Goal: Information Seeking & Learning: Learn about a topic

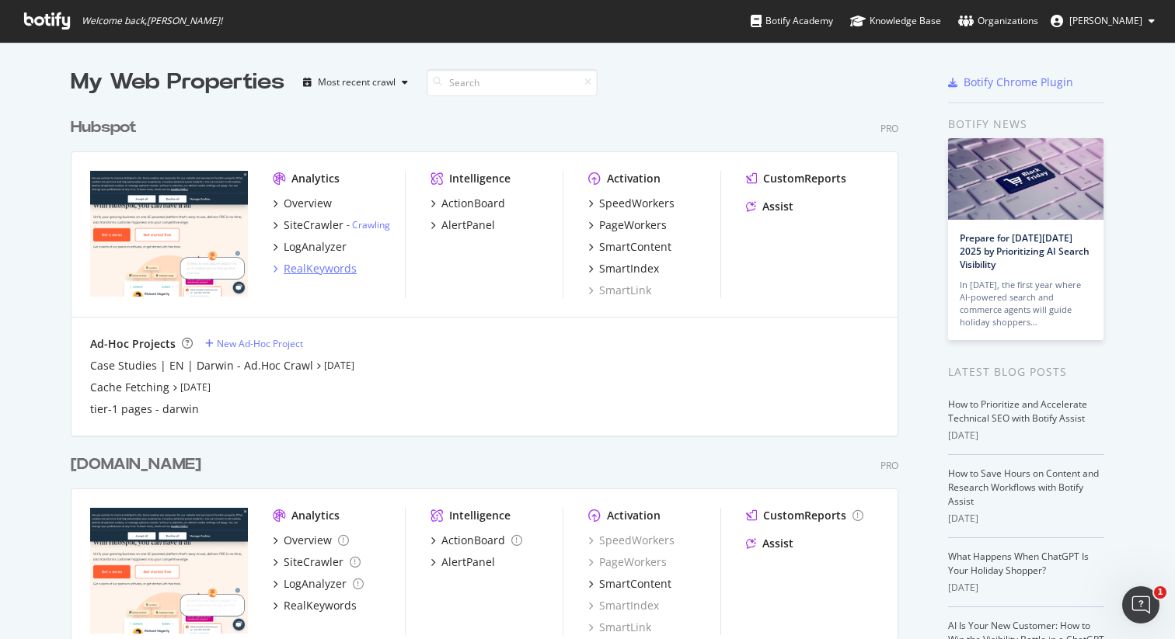
click at [312, 271] on div "RealKeywords" at bounding box center [320, 269] width 73 height 16
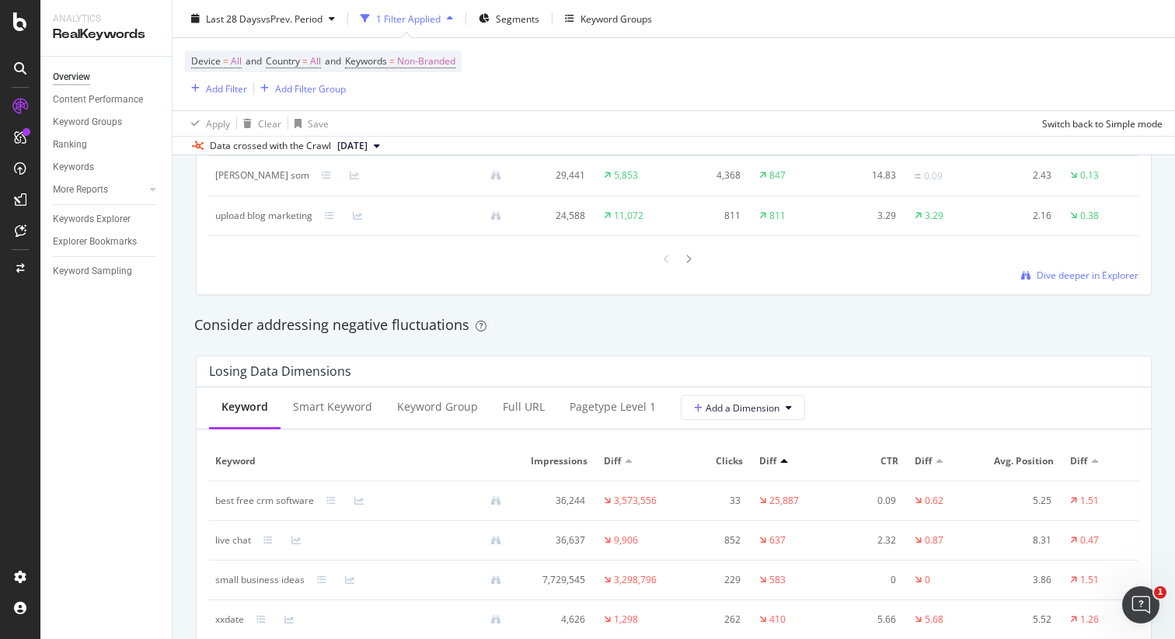
scroll to position [1744, 0]
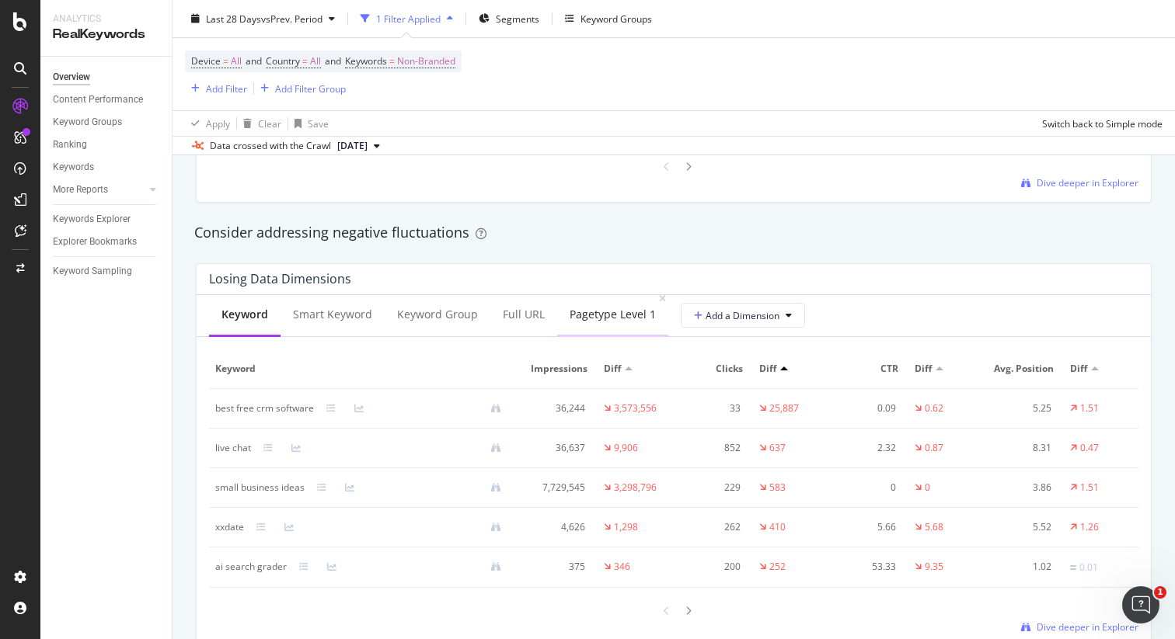
click at [597, 316] on div "pagetype Level 1" at bounding box center [613, 315] width 86 height 16
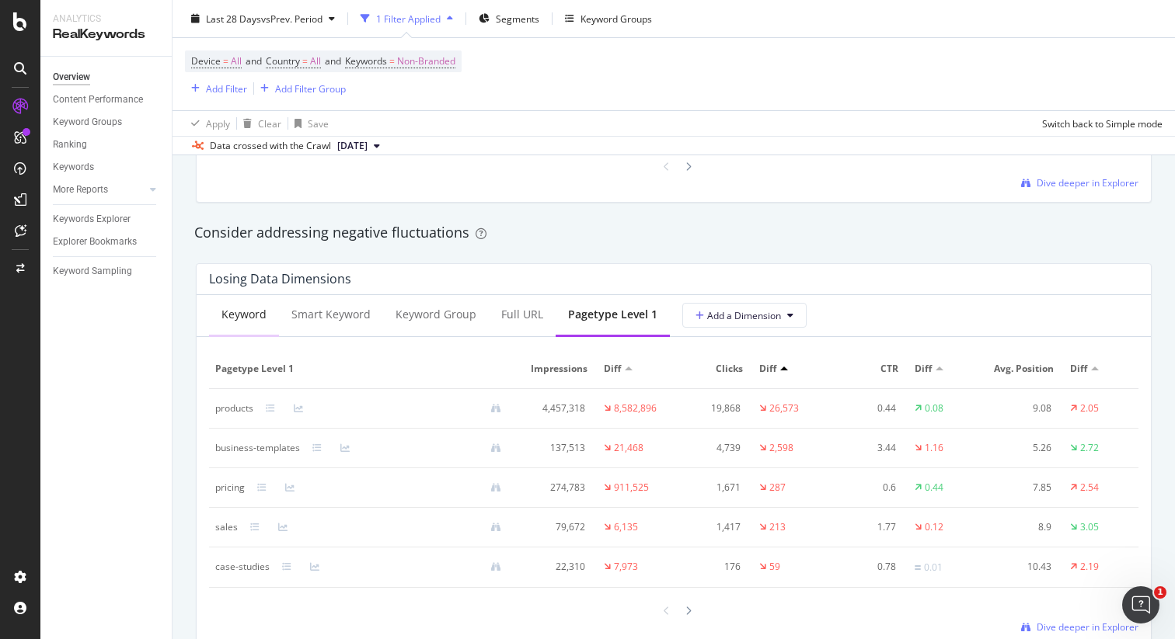
click at [223, 324] on div "Keyword" at bounding box center [244, 315] width 70 height 43
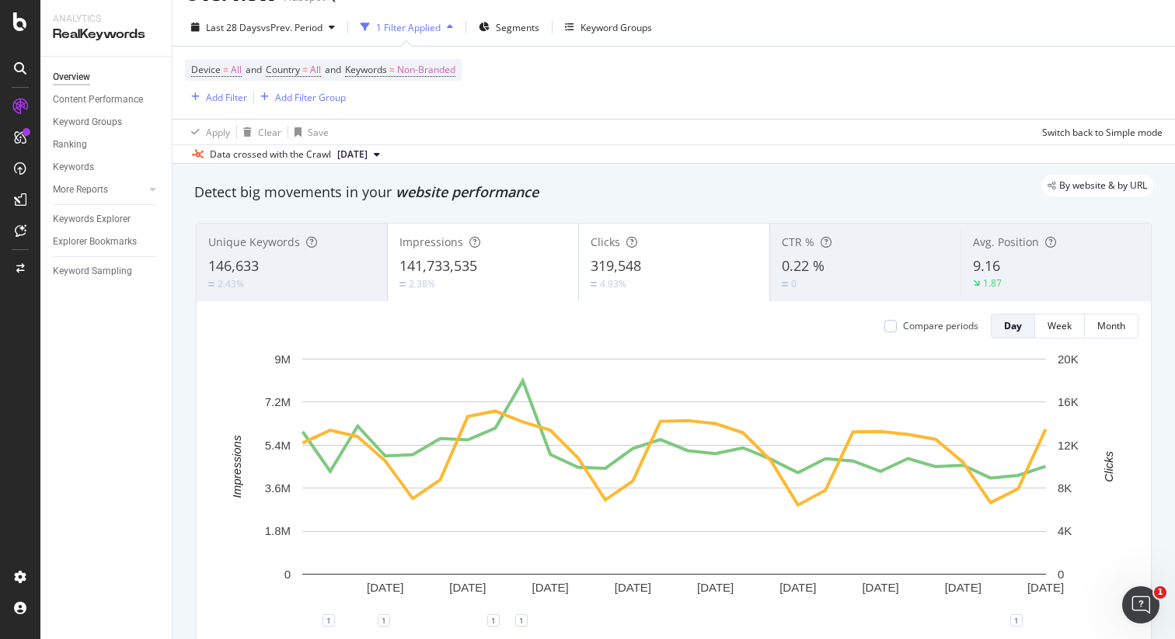
scroll to position [0, 0]
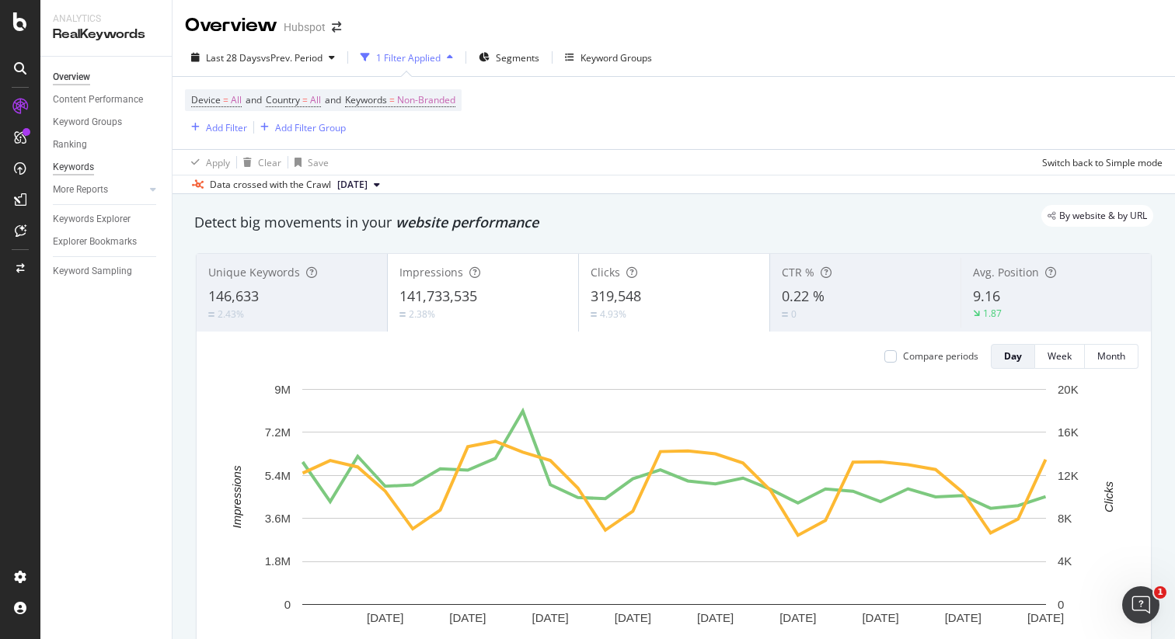
click at [78, 166] on div "Keywords" at bounding box center [73, 167] width 41 height 16
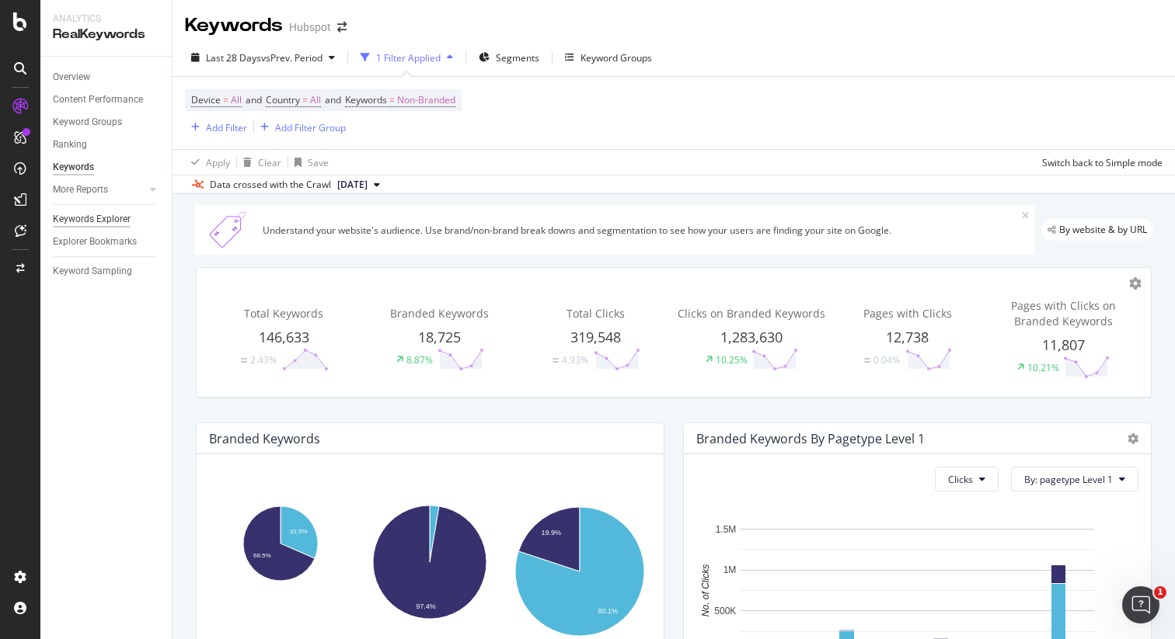
click at [77, 220] on div "Keywords Explorer" at bounding box center [92, 219] width 78 height 16
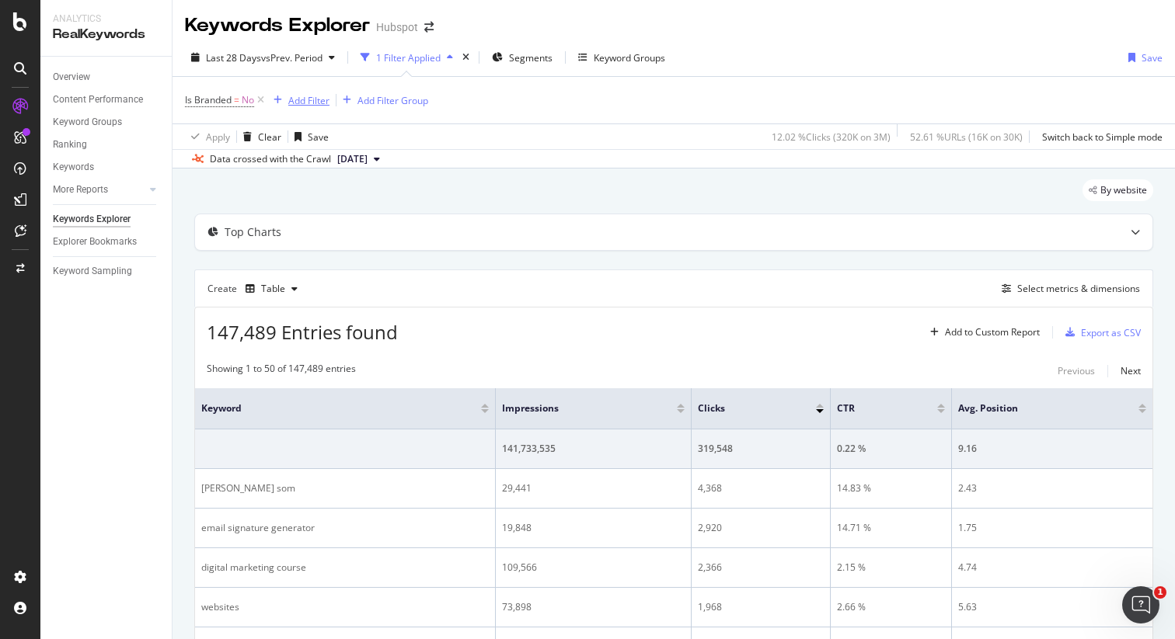
click at [306, 101] on div "Add Filter" at bounding box center [308, 100] width 41 height 13
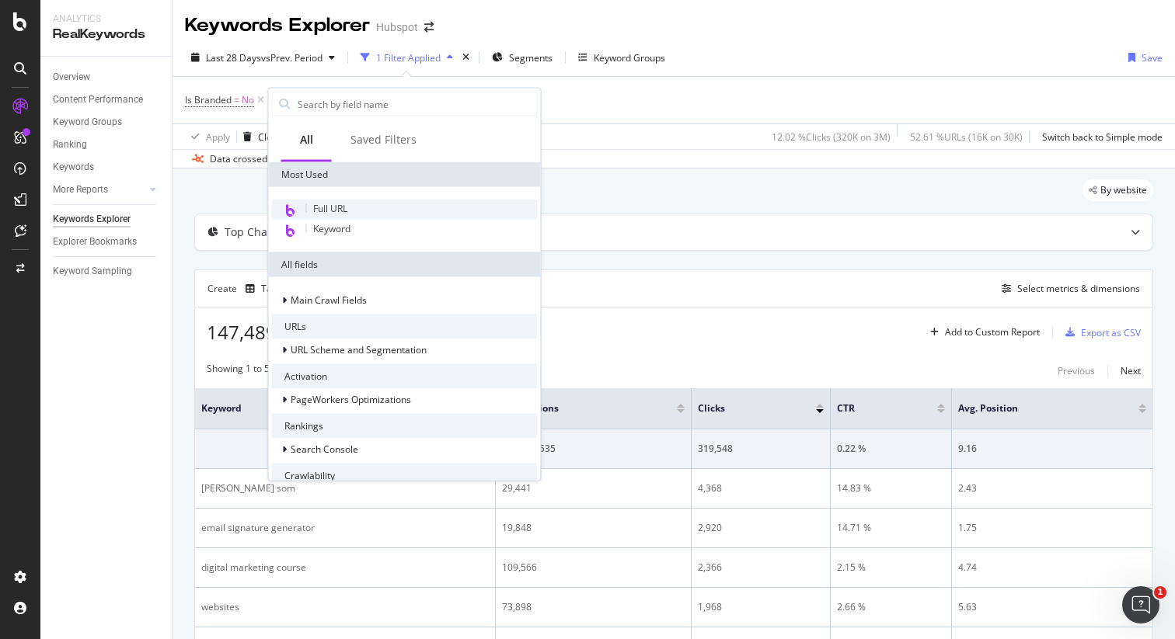
click at [343, 205] on span "Full URL" at bounding box center [330, 208] width 34 height 13
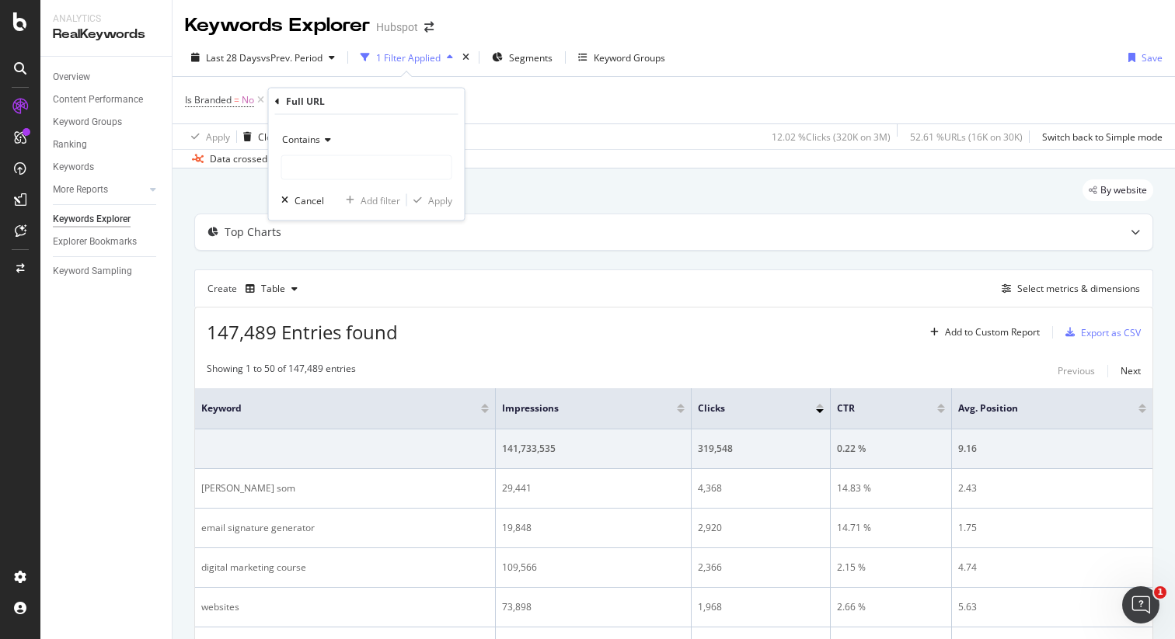
click at [320, 145] on div "Contains" at bounding box center [366, 139] width 171 height 25
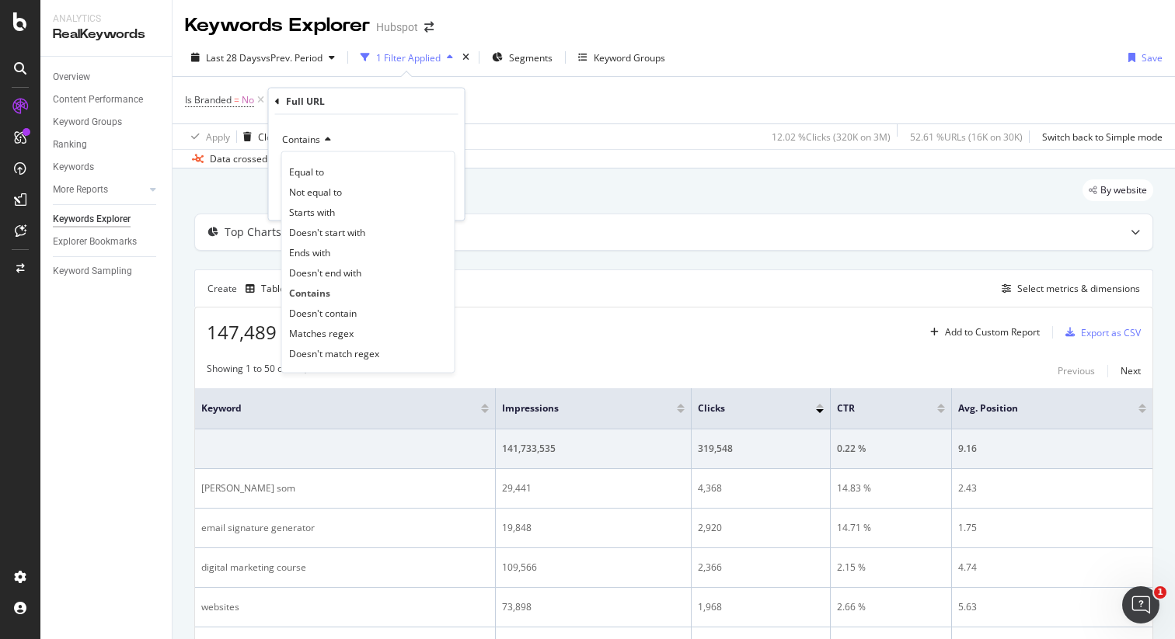
click at [230, 203] on div "By website" at bounding box center [673, 196] width 959 height 34
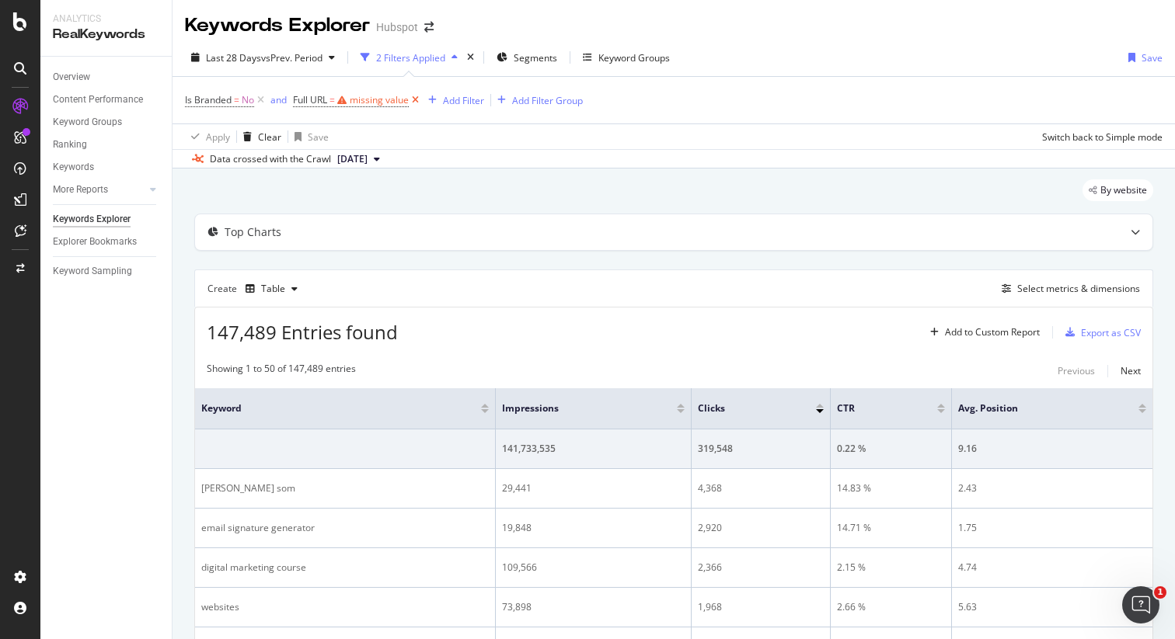
click at [412, 103] on icon at bounding box center [415, 100] width 13 height 16
click at [269, 294] on div "Table" at bounding box center [273, 288] width 24 height 9
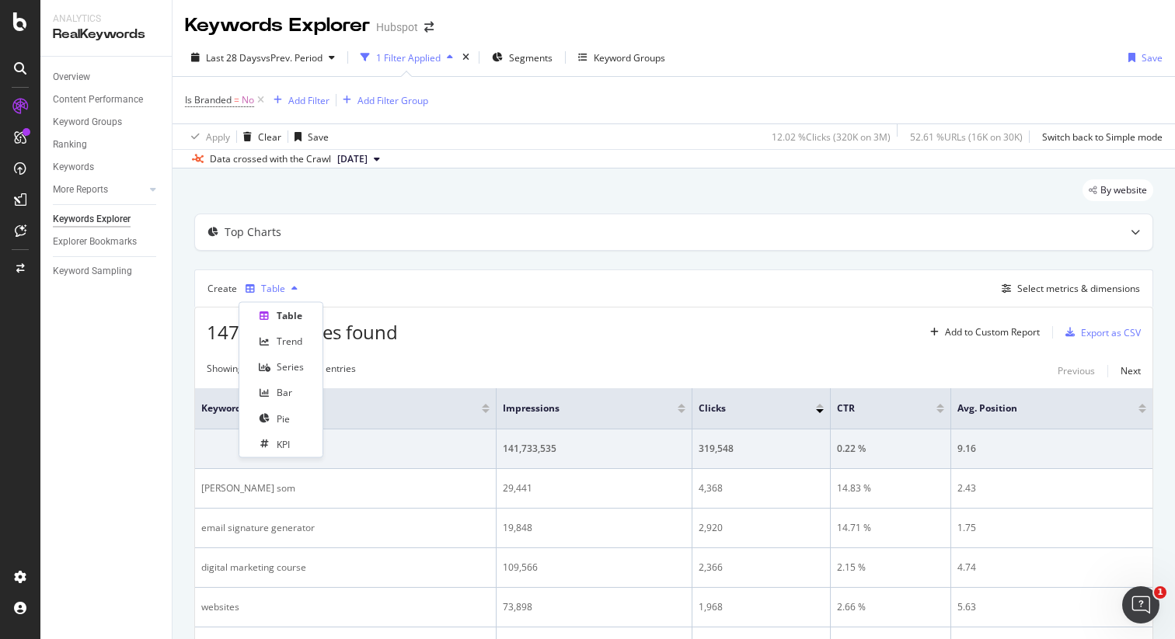
click at [270, 291] on div "Table" at bounding box center [273, 288] width 24 height 9
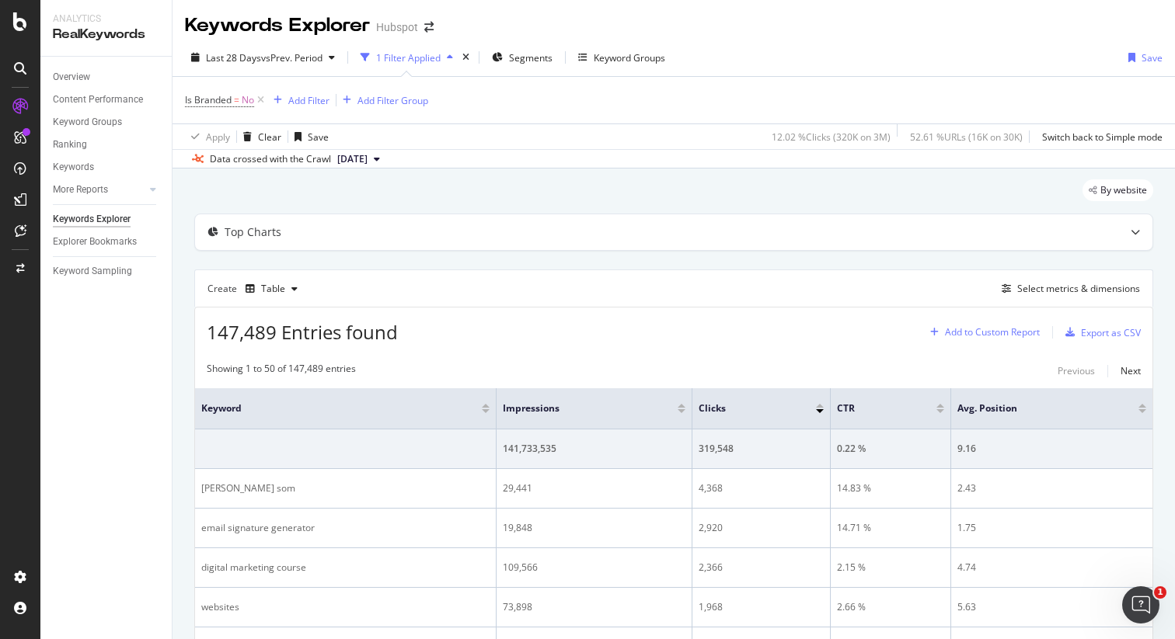
click at [1008, 333] on div "Add to Custom Report" at bounding box center [992, 332] width 95 height 9
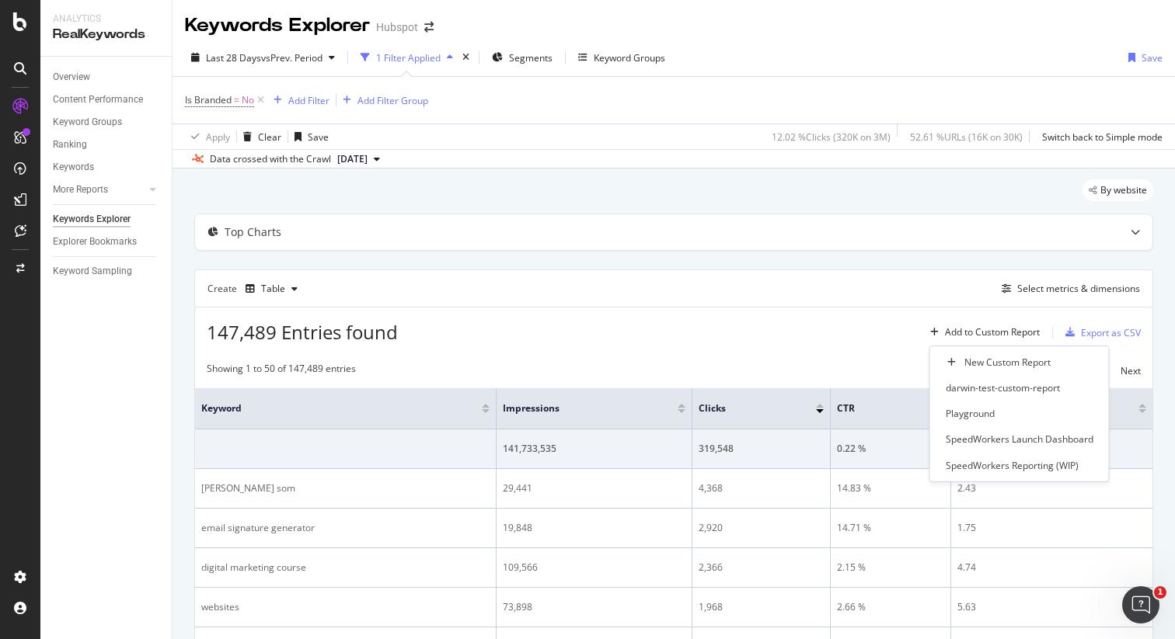
click at [963, 278] on div "Create Table Select metrics & dimensions" at bounding box center [673, 288] width 959 height 37
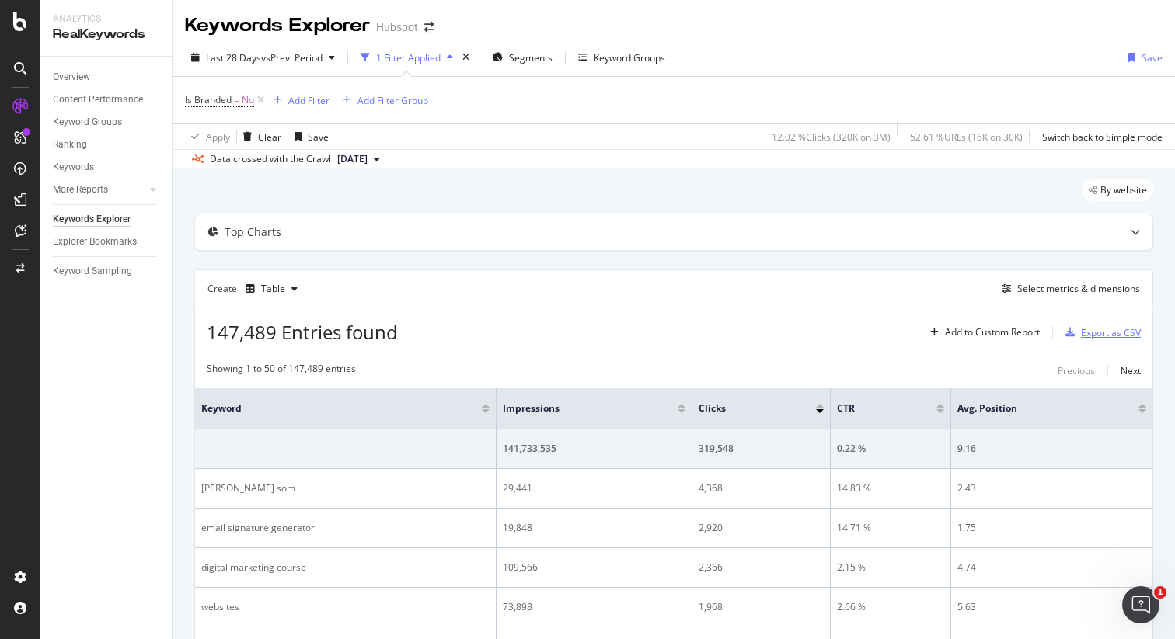
click at [1079, 344] on div "Export as CSV" at bounding box center [1100, 332] width 82 height 23
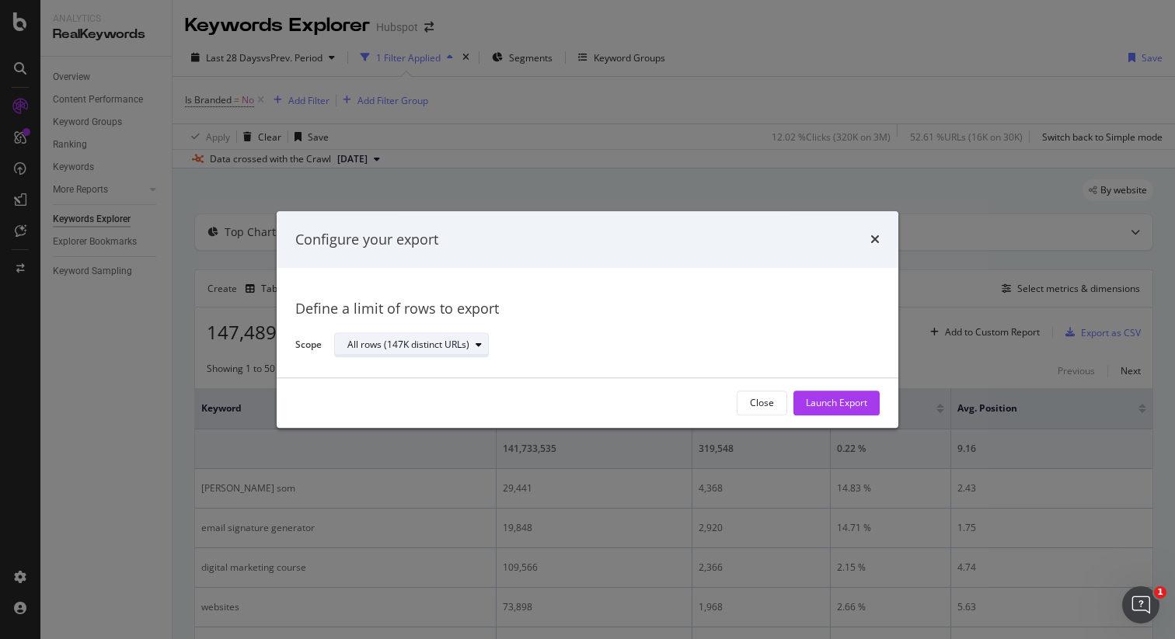
click at [464, 350] on div "All rows (147K distinct URLs)" at bounding box center [408, 345] width 122 height 9
click at [618, 188] on div "Configure your export Define a limit of rows to export Scope All rows (147K dis…" at bounding box center [587, 319] width 1175 height 639
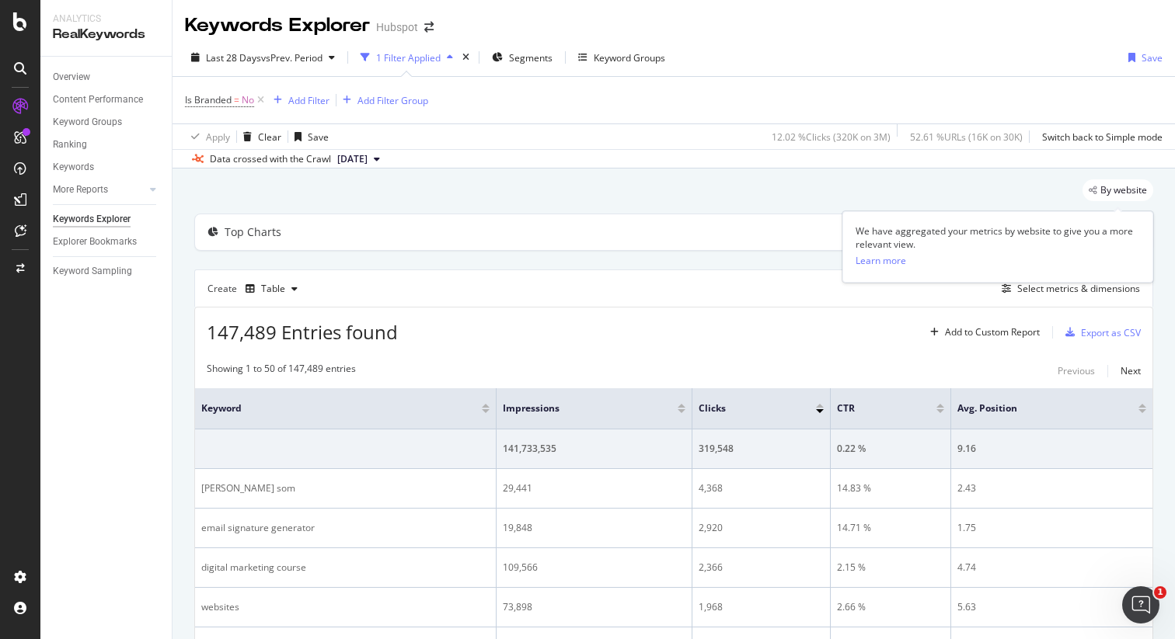
click at [1101, 190] on span "By website" at bounding box center [1123, 190] width 47 height 9
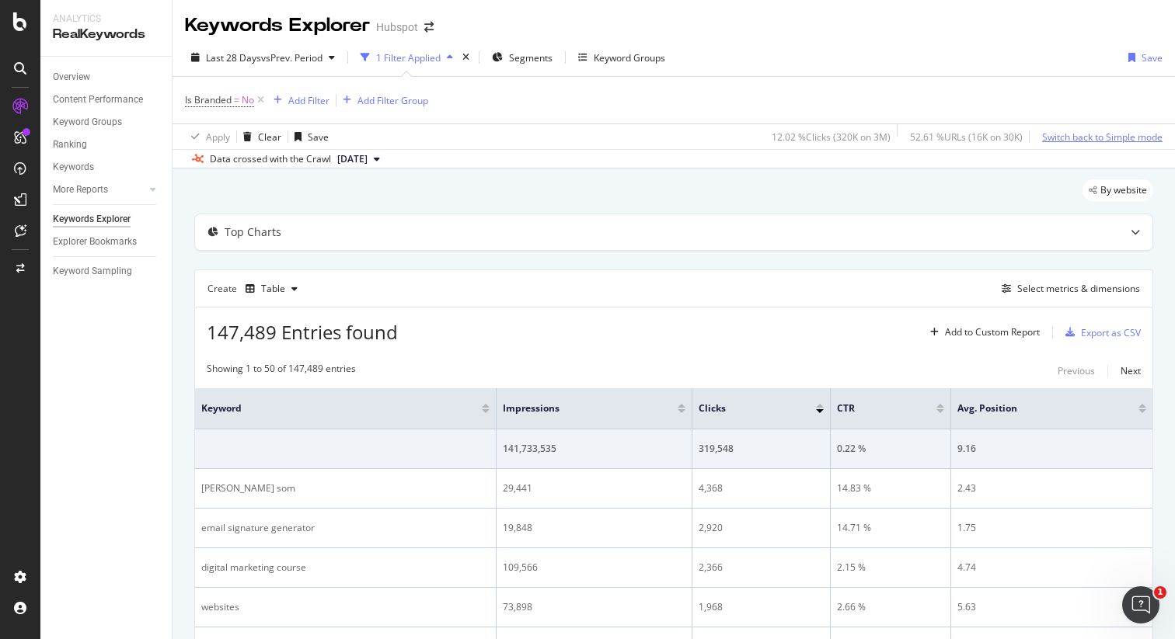
click at [1050, 147] on div "Switch back to Simple mode" at bounding box center [1102, 136] width 120 height 23
click at [1075, 140] on div "Switch to Advanced Mode" at bounding box center [1106, 137] width 111 height 13
click at [1075, 140] on div "Switch back to Simple mode" at bounding box center [1102, 137] width 120 height 13
click at [1075, 140] on div "Switch to Advanced Mode" at bounding box center [1106, 137] width 111 height 13
click at [1075, 140] on div "Switch back to Simple mode" at bounding box center [1102, 137] width 120 height 13
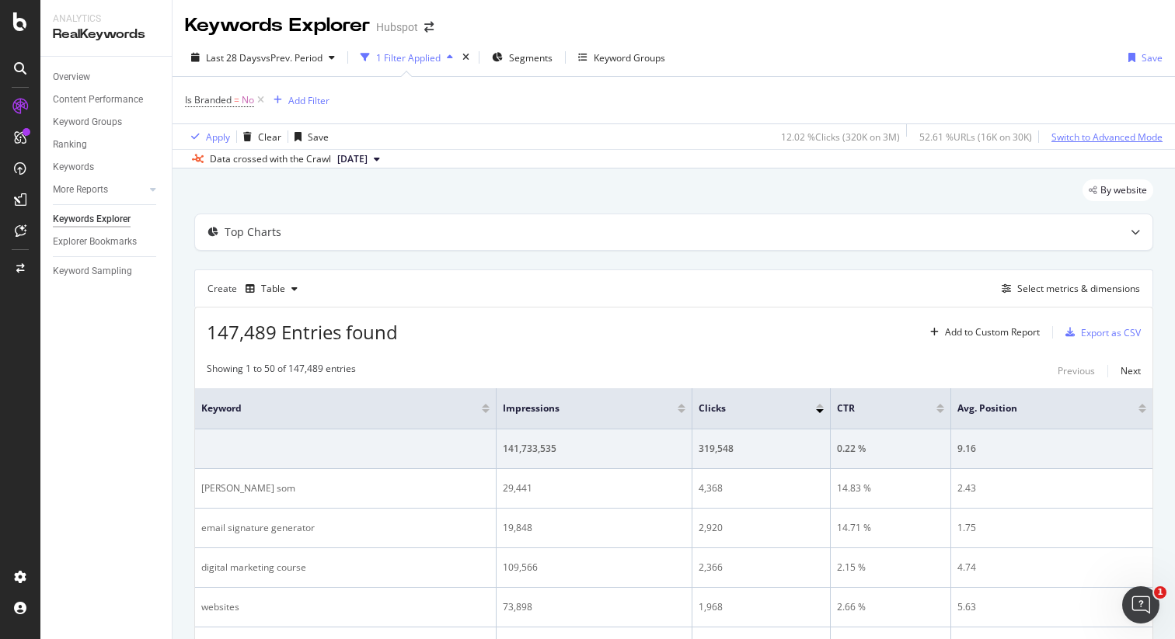
click at [1075, 140] on div "Switch to Advanced Mode" at bounding box center [1106, 137] width 111 height 13
click at [643, 229] on div "Top Charts" at bounding box center [643, 233] width 896 height 16
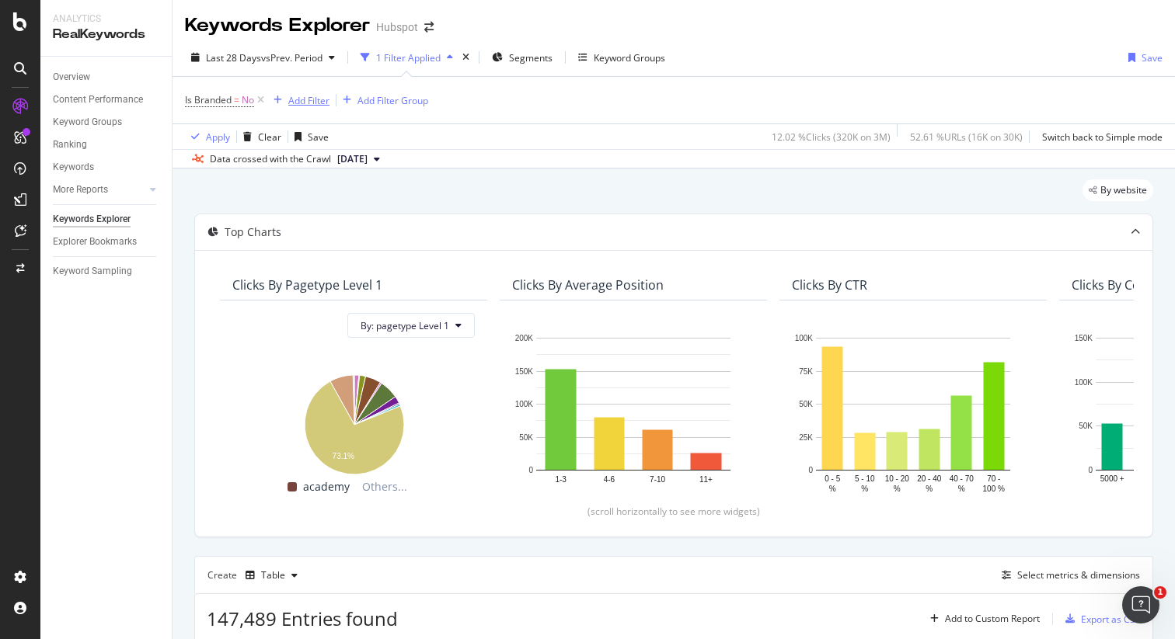
click at [296, 97] on div "Add Filter" at bounding box center [308, 100] width 41 height 13
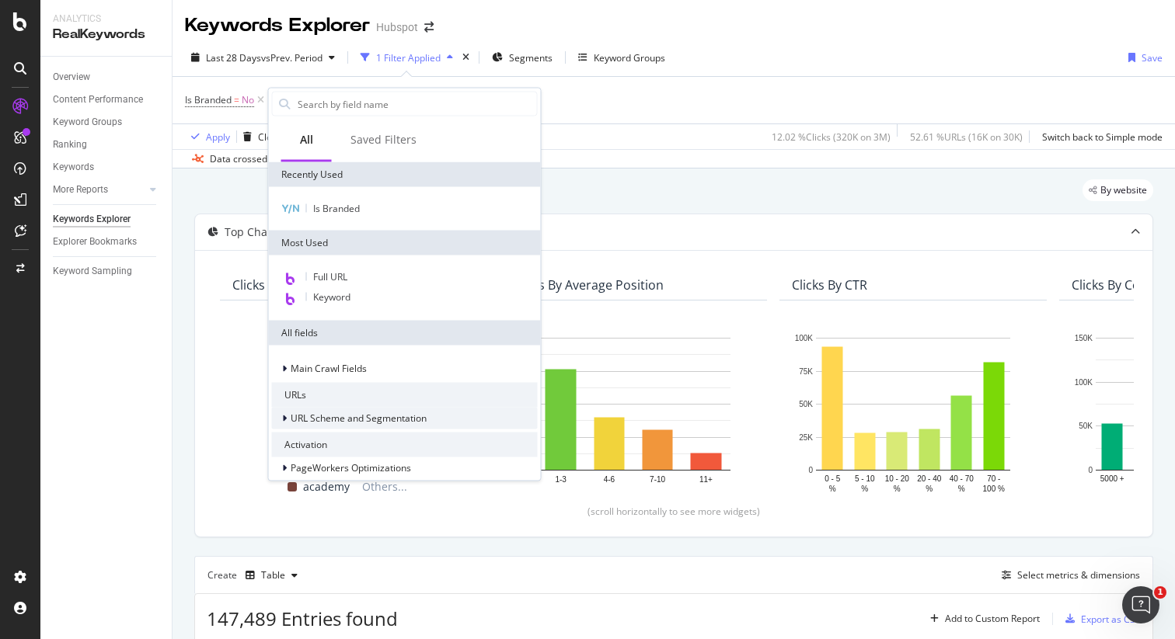
click at [349, 419] on span "URL Scheme and Segmentation" at bounding box center [359, 418] width 136 height 13
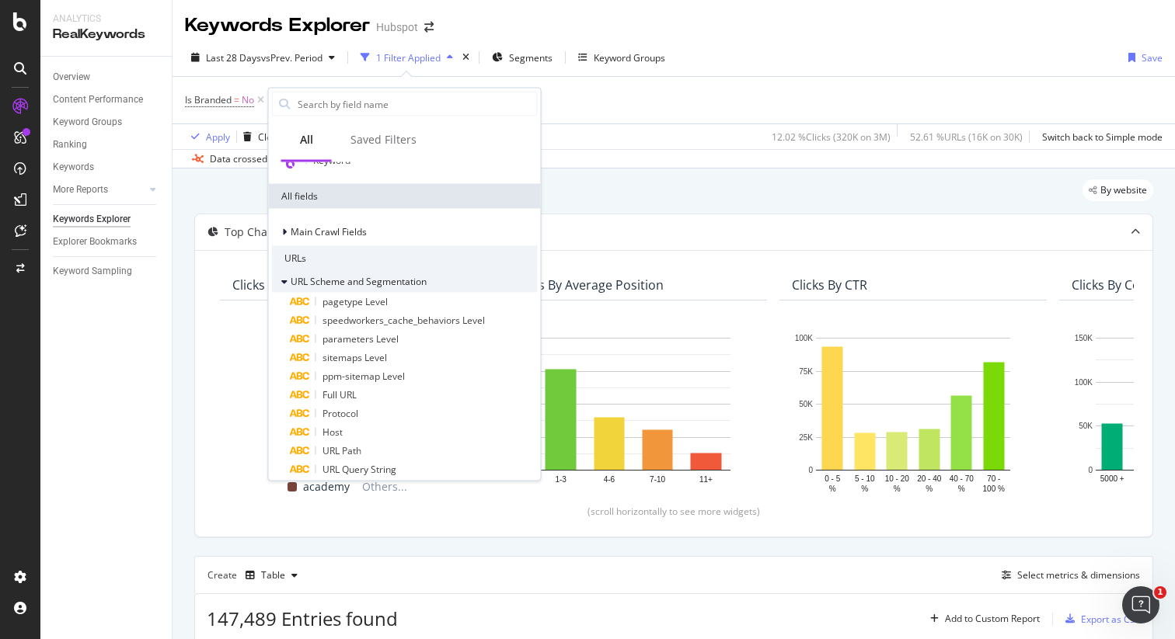
scroll to position [140, 0]
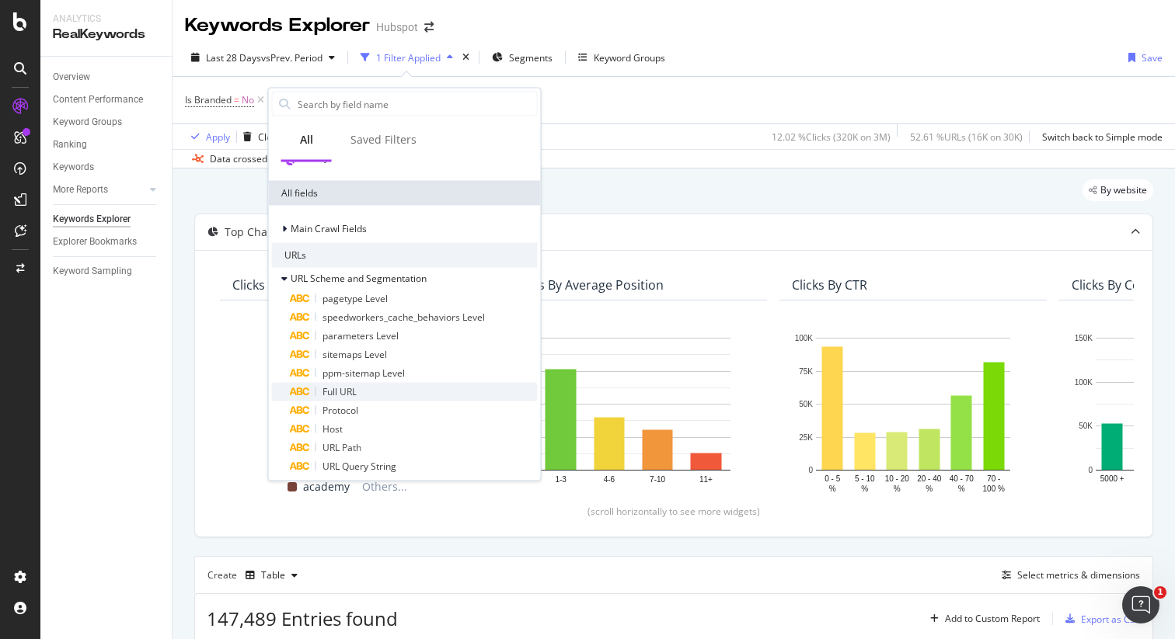
click at [355, 393] on span "Full URL" at bounding box center [339, 391] width 34 height 13
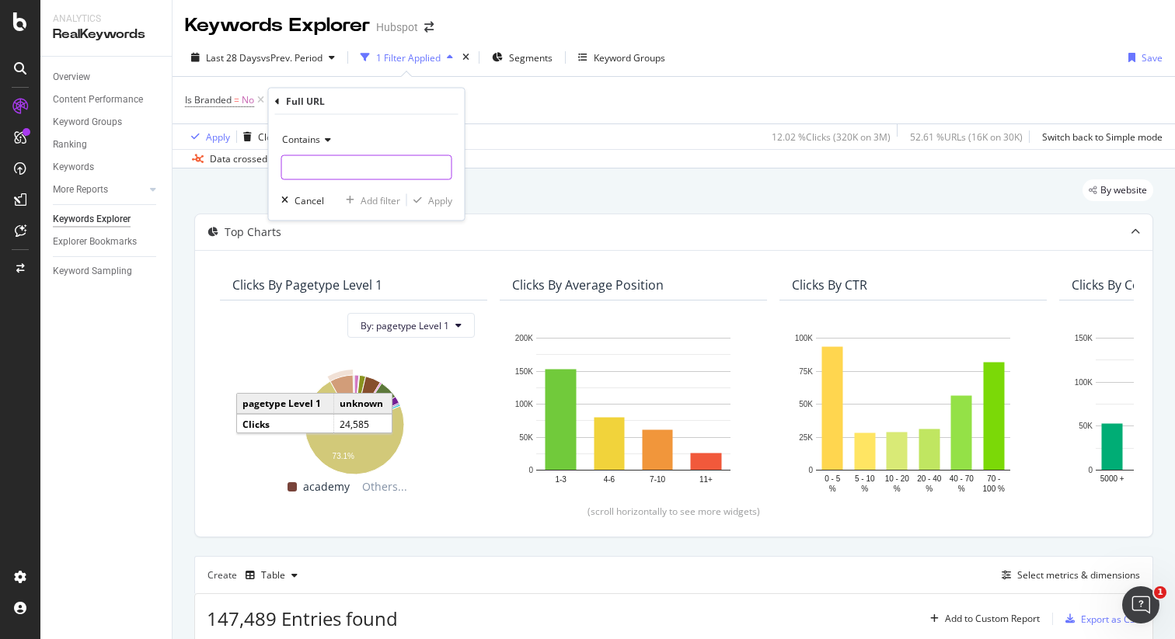
click at [374, 172] on input "text" at bounding box center [366, 167] width 169 height 25
type input "[DOMAIN_NAME]"
click at [441, 204] on div "Apply" at bounding box center [440, 199] width 24 height 13
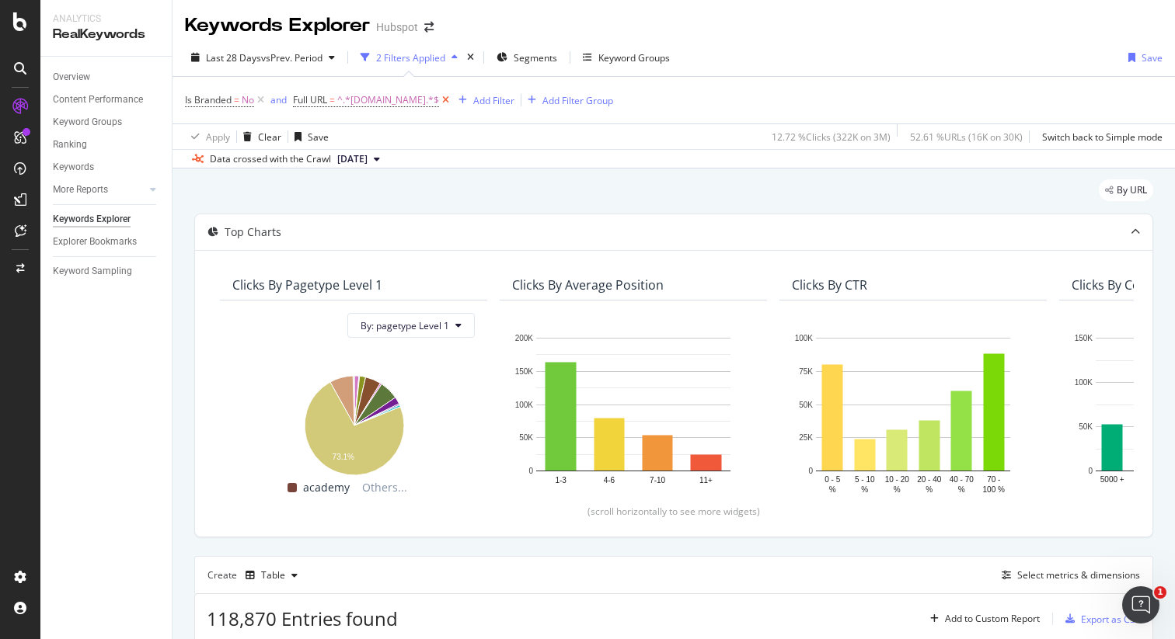
click at [439, 102] on icon at bounding box center [445, 100] width 13 height 16
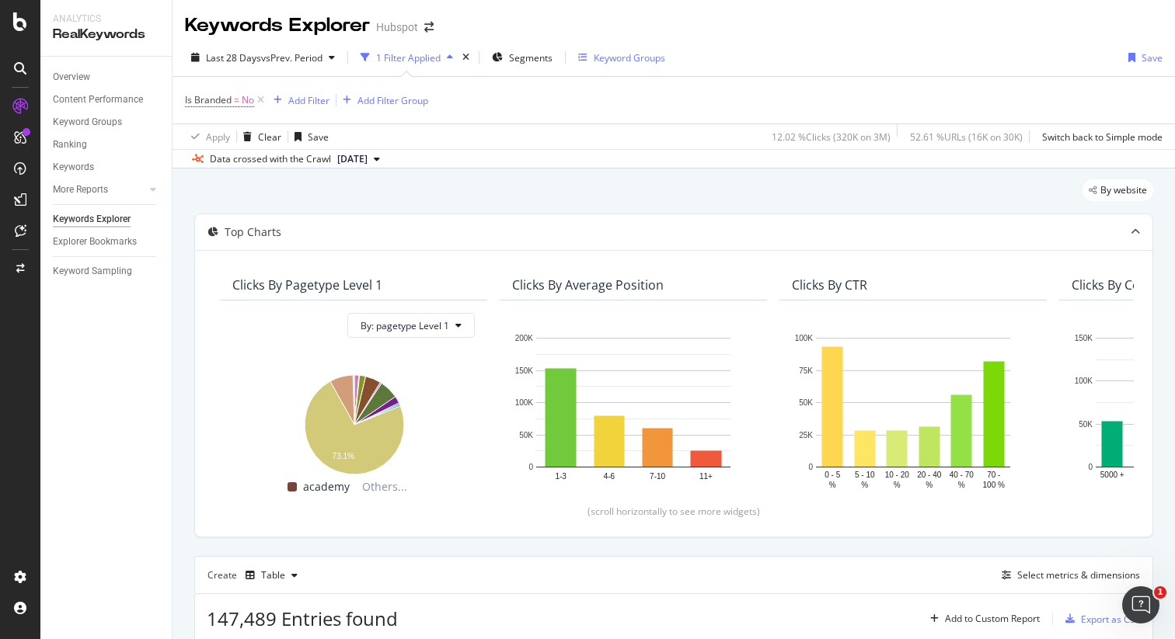
click at [591, 59] on div "Keyword Groups" at bounding box center [621, 57] width 87 height 13
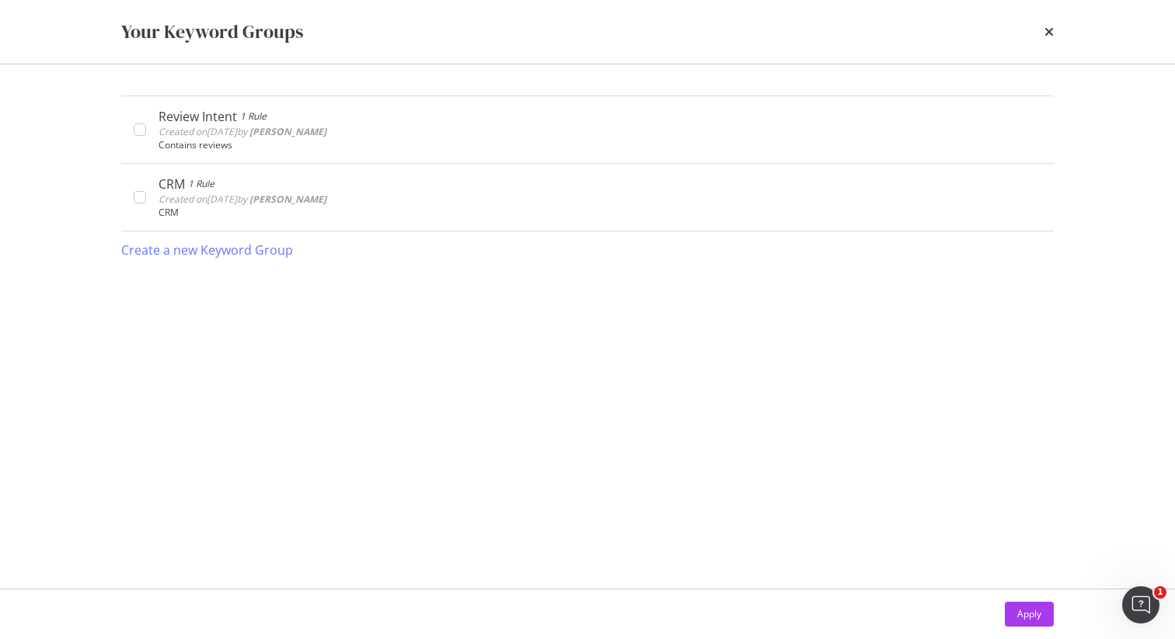
click at [1056, 33] on div "Your Keyword Groups" at bounding box center [587, 32] width 995 height 64
click at [1047, 31] on icon "times" at bounding box center [1048, 32] width 9 height 12
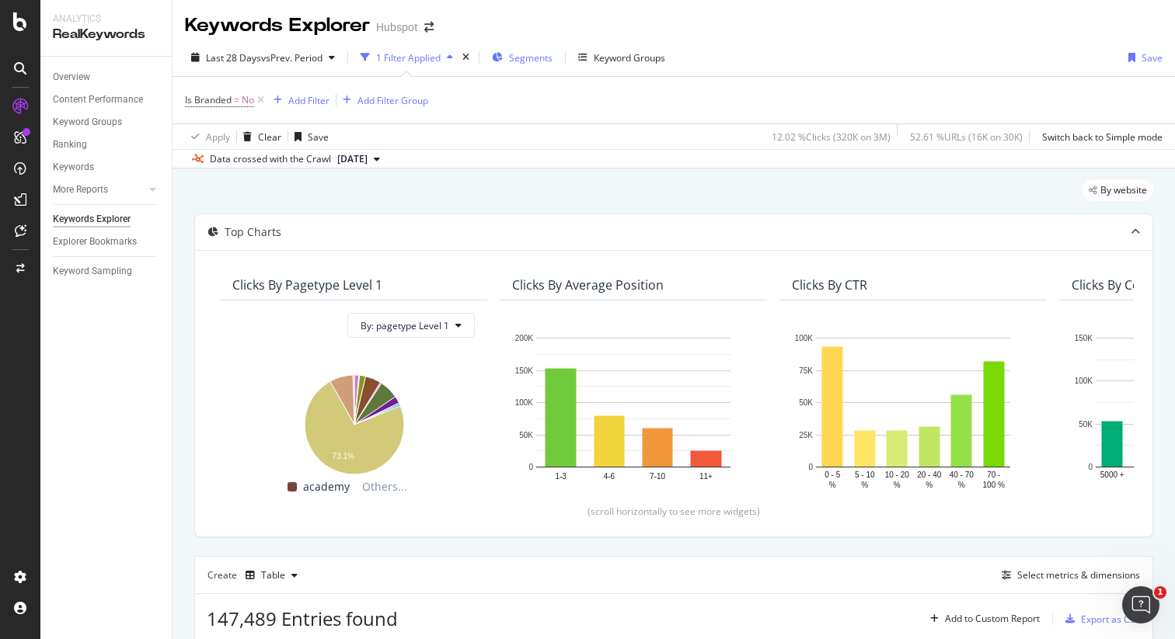
click at [532, 57] on span "Segments" at bounding box center [531, 57] width 44 height 13
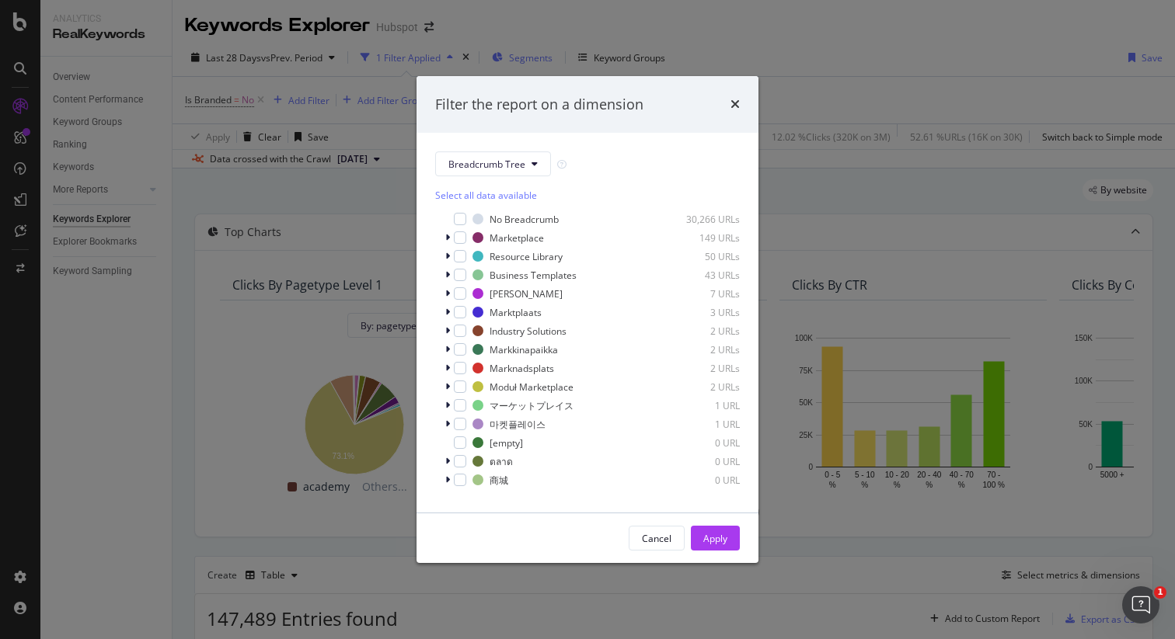
click at [532, 57] on div "Filter the report on a dimension Breadcrumb Tree Select all data available No B…" at bounding box center [587, 319] width 1175 height 639
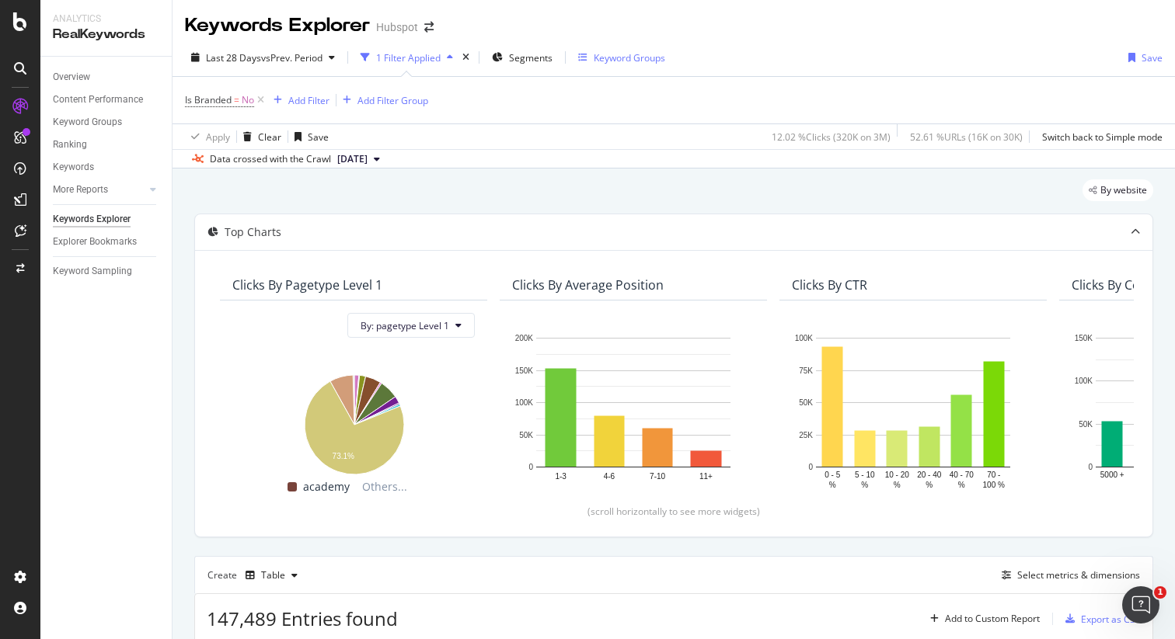
click at [607, 56] on div "Keyword Groups" at bounding box center [629, 57] width 71 height 13
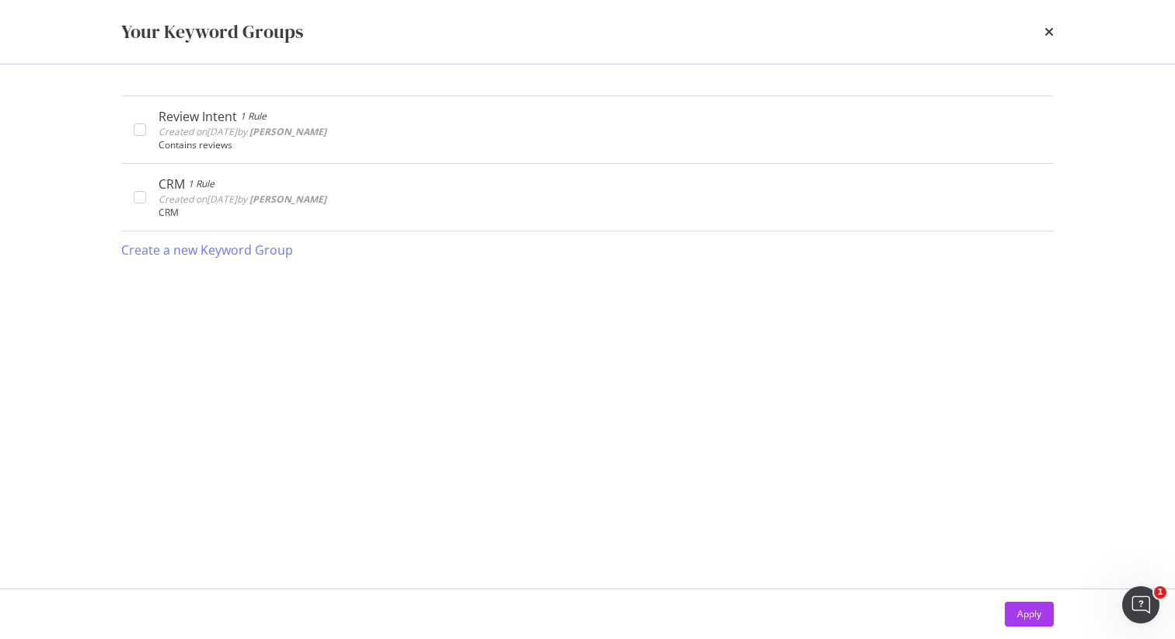
click at [1043, 30] on div "Your Keyword Groups" at bounding box center [587, 32] width 932 height 26
click at [1050, 33] on icon "times" at bounding box center [1048, 32] width 9 height 12
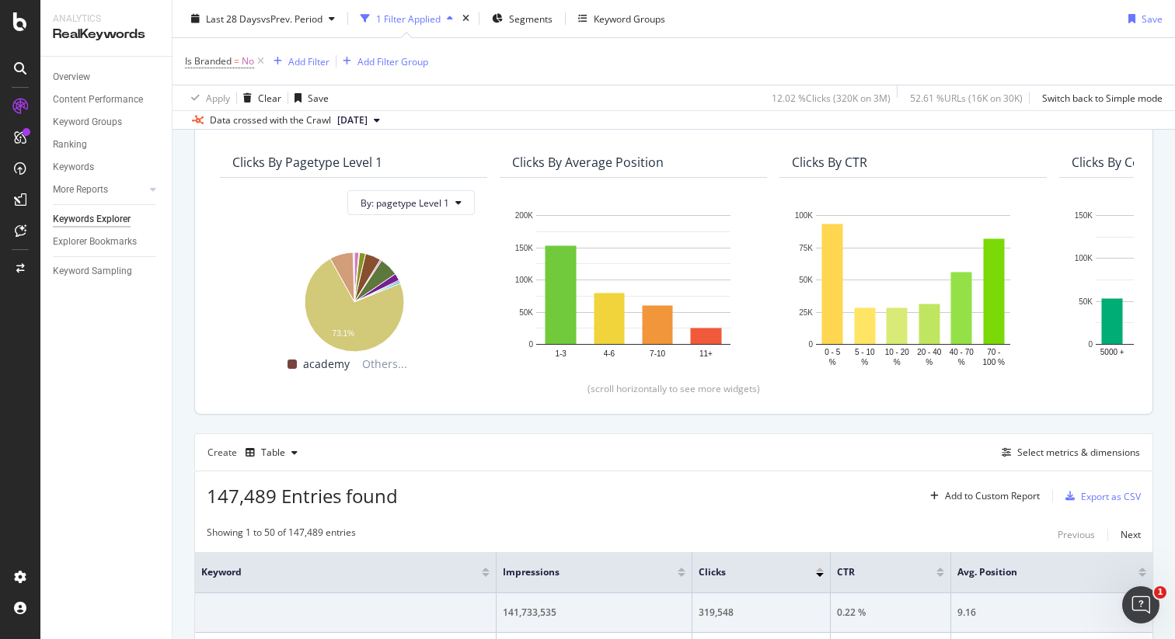
scroll to position [202, 0]
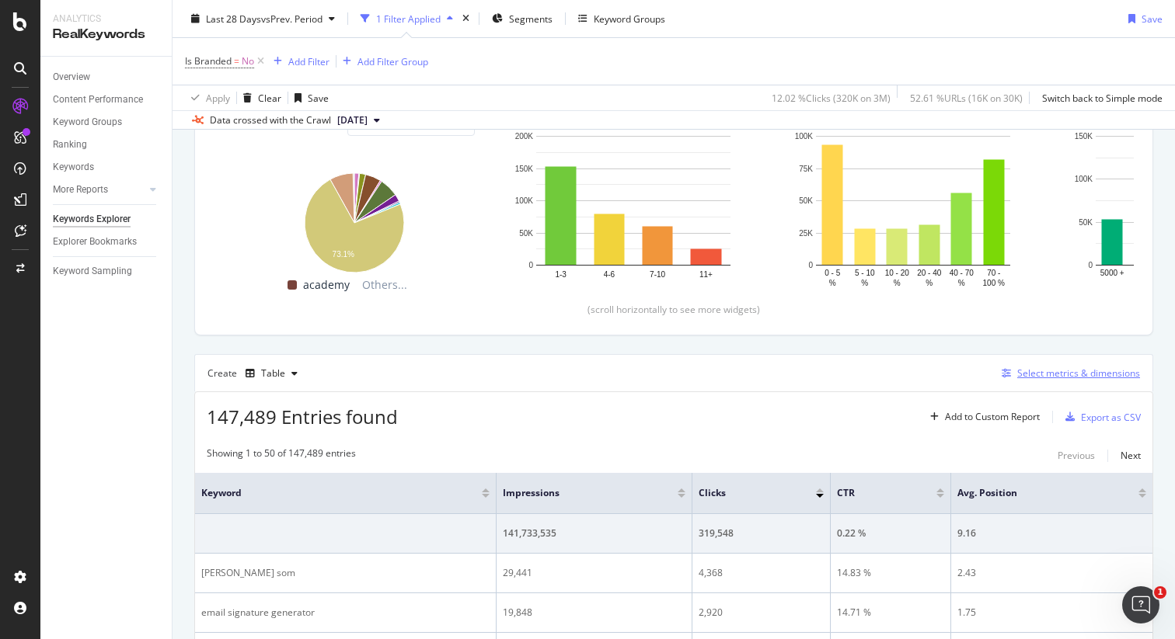
click at [1046, 373] on div "Select metrics & dimensions" at bounding box center [1078, 373] width 123 height 13
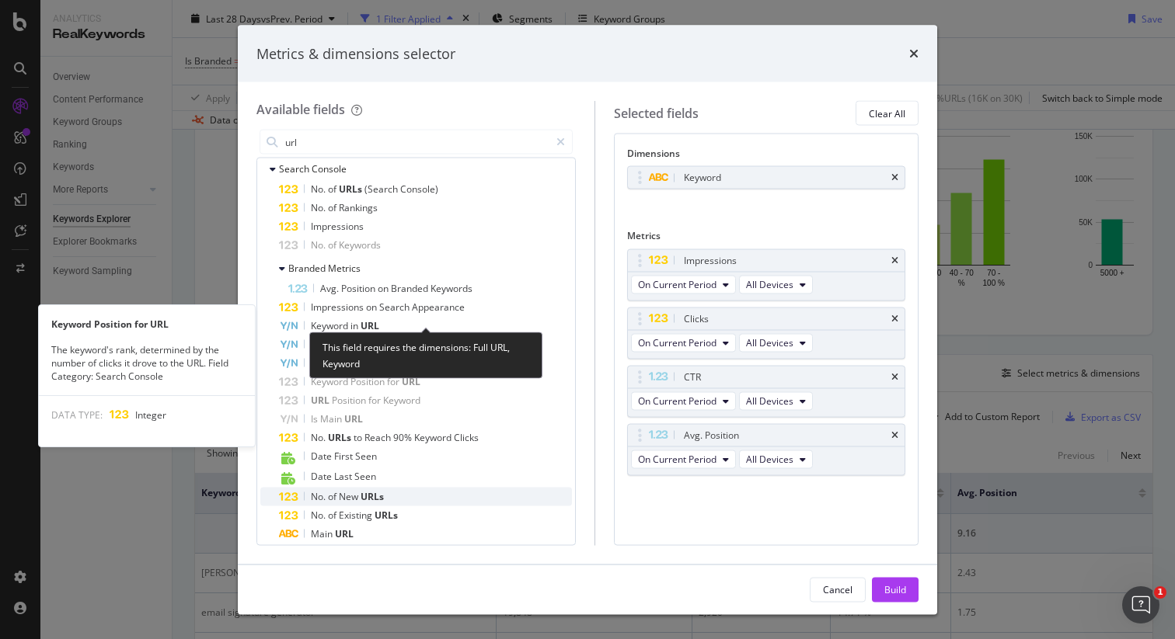
scroll to position [682, 0]
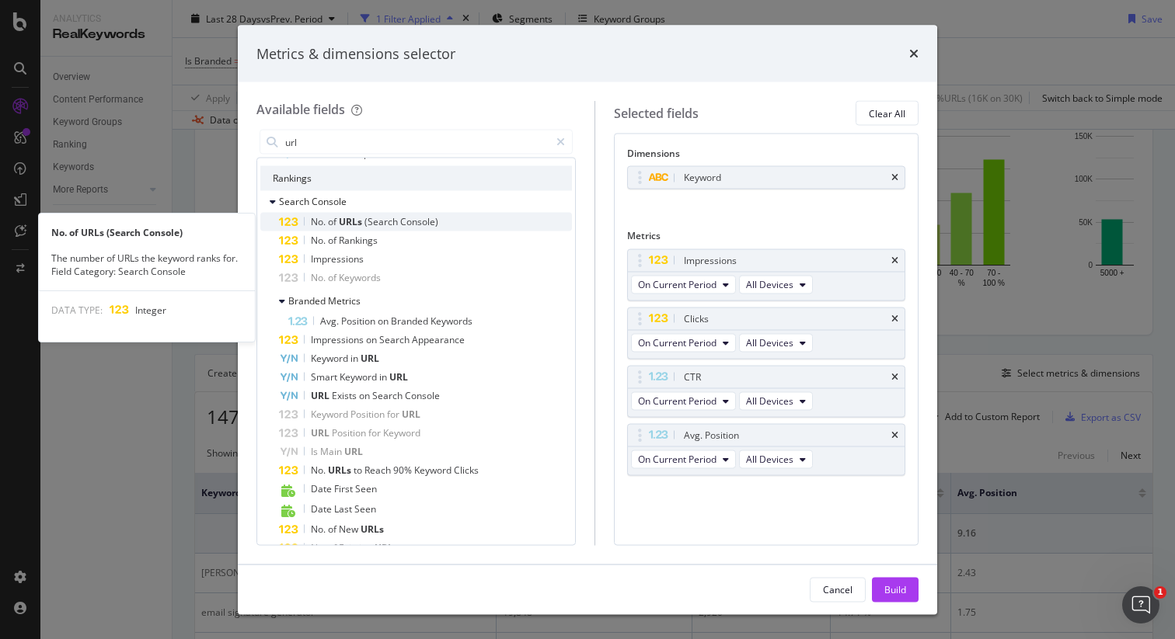
type input "url"
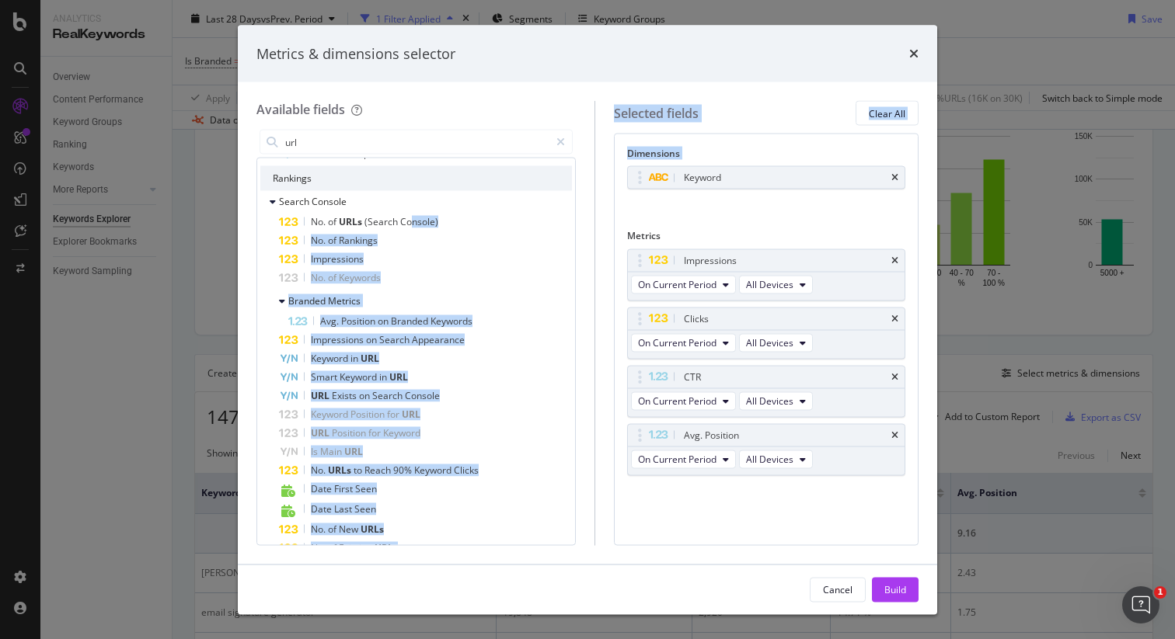
drag, startPoint x: 411, startPoint y: 221, endPoint x: 680, endPoint y: 200, distance: 269.6
click at [680, 200] on div "Available fields url All fields Main Crawl Fields Non-Indexable Main Reason Non…" at bounding box center [587, 323] width 662 height 444
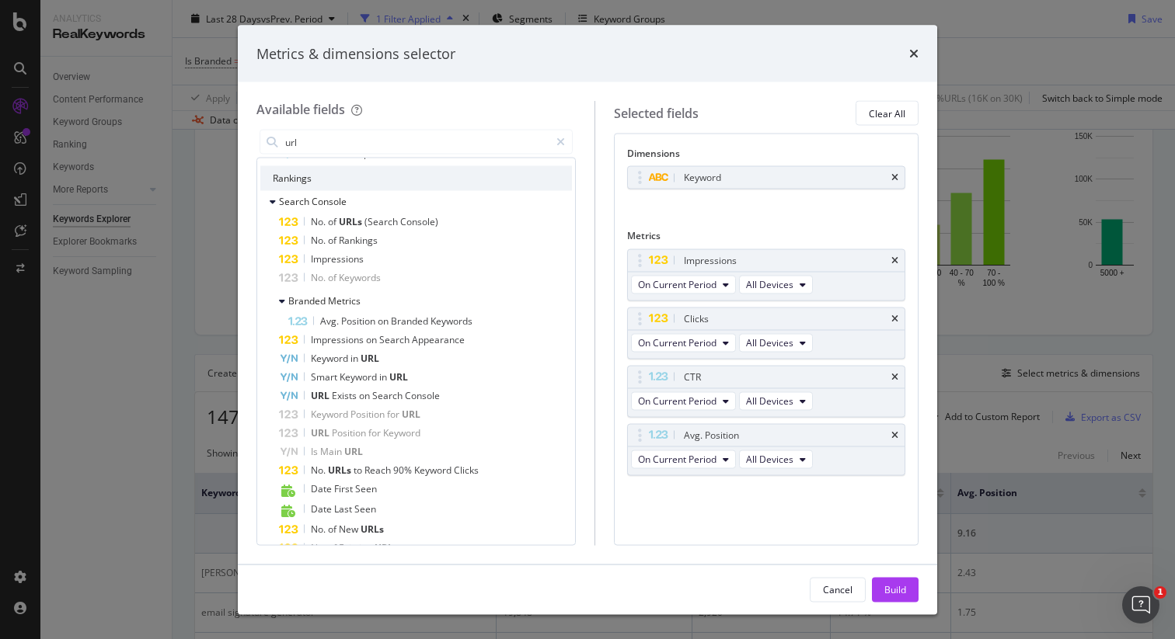
click at [475, 101] on div "Available fields" at bounding box center [415, 110] width 319 height 18
drag, startPoint x: 427, startPoint y: 228, endPoint x: 670, endPoint y: 201, distance: 244.6
click at [670, 201] on div "Available fields url All fields Main Crawl Fields Non-Indexable Main Reason Non…" at bounding box center [587, 323] width 662 height 444
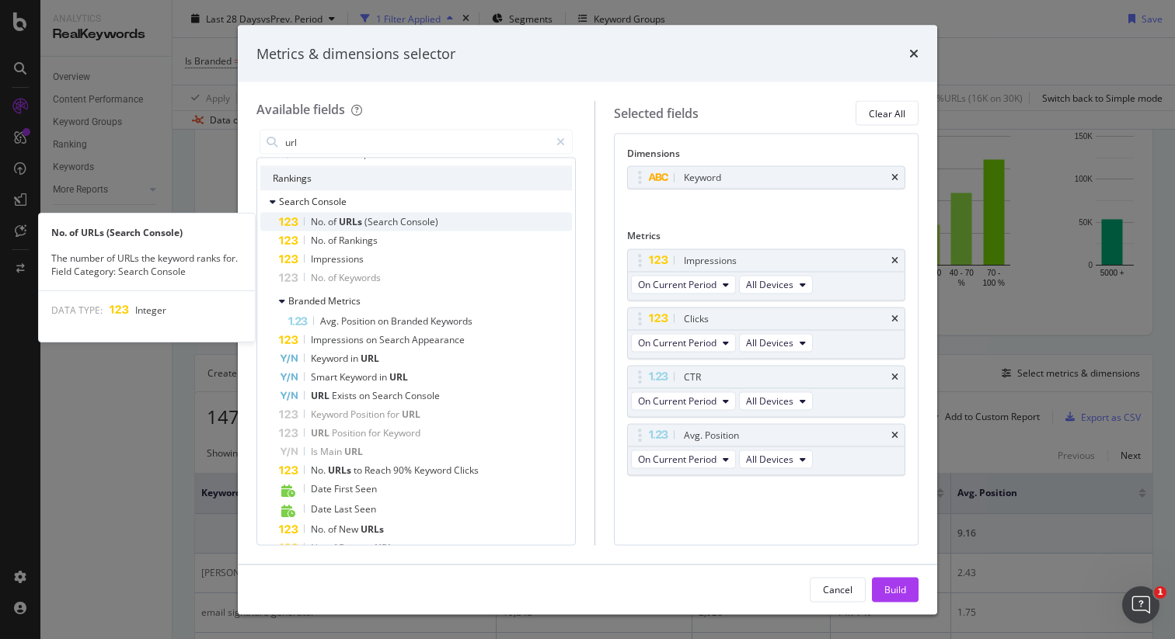
click at [388, 222] on span "(Search" at bounding box center [382, 221] width 36 height 13
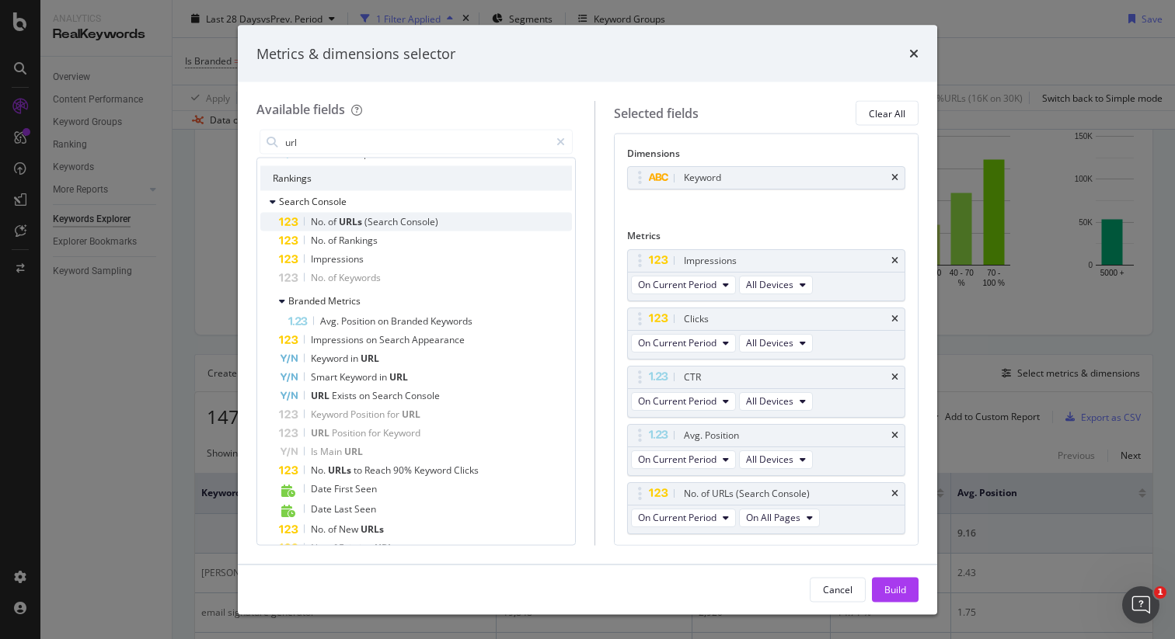
click at [368, 223] on span "(Search" at bounding box center [382, 221] width 36 height 13
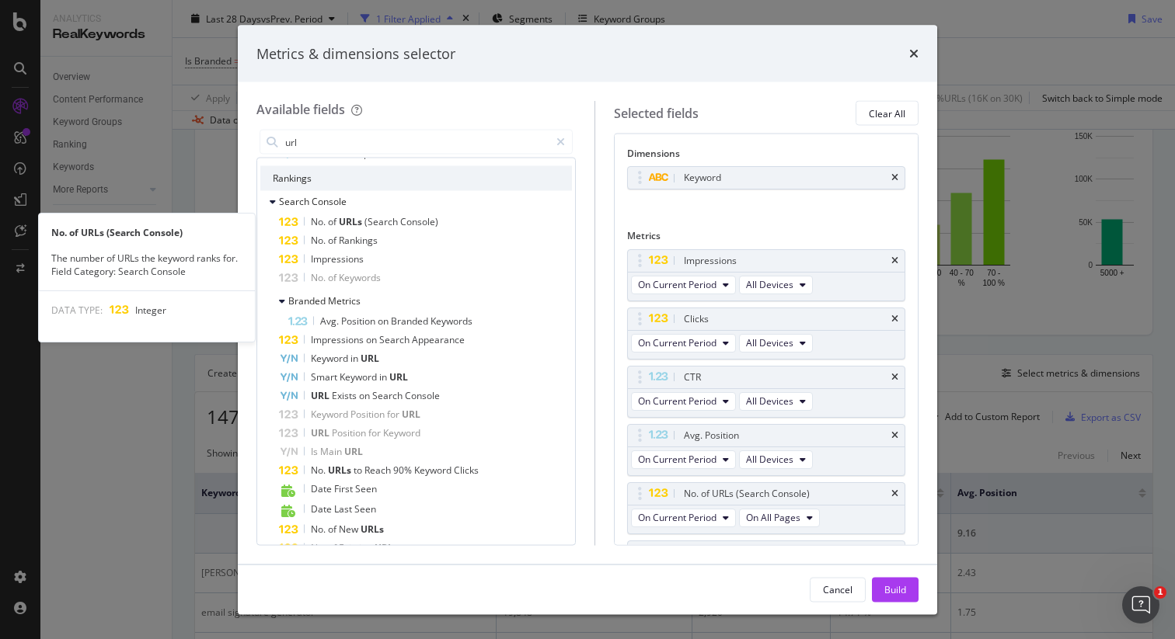
scroll to position [47, 0]
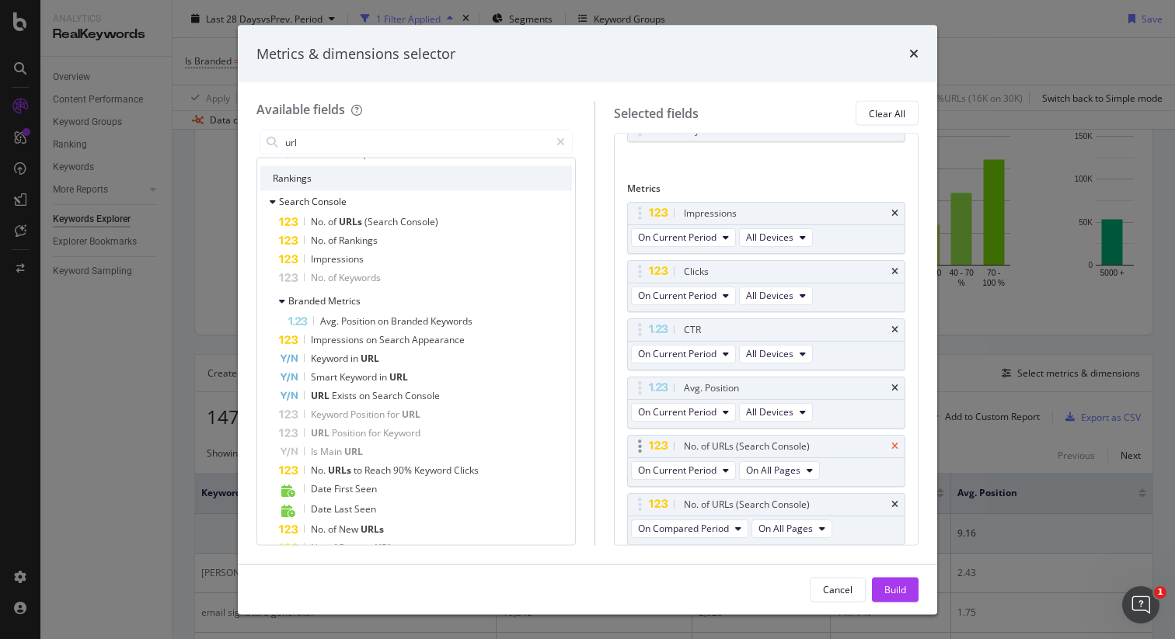
click at [897, 448] on icon "times" at bounding box center [894, 445] width 7 height 9
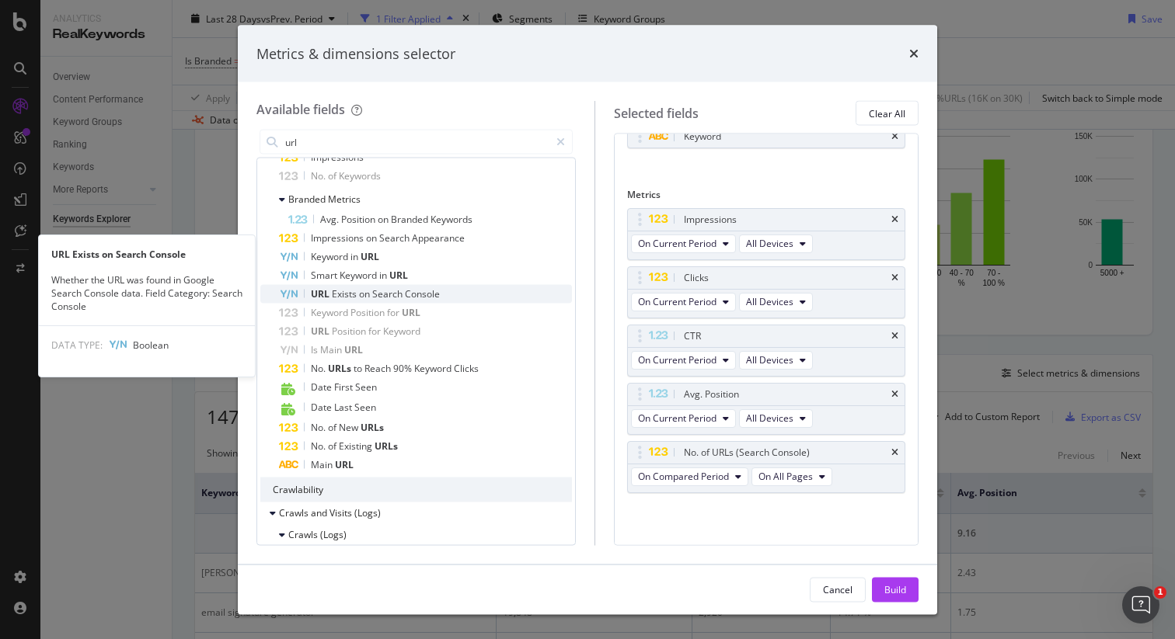
scroll to position [859, 0]
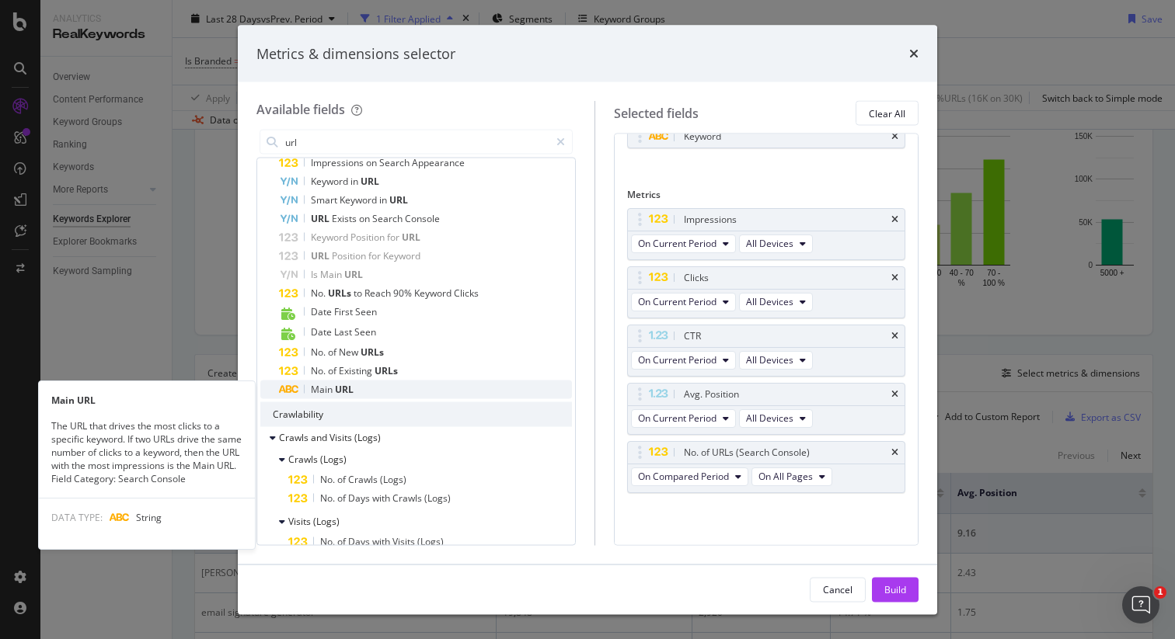
click at [394, 388] on div "Main URL" at bounding box center [425, 390] width 293 height 19
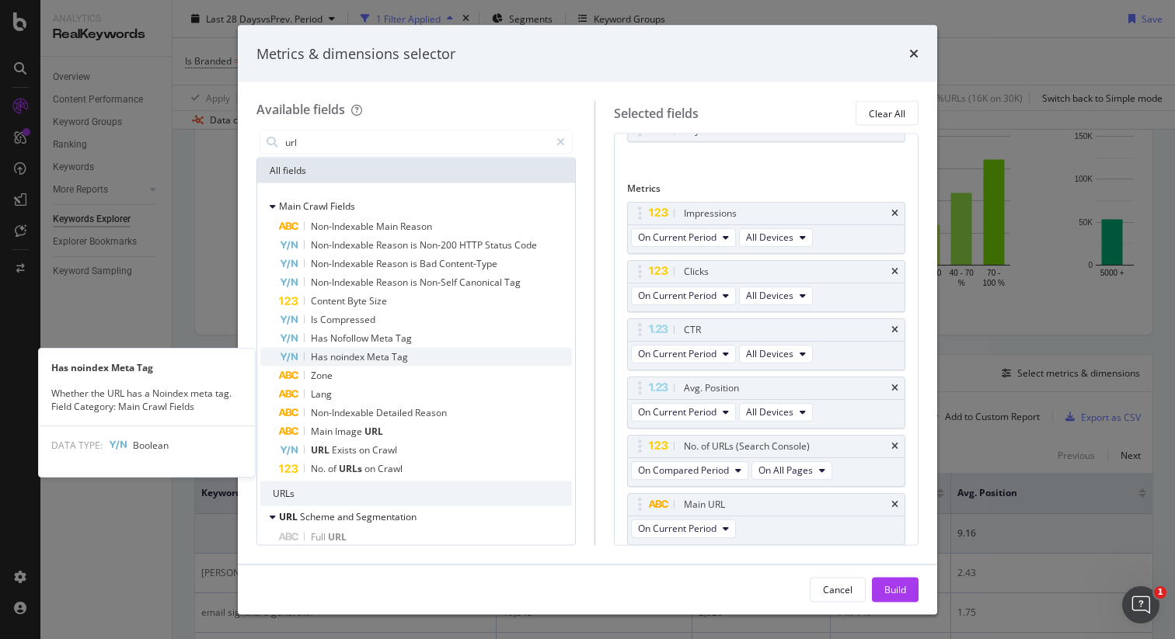
scroll to position [152, 0]
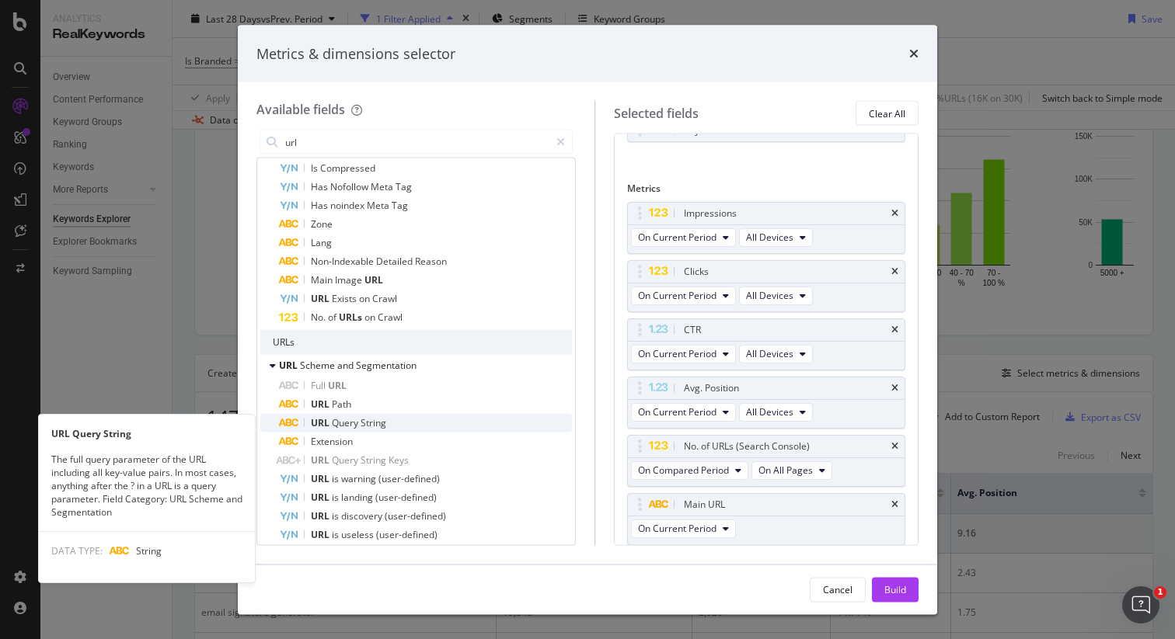
click at [385, 427] on span "String" at bounding box center [374, 422] width 26 height 13
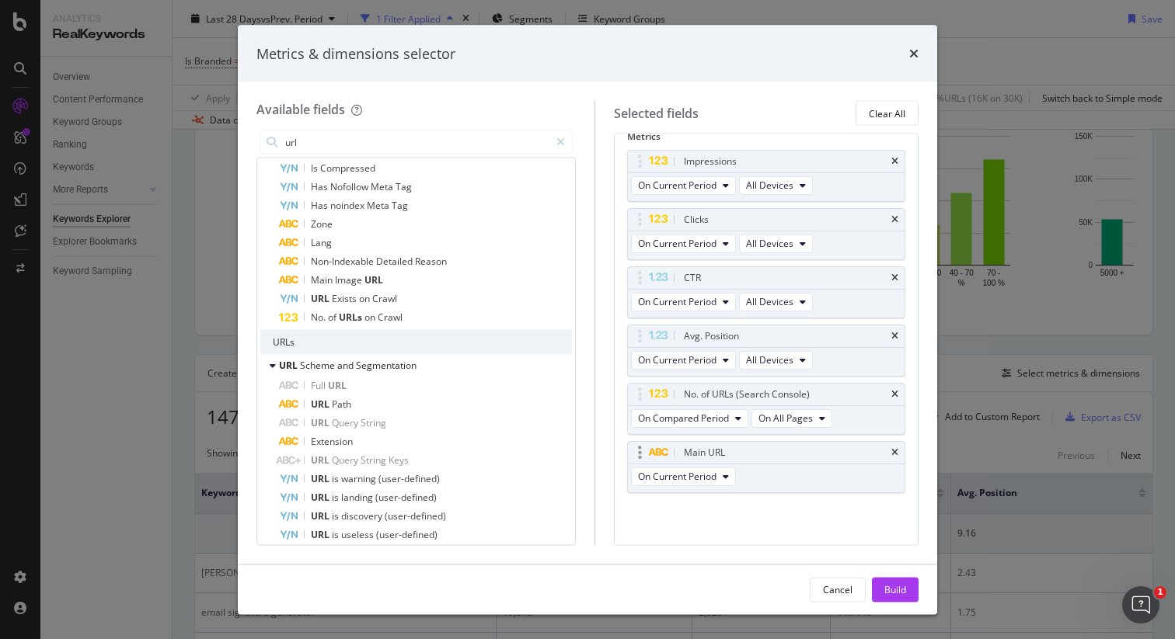
scroll to position [0, 0]
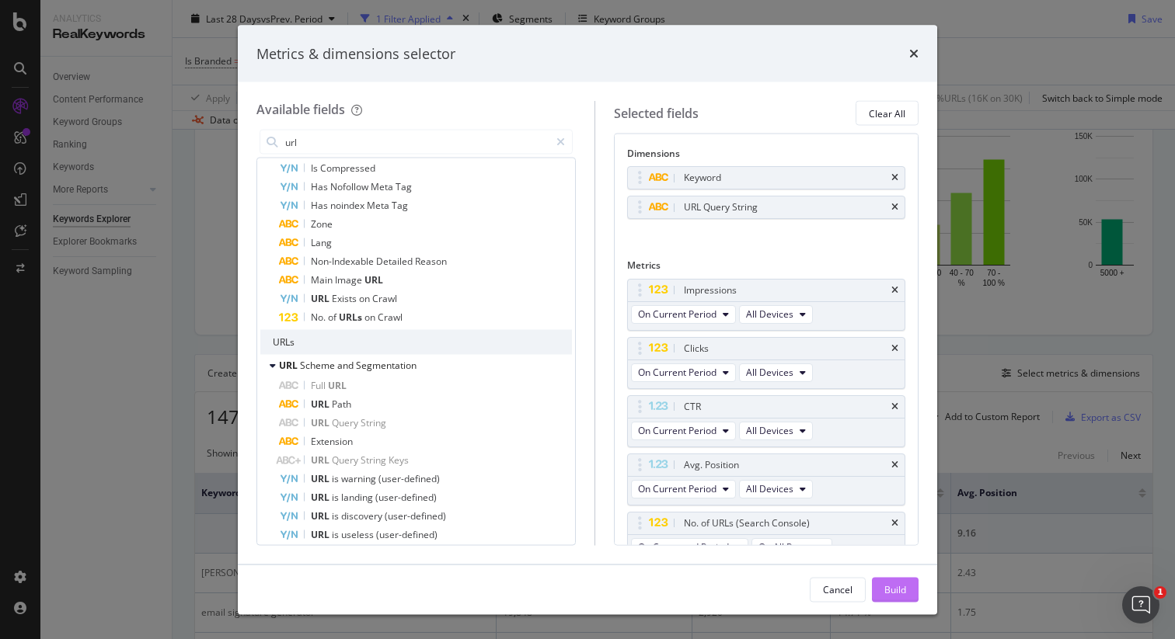
click at [898, 594] on div "Build" at bounding box center [895, 589] width 22 height 13
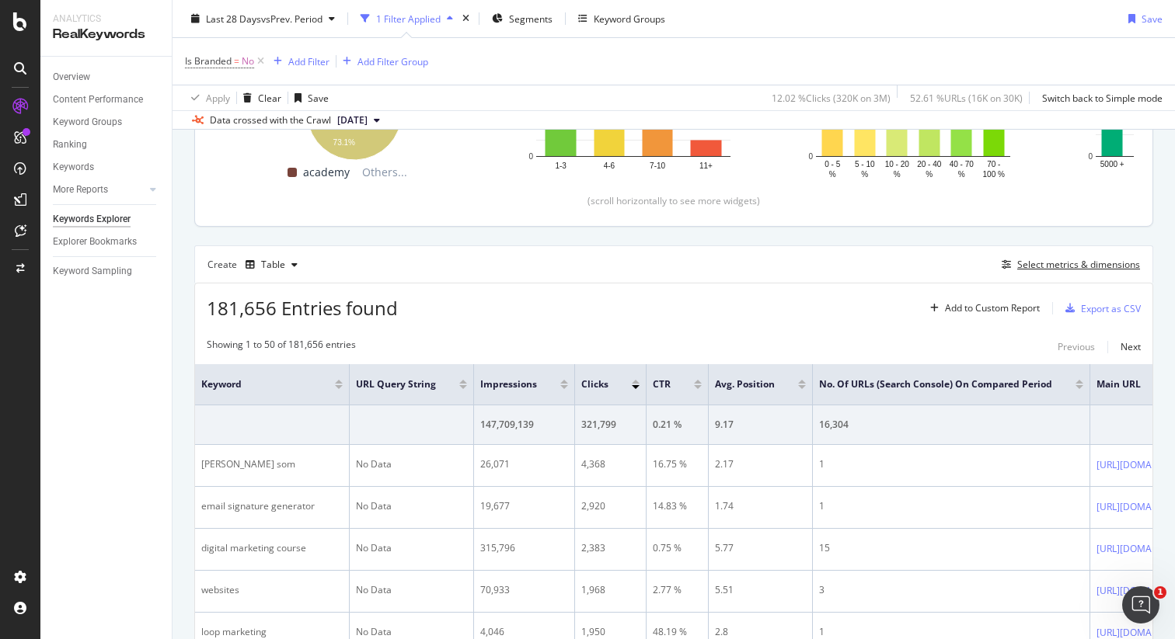
scroll to position [340, 0]
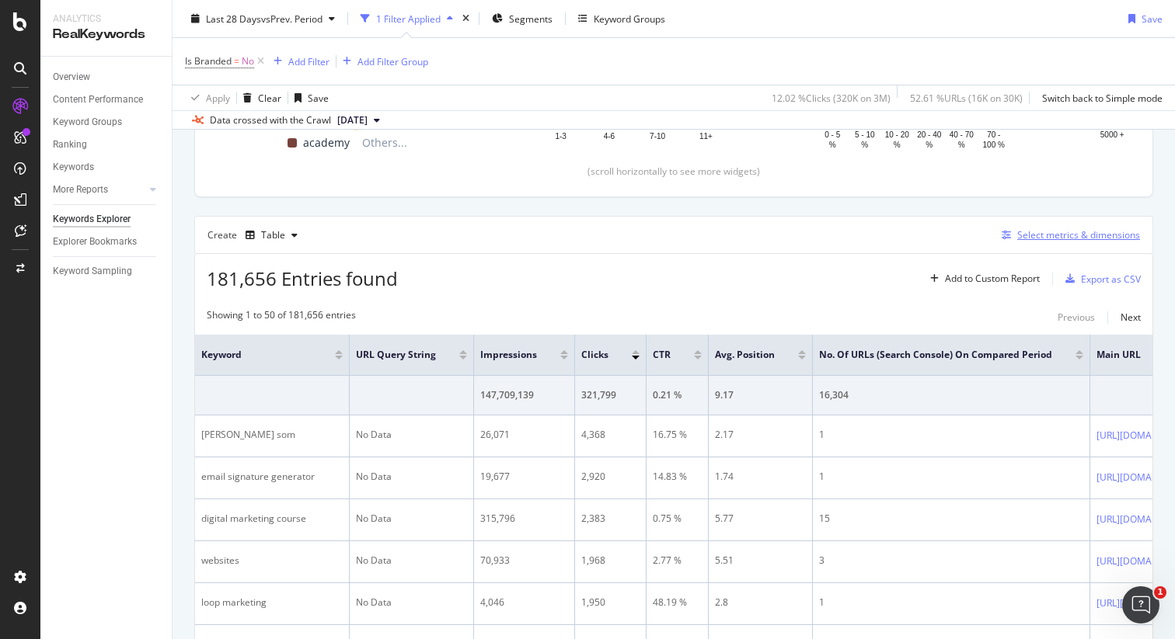
click at [1041, 239] on div "Select metrics & dimensions" at bounding box center [1078, 234] width 123 height 13
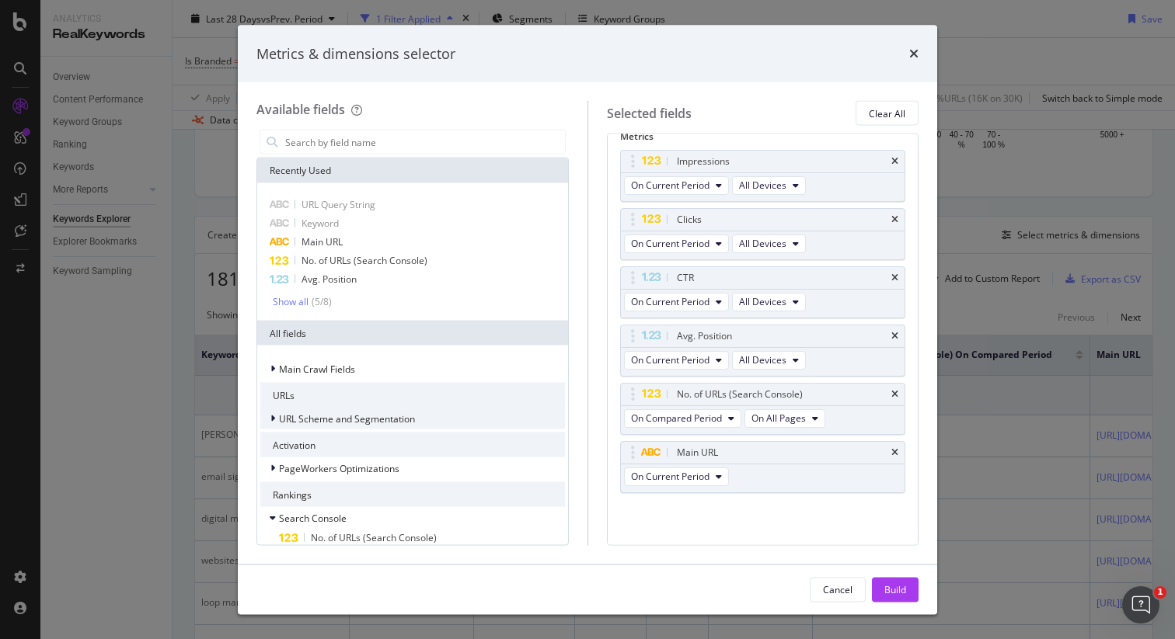
scroll to position [141, 0]
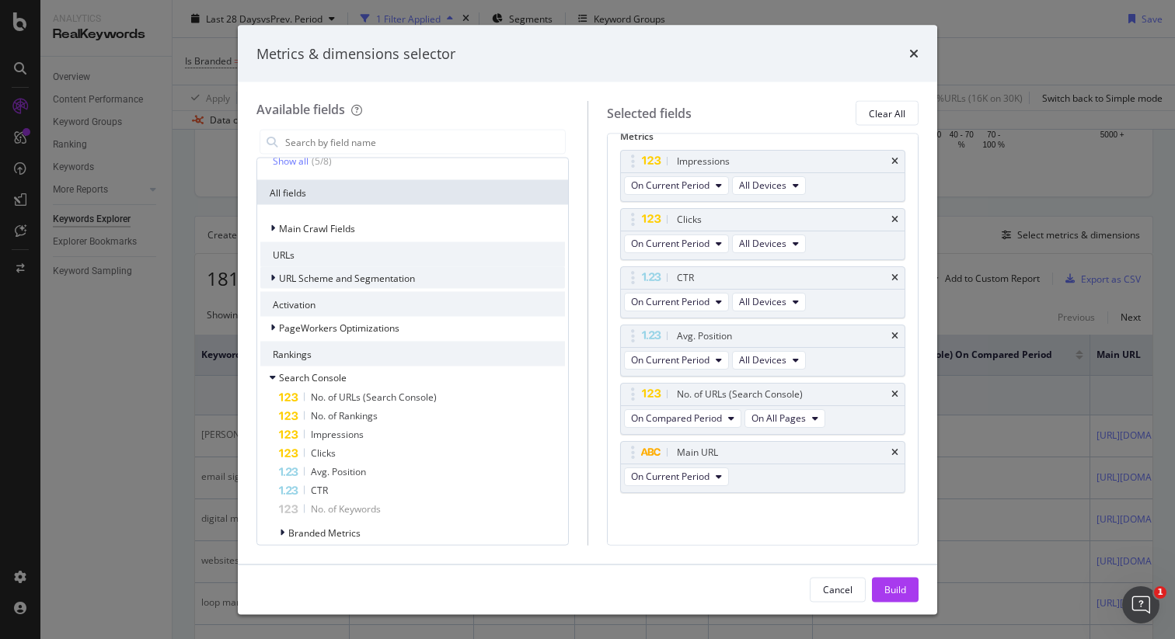
click at [280, 275] on span "URL Scheme and Segmentation" at bounding box center [347, 277] width 136 height 13
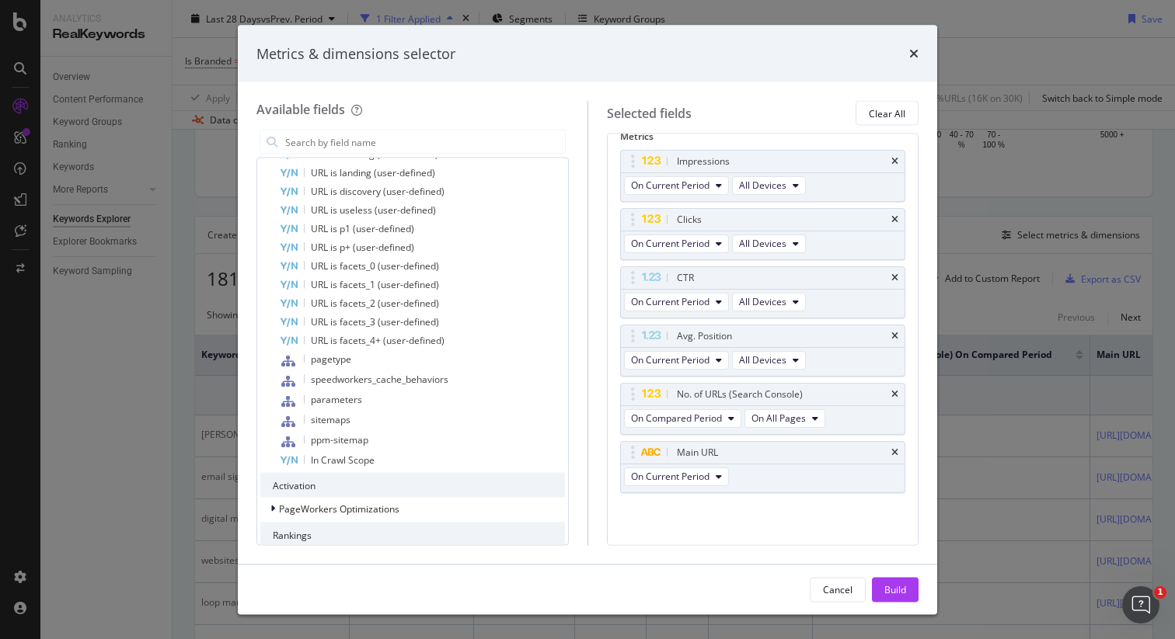
scroll to position [0, 0]
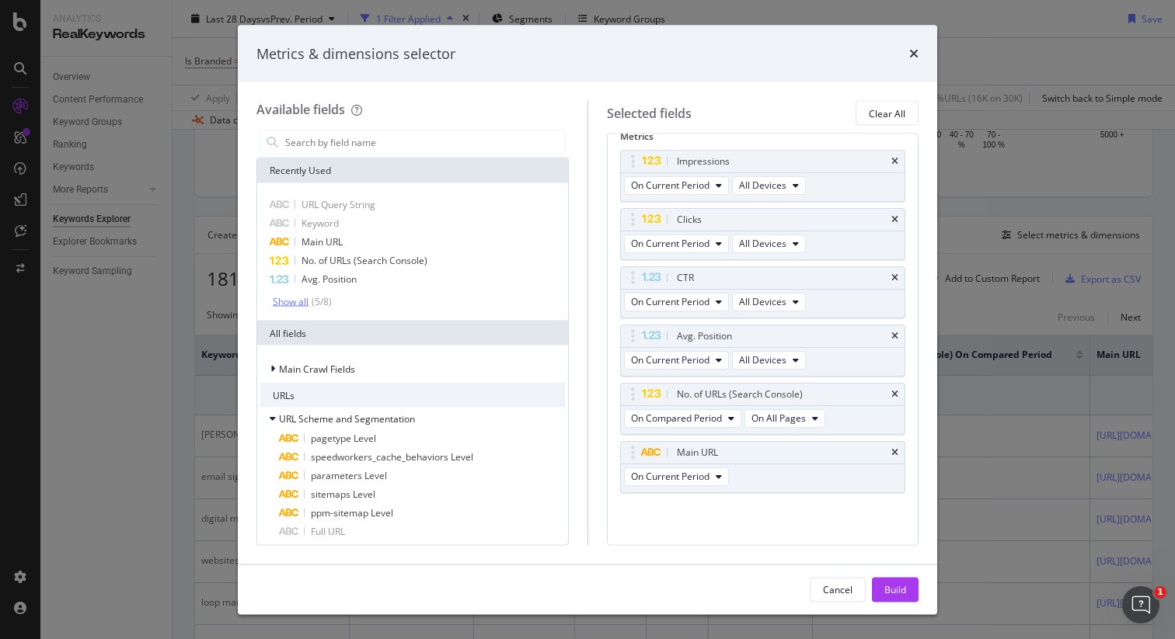
click at [299, 303] on div "Show all" at bounding box center [291, 301] width 36 height 11
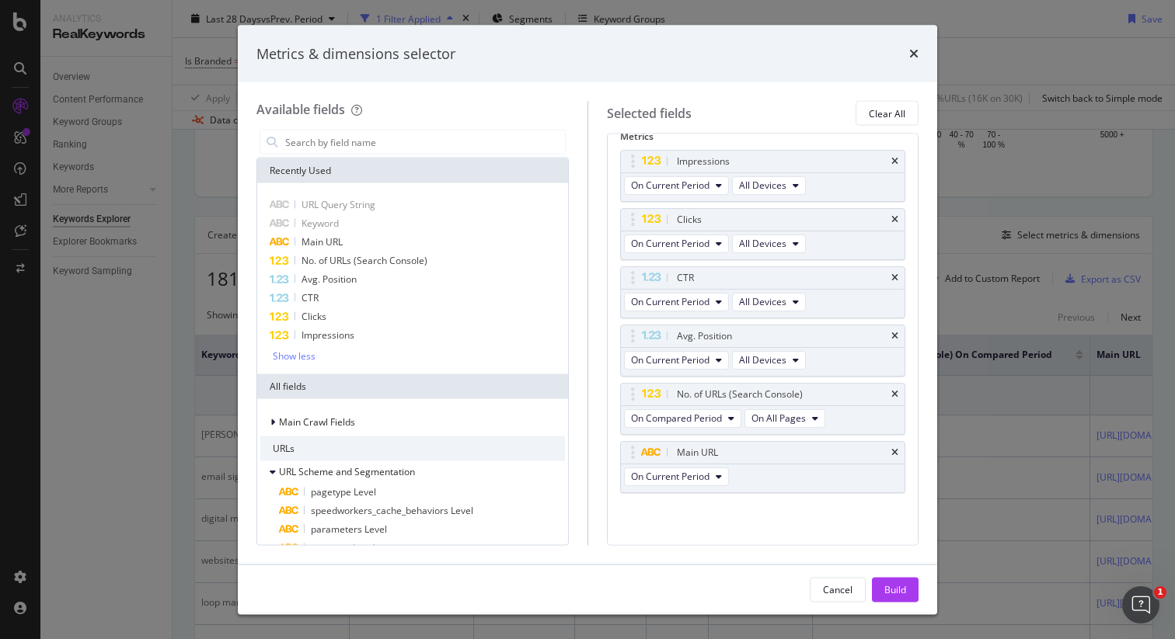
click at [996, 380] on div "Metrics & dimensions selector Available fields Recently Used URL Query String K…" at bounding box center [587, 319] width 1175 height 639
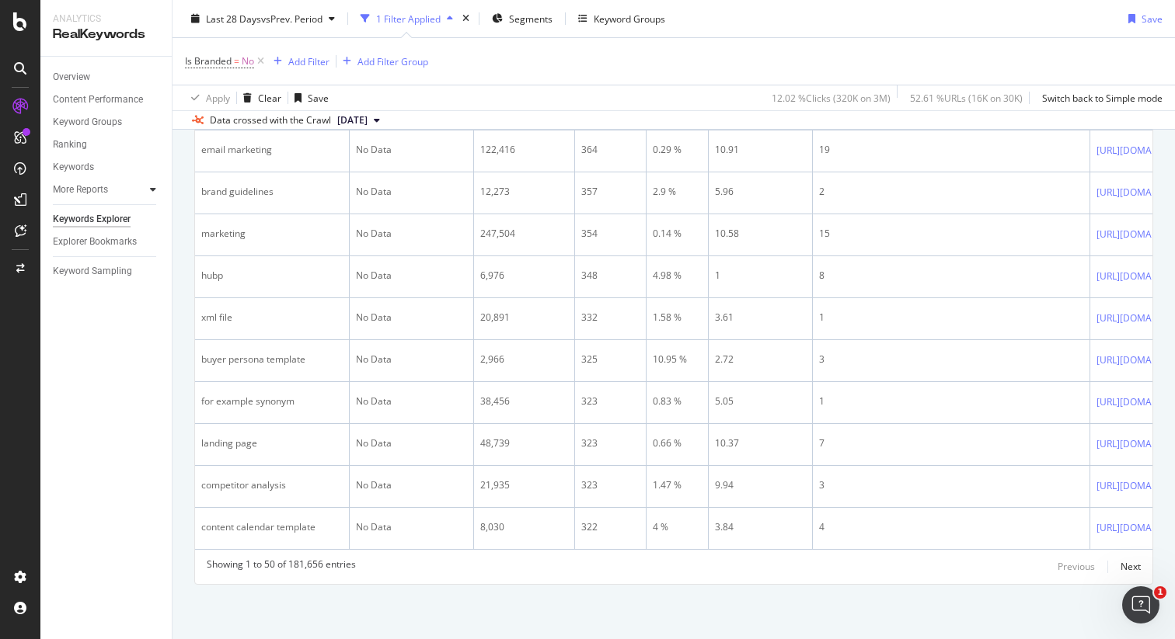
click at [150, 189] on icon at bounding box center [153, 189] width 6 height 9
click at [145, 193] on link "More Reports" at bounding box center [99, 190] width 92 height 16
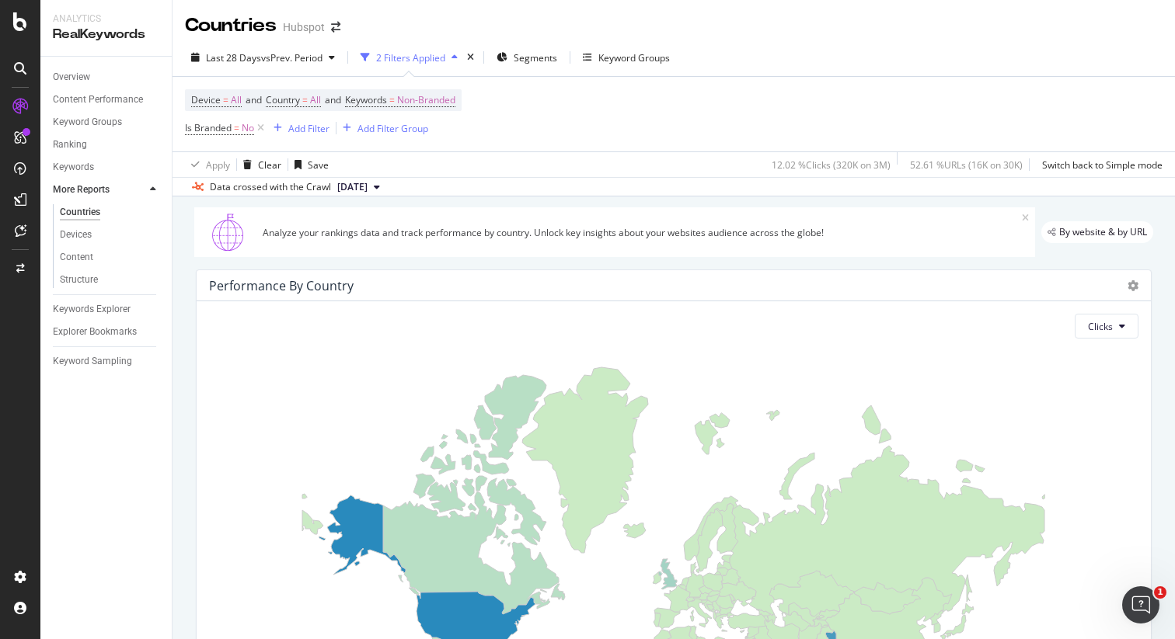
click at [148, 190] on div at bounding box center [153, 190] width 16 height 16
click at [106, 222] on div "Keywords Explorer" at bounding box center [92, 219] width 78 height 16
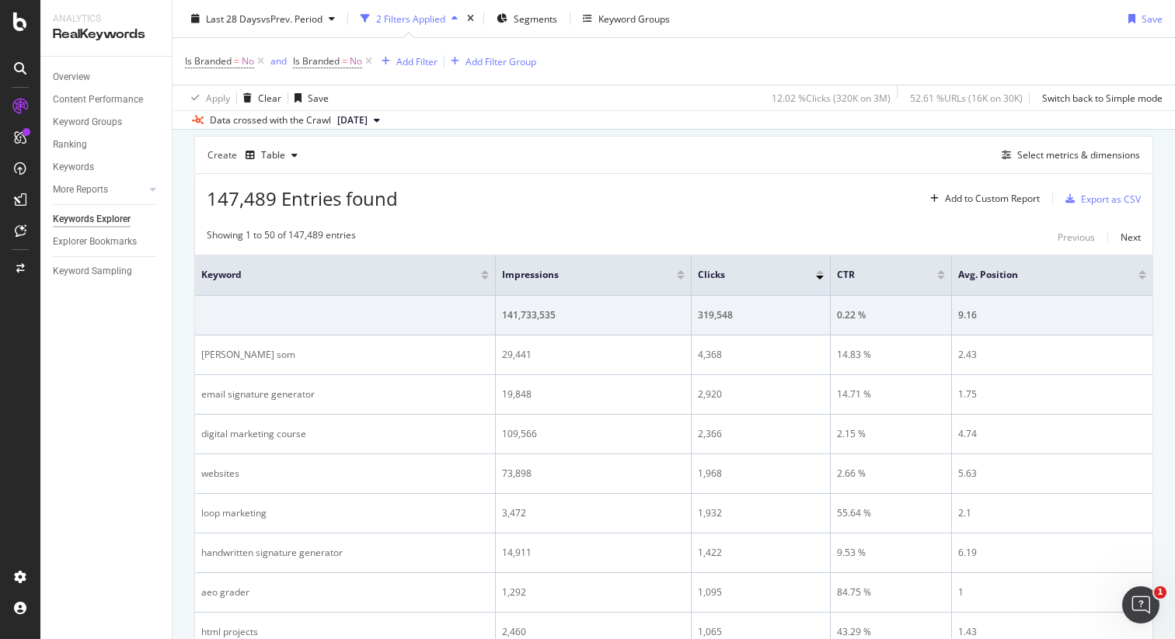
scroll to position [409, 0]
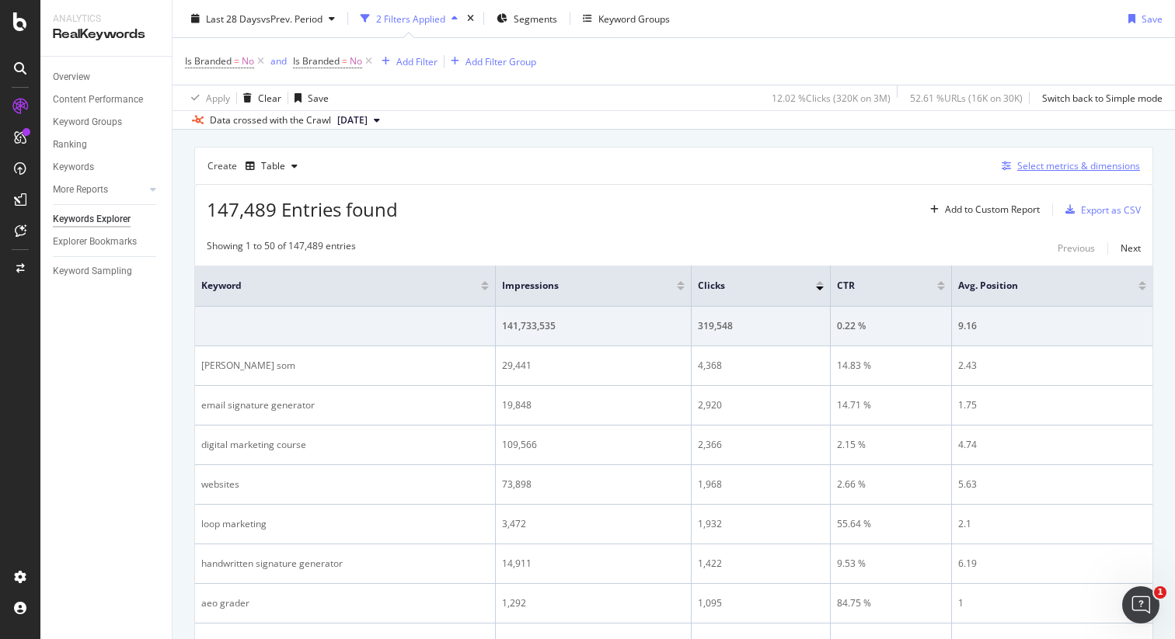
click at [1038, 162] on div "Select metrics & dimensions" at bounding box center [1078, 165] width 123 height 13
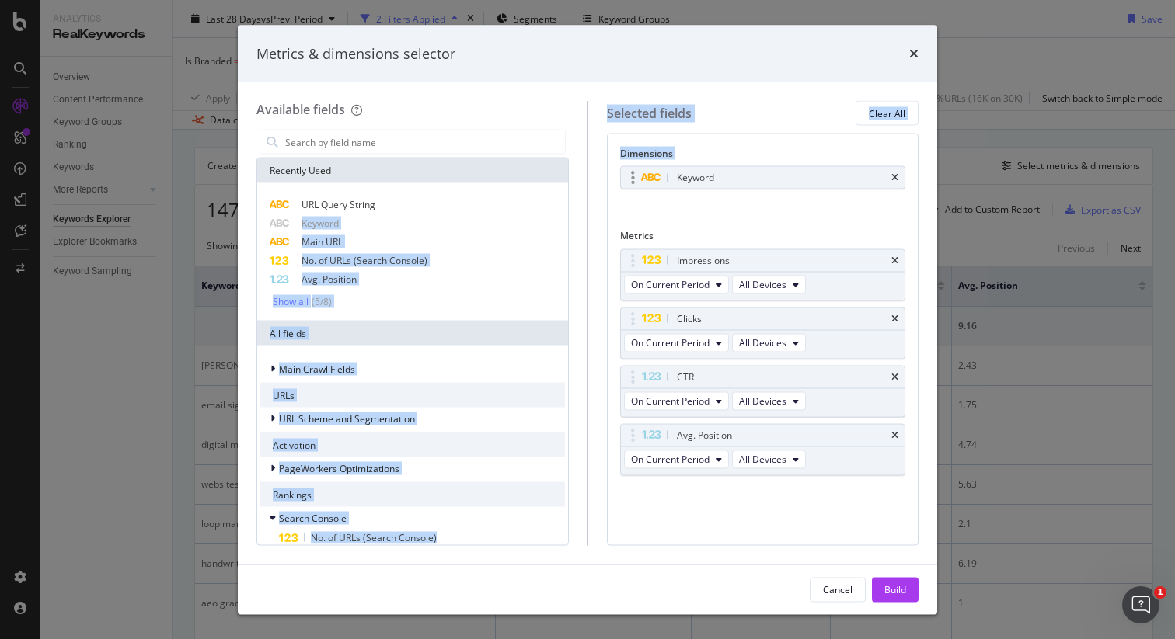
drag, startPoint x: 387, startPoint y: 206, endPoint x: 667, endPoint y: 187, distance: 280.3
click at [667, 188] on div "Available fields Recently Used URL Query String Keyword Main URL No. of URLs (S…" at bounding box center [587, 323] width 662 height 444
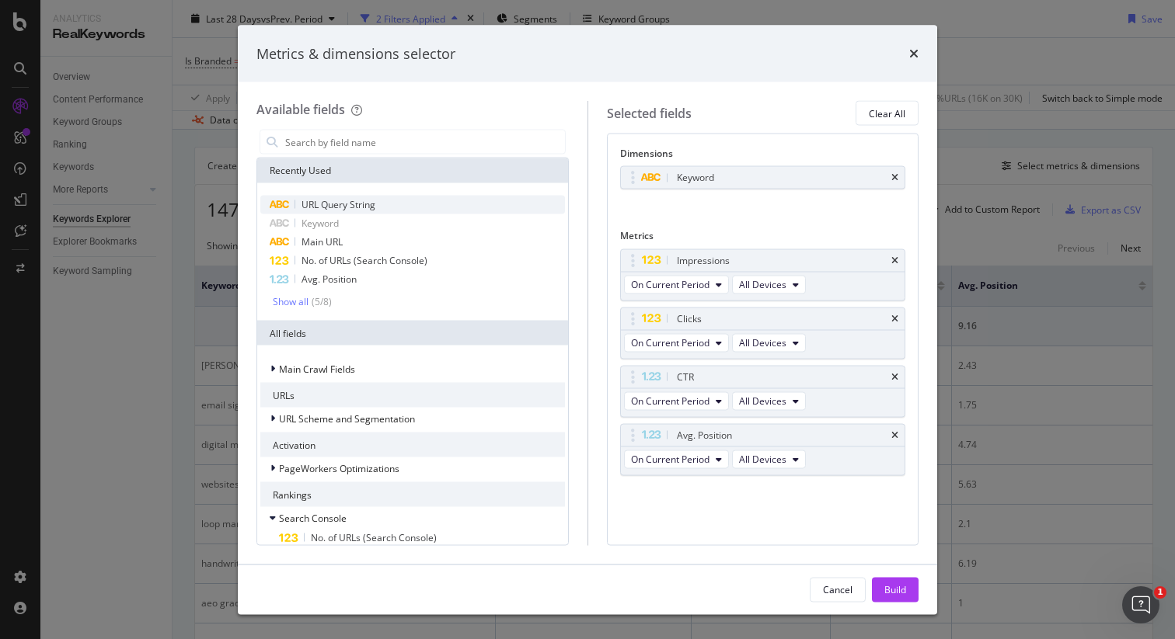
click at [399, 201] on div "URL Query String" at bounding box center [412, 205] width 305 height 19
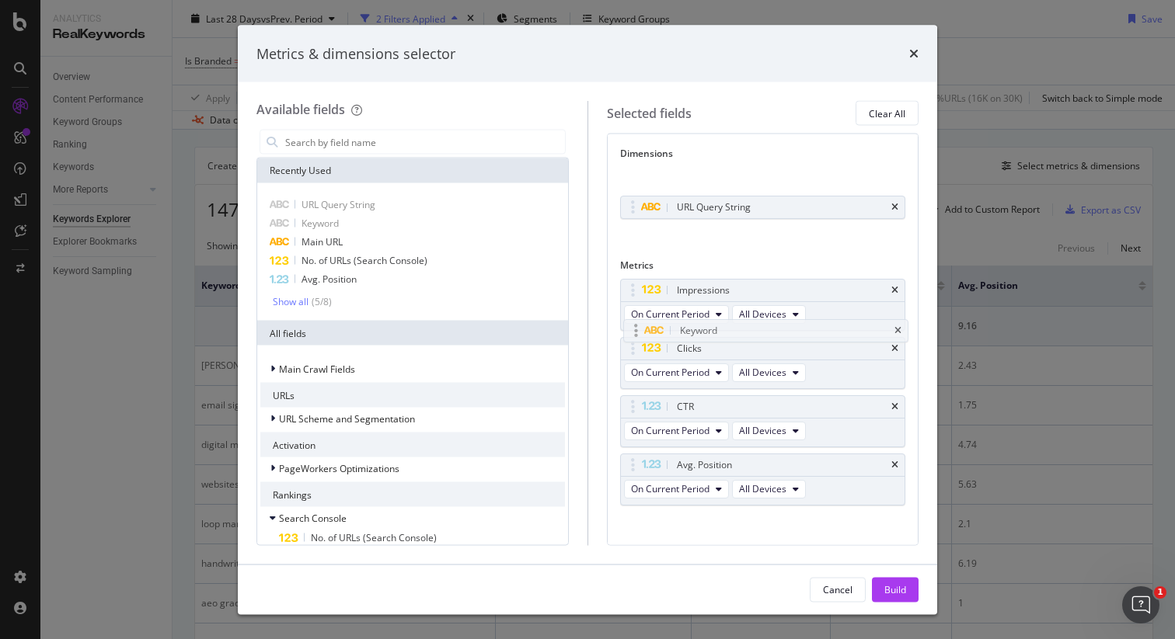
drag, startPoint x: 696, startPoint y: 179, endPoint x: 698, endPoint y: 328, distance: 148.4
click at [698, 328] on body "Analytics RealKeywords Overview Content Performance Keyword Groups Ranking Keyw…" at bounding box center [587, 319] width 1175 height 639
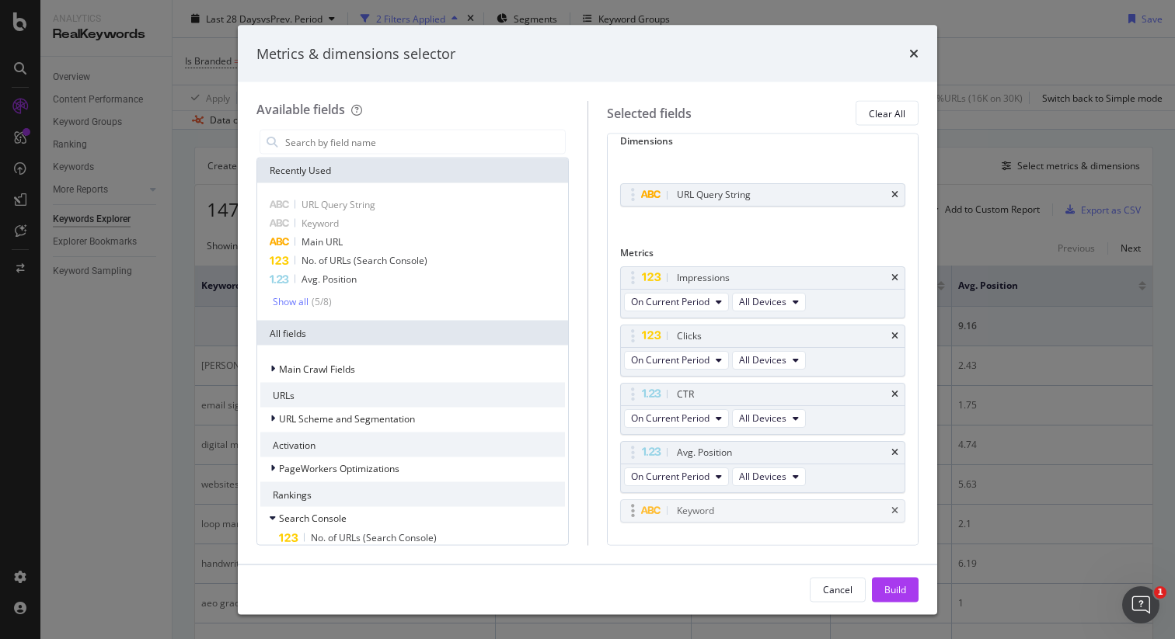
drag, startPoint x: 714, startPoint y: 175, endPoint x: 711, endPoint y: 507, distance: 332.6
click at [712, 508] on body "Analytics RealKeywords Overview Content Performance Keyword Groups Ranking Keyw…" at bounding box center [587, 319] width 1175 height 639
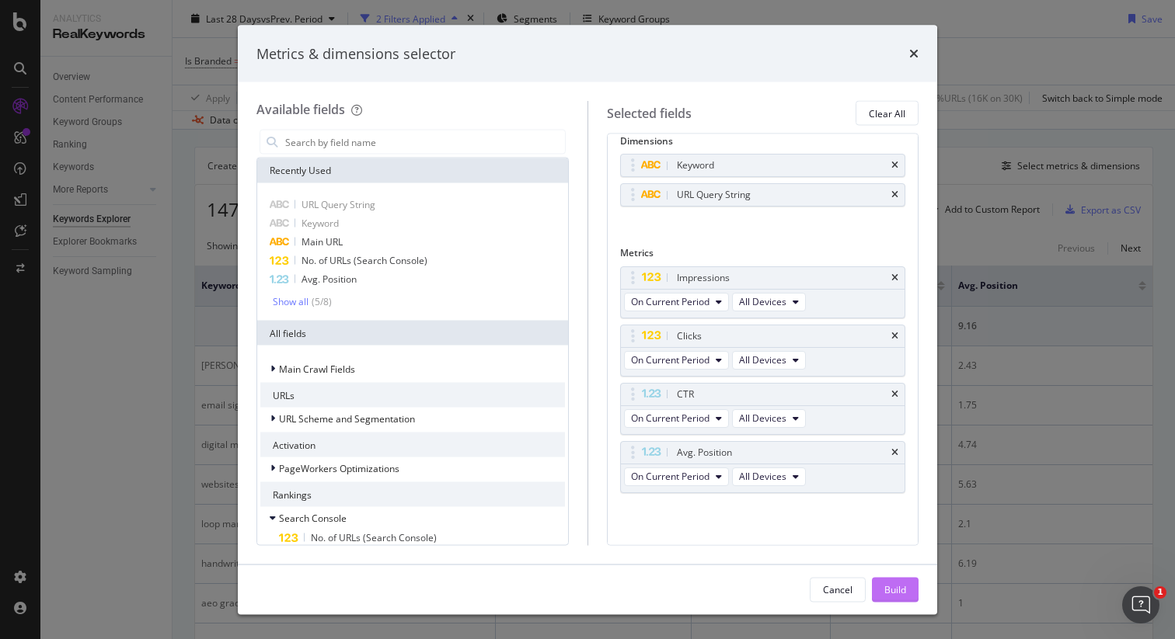
click at [905, 584] on div "Build" at bounding box center [895, 589] width 22 height 13
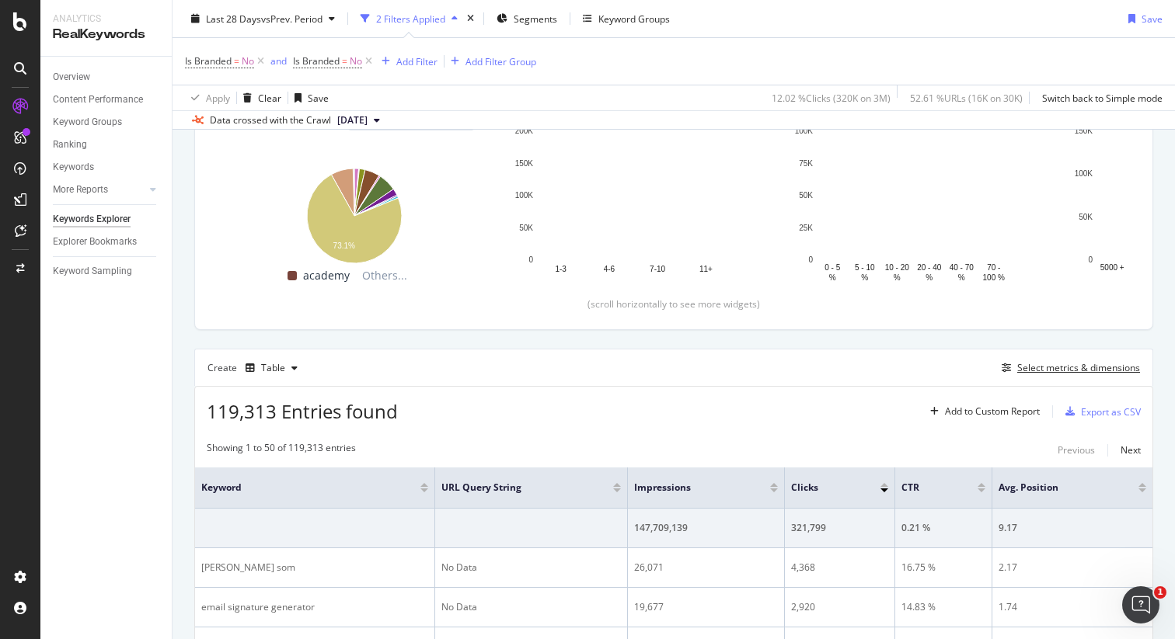
scroll to position [439, 0]
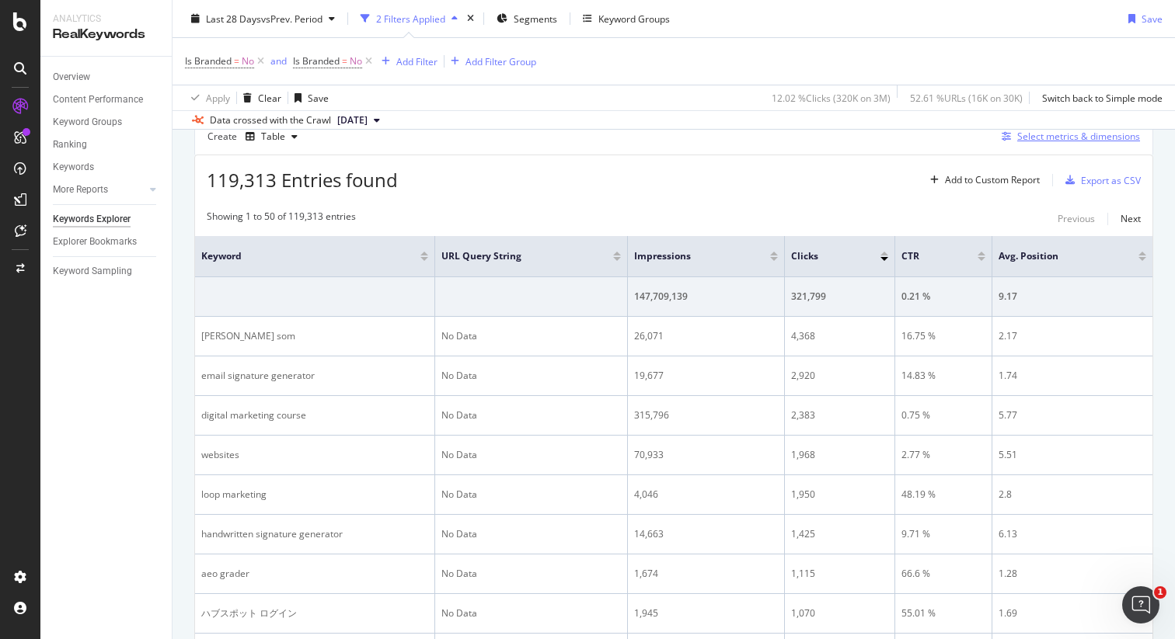
click at [1025, 141] on div "Select metrics & dimensions" at bounding box center [1078, 136] width 123 height 13
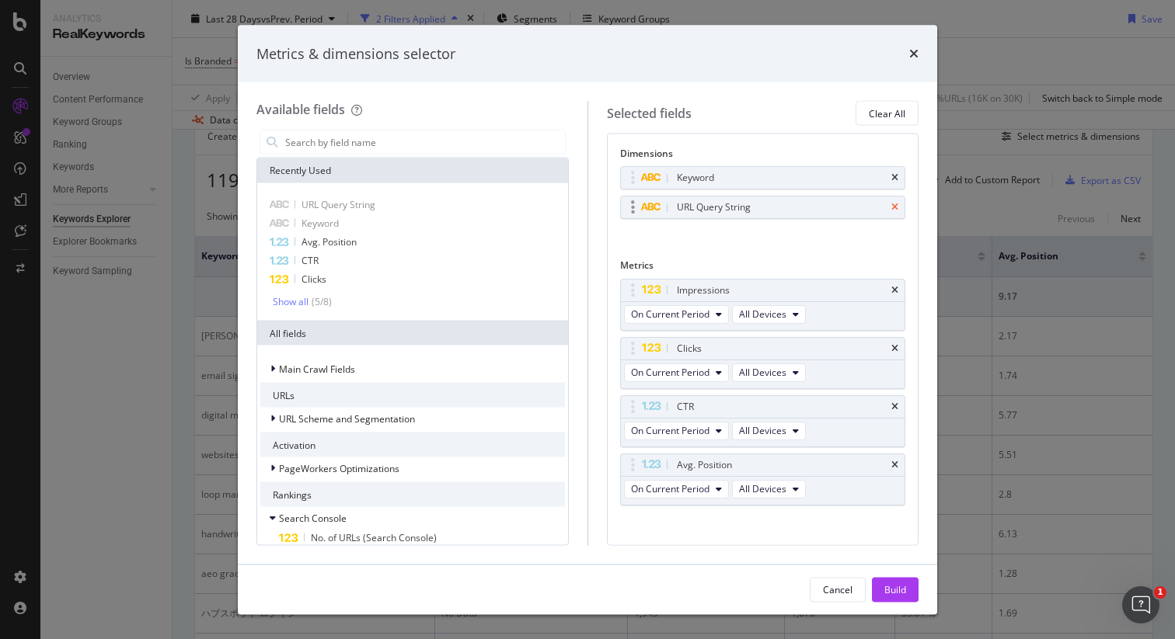
click at [897, 204] on icon "times" at bounding box center [894, 207] width 7 height 9
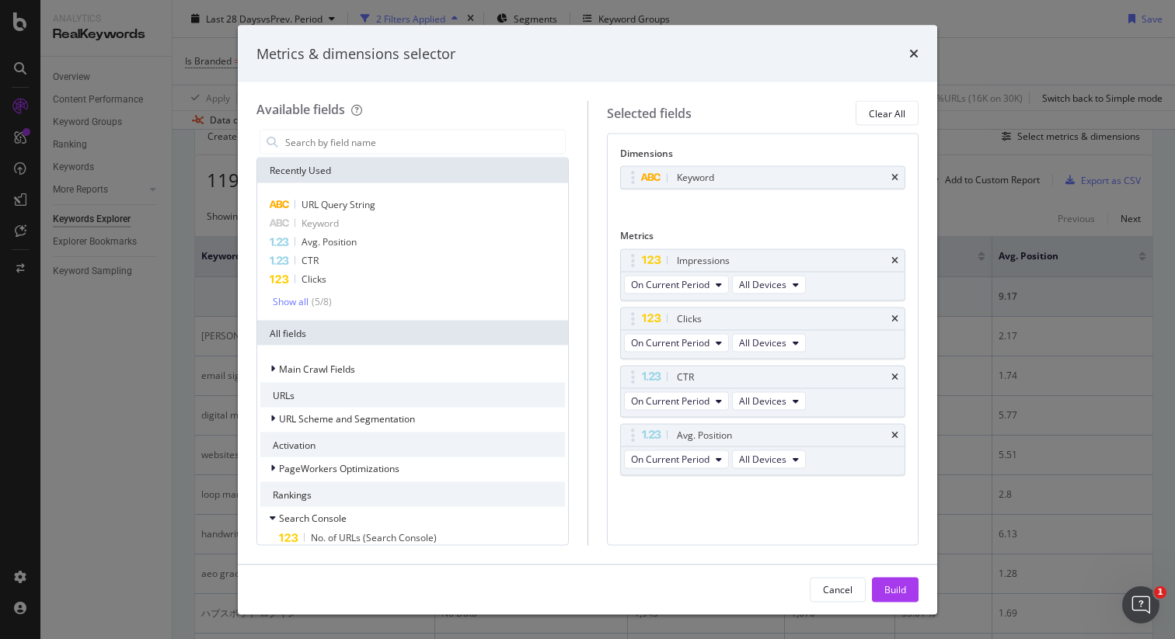
click at [441, 172] on div "Recently Used" at bounding box center [412, 171] width 311 height 25
click at [415, 144] on input "modal" at bounding box center [424, 142] width 281 height 23
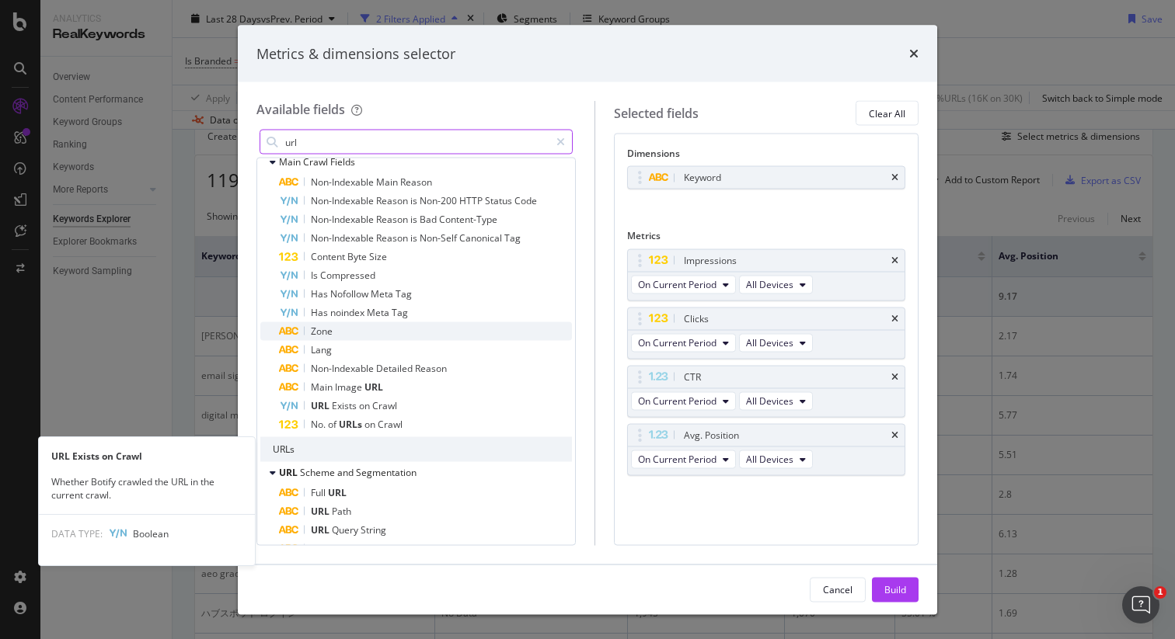
scroll to position [225, 0]
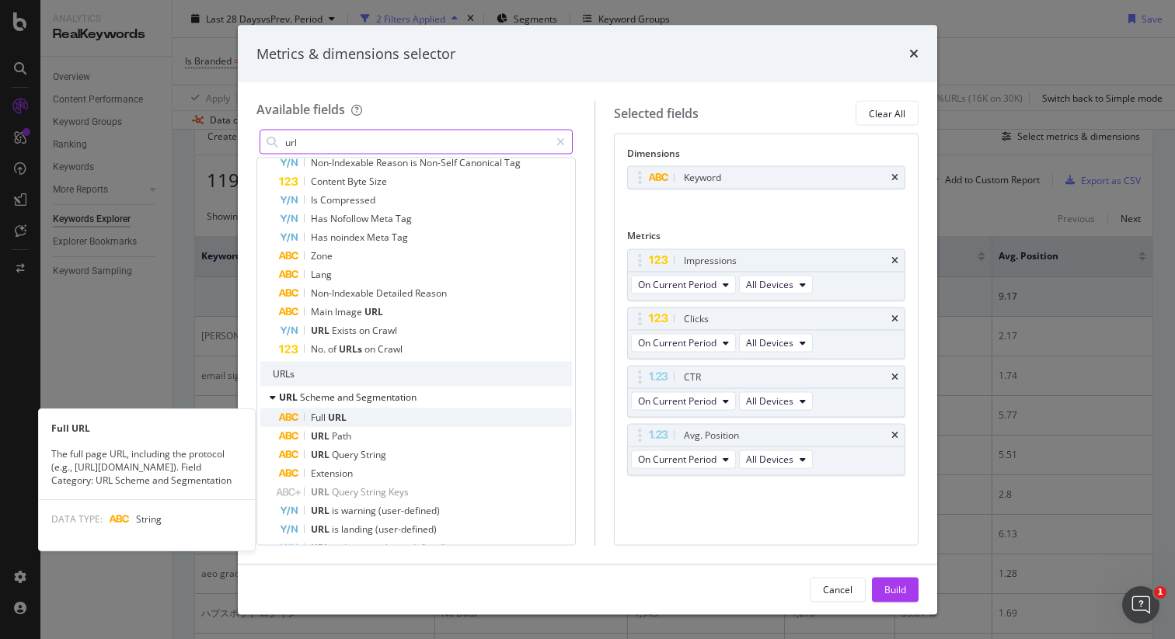
type input "url"
click at [406, 418] on div "Full URL" at bounding box center [425, 418] width 293 height 19
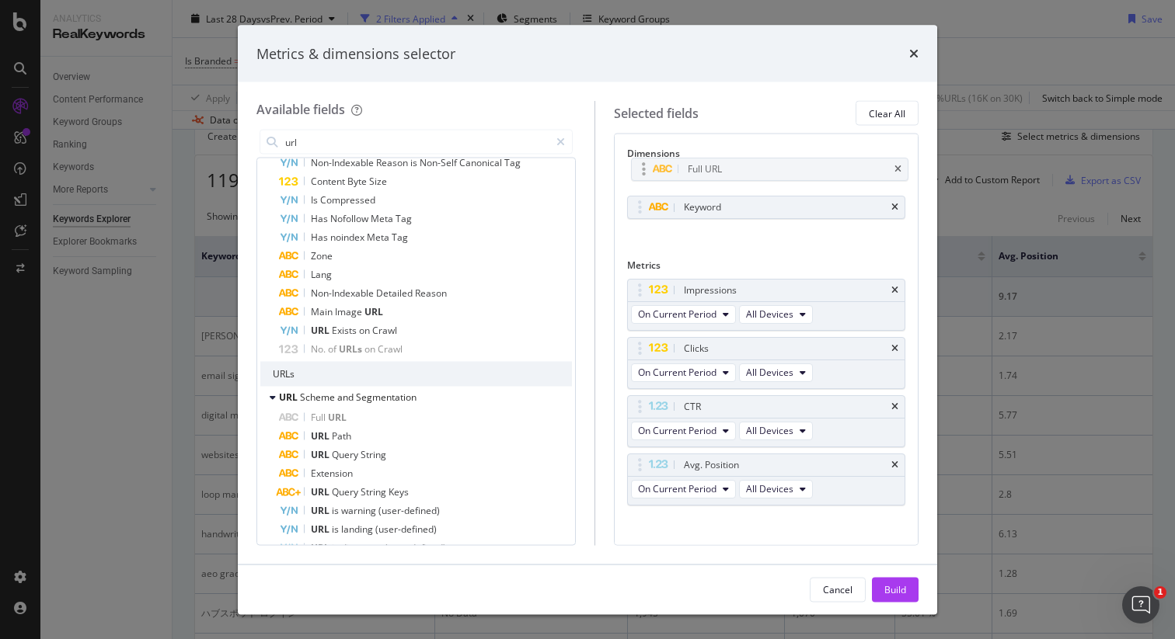
drag, startPoint x: 710, startPoint y: 211, endPoint x: 712, endPoint y: 164, distance: 47.5
click at [713, 164] on body "Analytics RealKeywords Overview Content Performance Keyword Groups Ranking Keyw…" at bounding box center [587, 319] width 1175 height 639
click at [902, 599] on div "Build" at bounding box center [895, 589] width 22 height 23
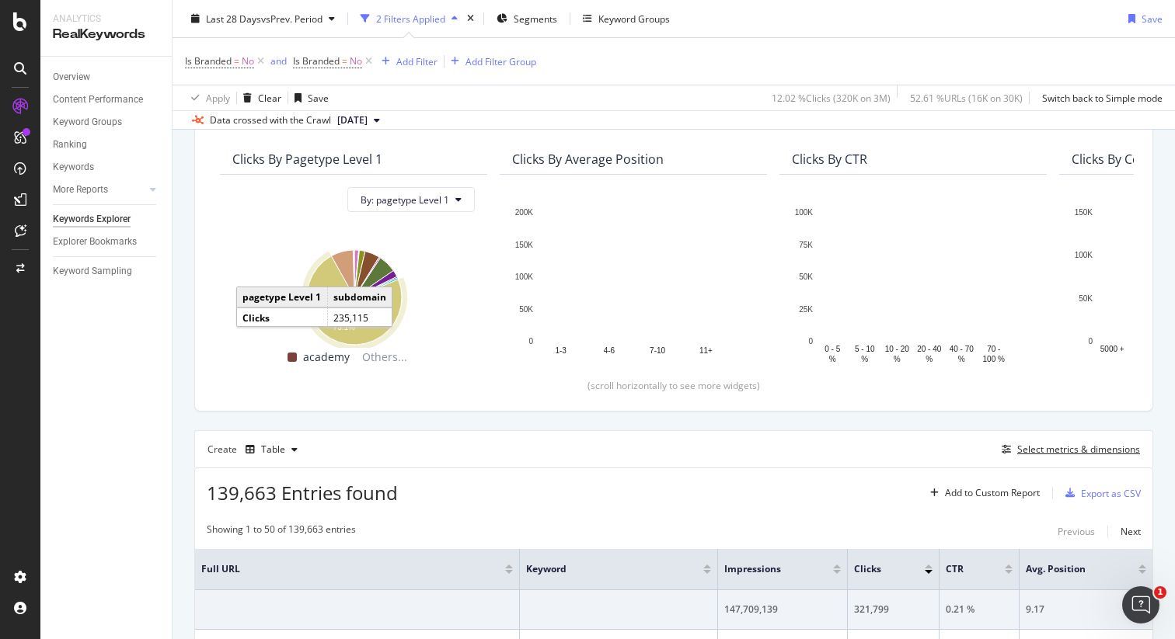
scroll to position [138, 0]
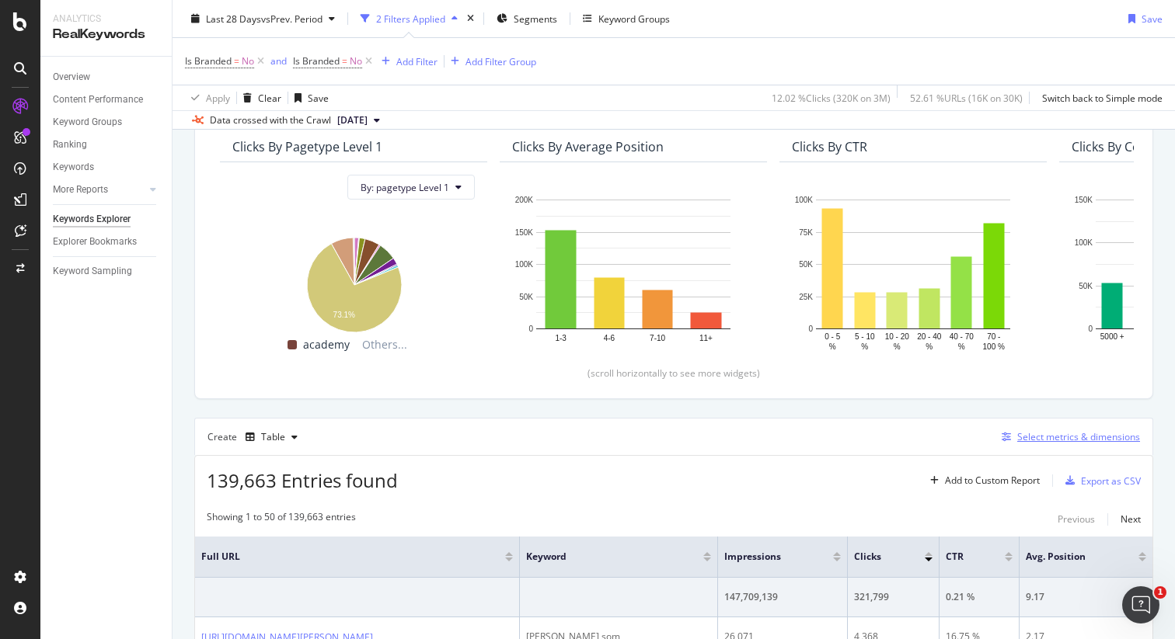
click at [1041, 438] on div "Select metrics & dimensions" at bounding box center [1078, 436] width 123 height 13
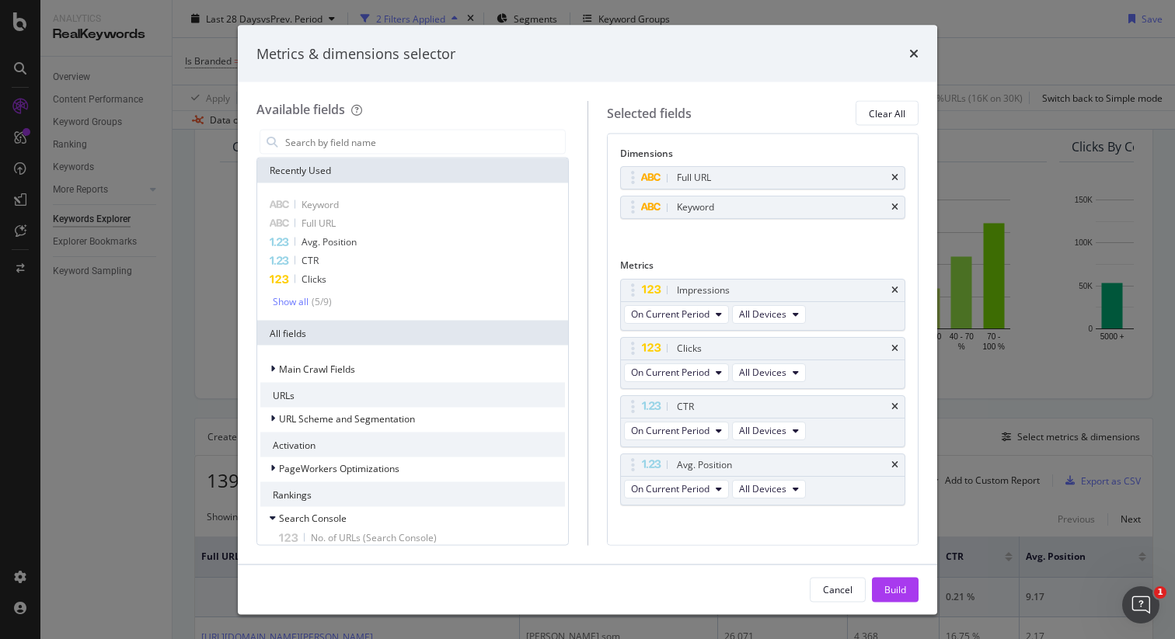
click at [131, 469] on div "Metrics & dimensions selector Available fields Recently Used Keyword Full URL A…" at bounding box center [587, 319] width 1175 height 639
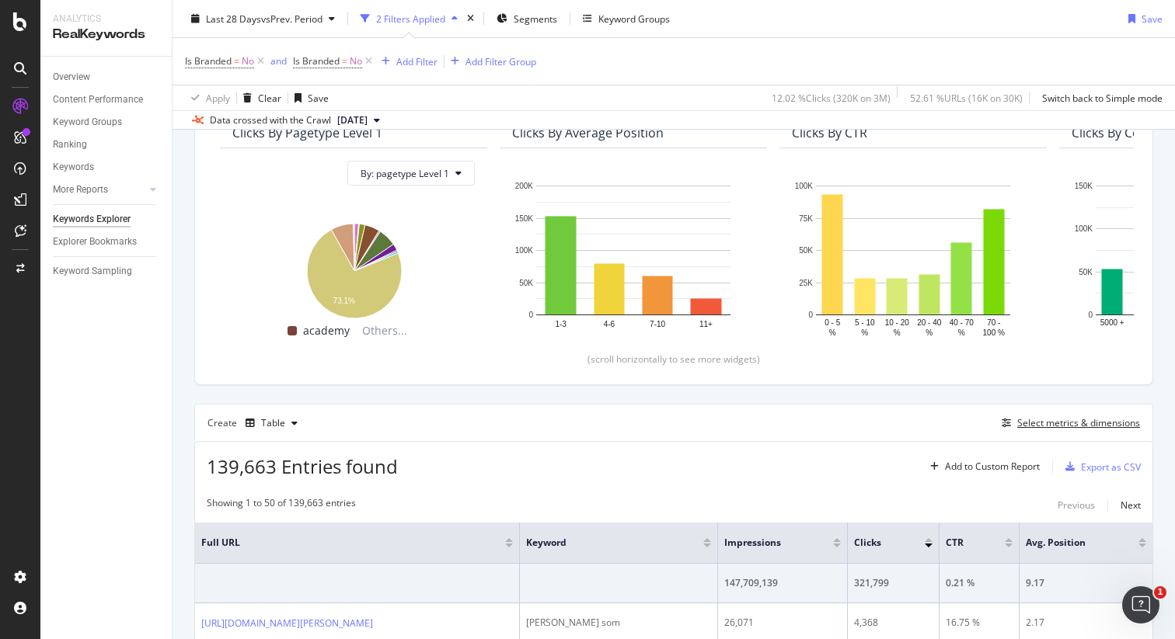
scroll to position [0, 0]
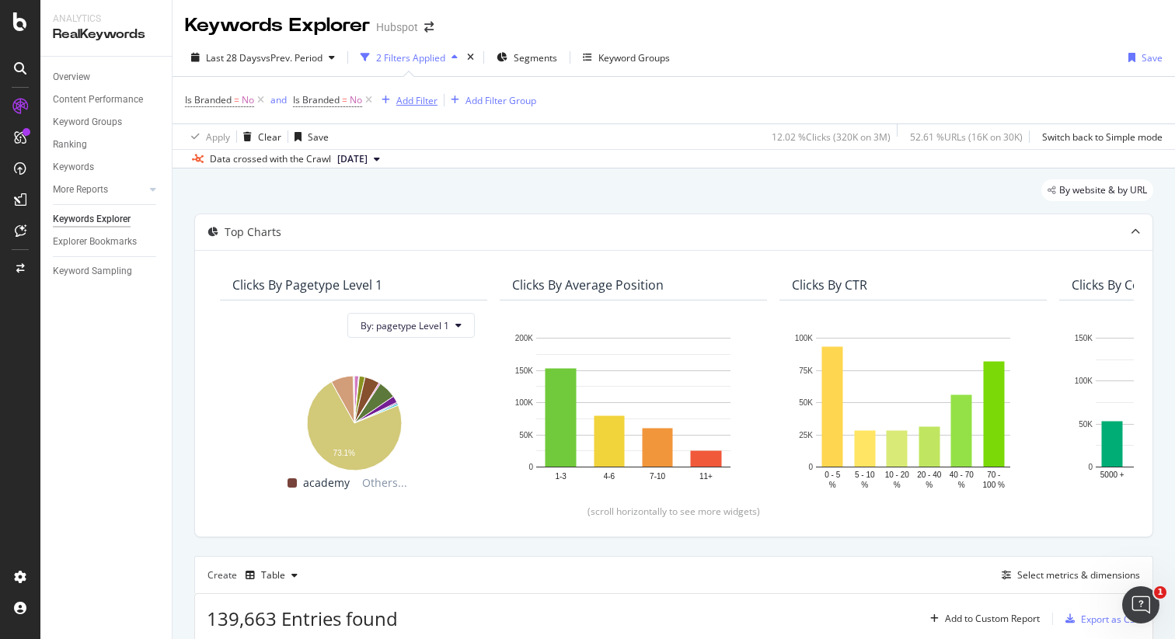
click at [409, 102] on div "Add Filter" at bounding box center [416, 100] width 41 height 13
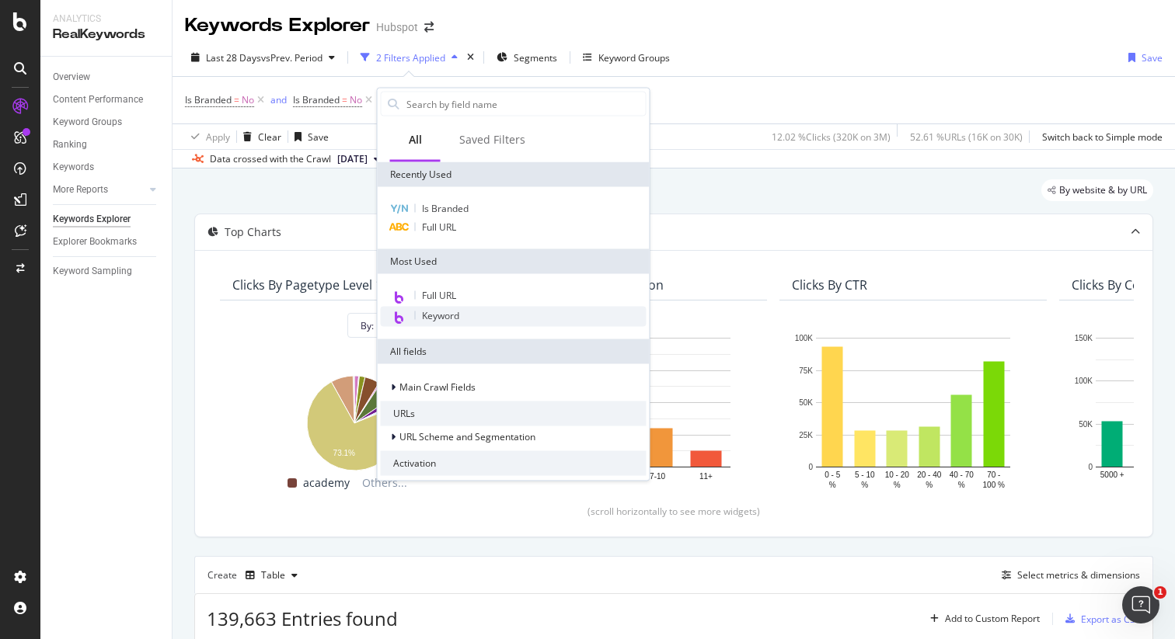
click at [434, 315] on span "Keyword" at bounding box center [440, 315] width 37 height 13
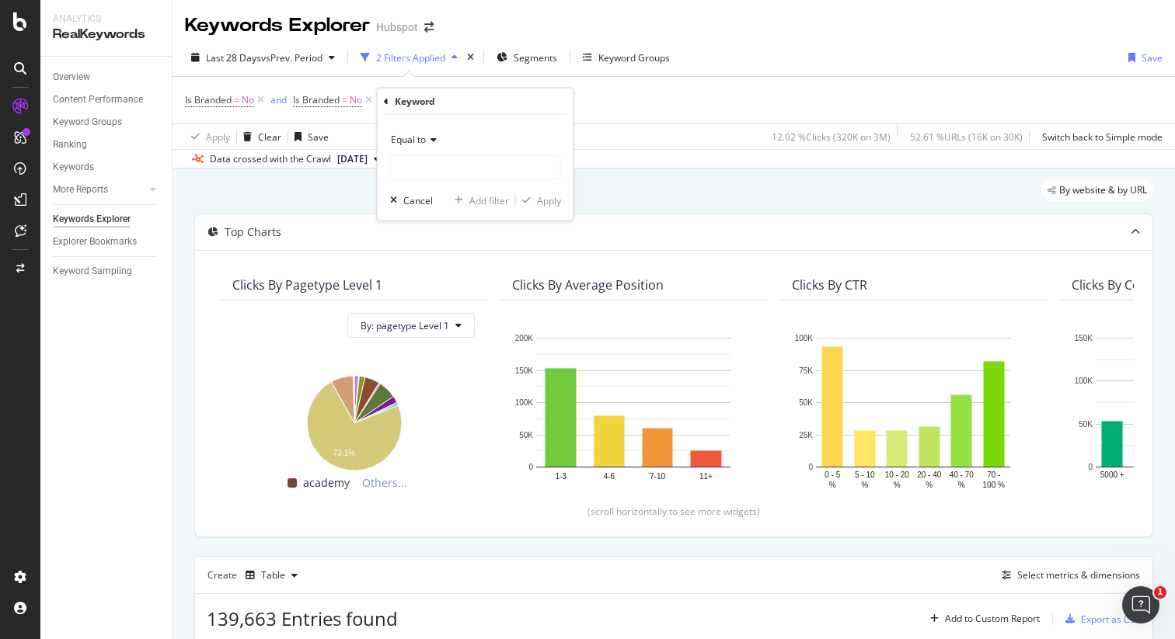
click at [429, 142] on icon at bounding box center [431, 139] width 11 height 9
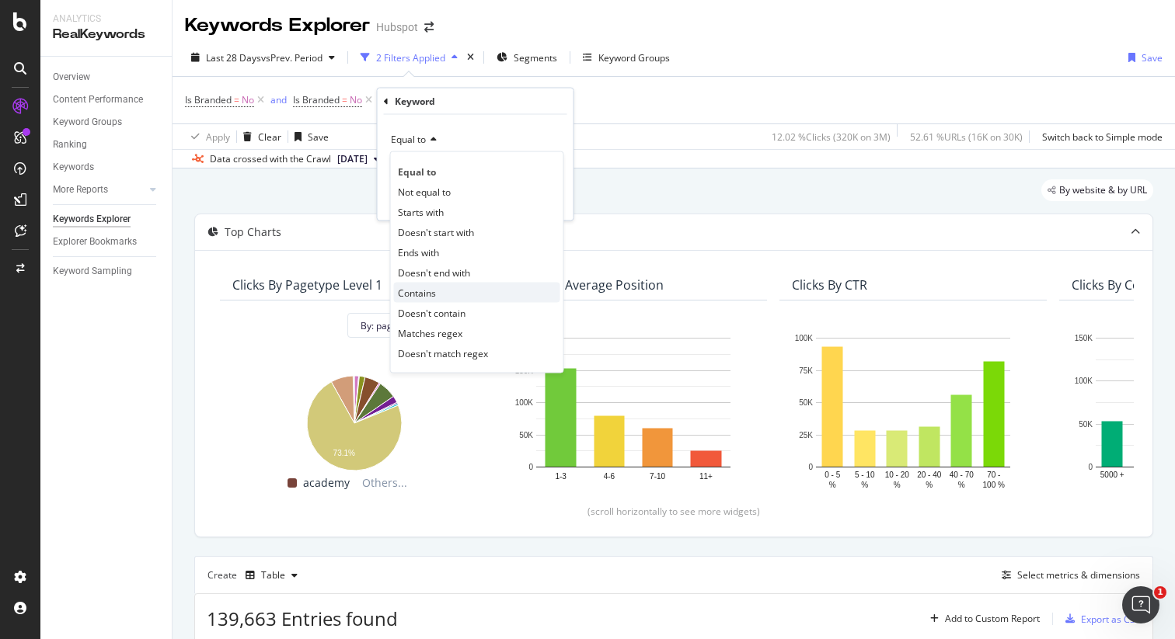
click at [423, 294] on span "Contains" at bounding box center [417, 292] width 38 height 13
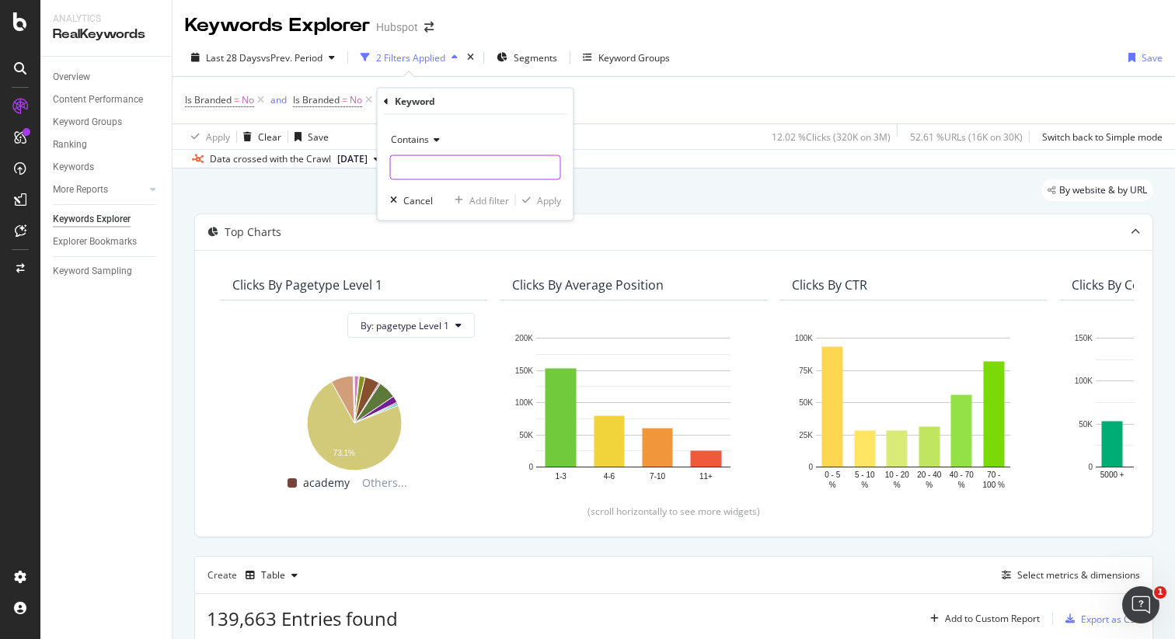
click at [425, 165] on input "text" at bounding box center [475, 167] width 169 height 25
type input "[PERSON_NAME] som"
click at [546, 197] on div "Apply" at bounding box center [549, 199] width 24 height 13
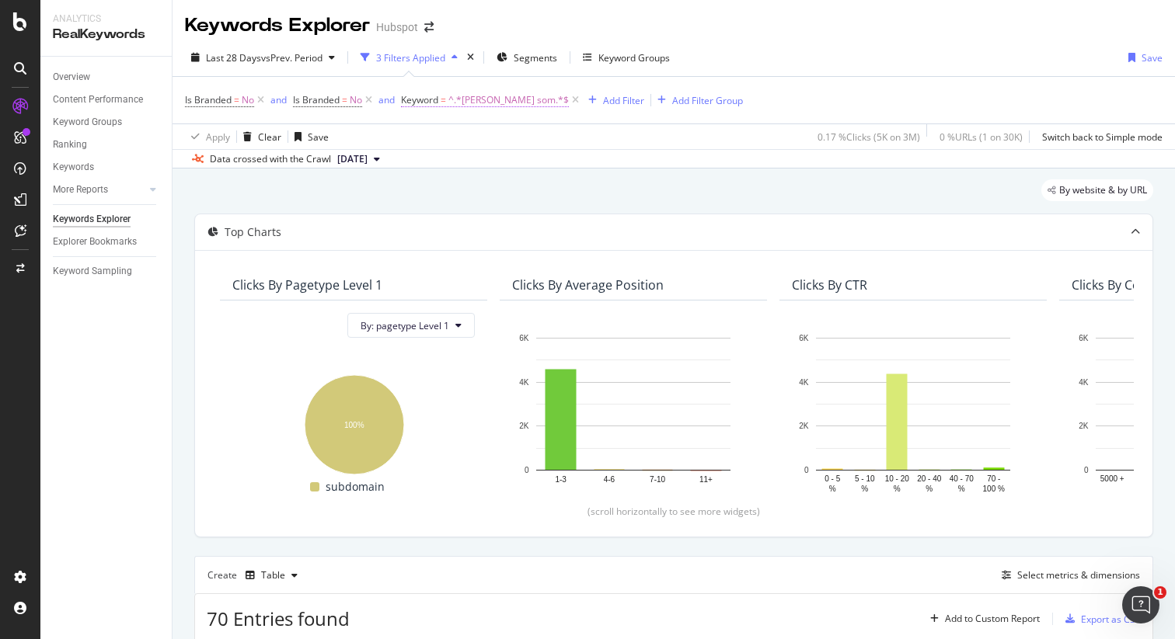
click at [486, 99] on span "^.*[PERSON_NAME] som.*$" at bounding box center [508, 100] width 120 height 22
click at [448, 145] on div "Contains" at bounding box center [501, 137] width 171 height 25
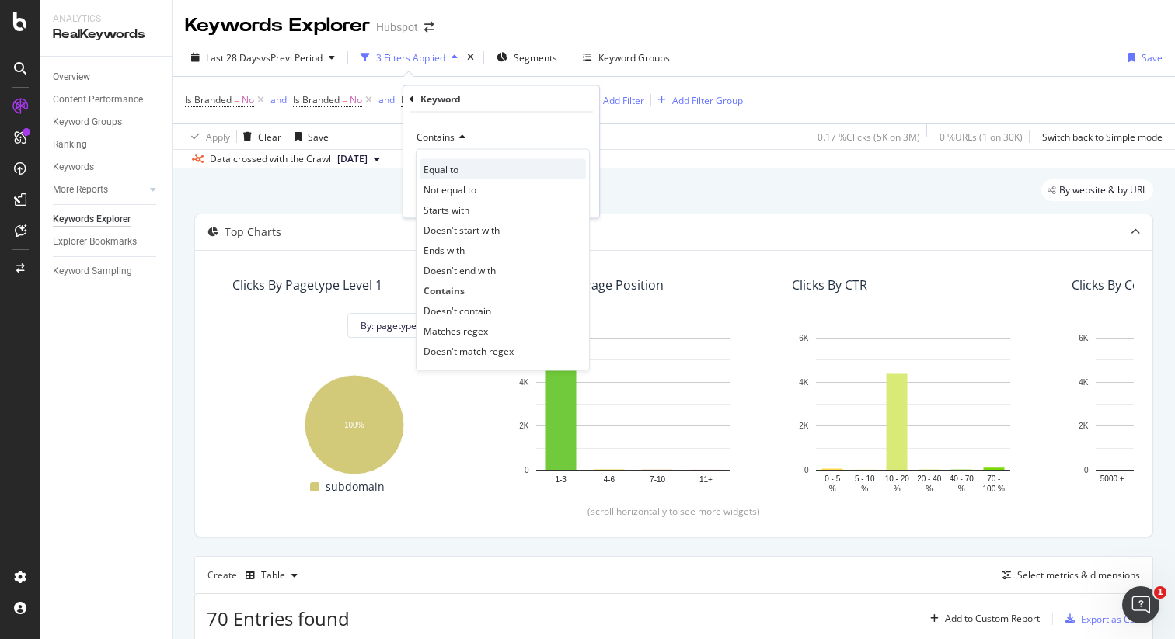
click at [449, 173] on span "Equal to" at bounding box center [440, 168] width 35 height 13
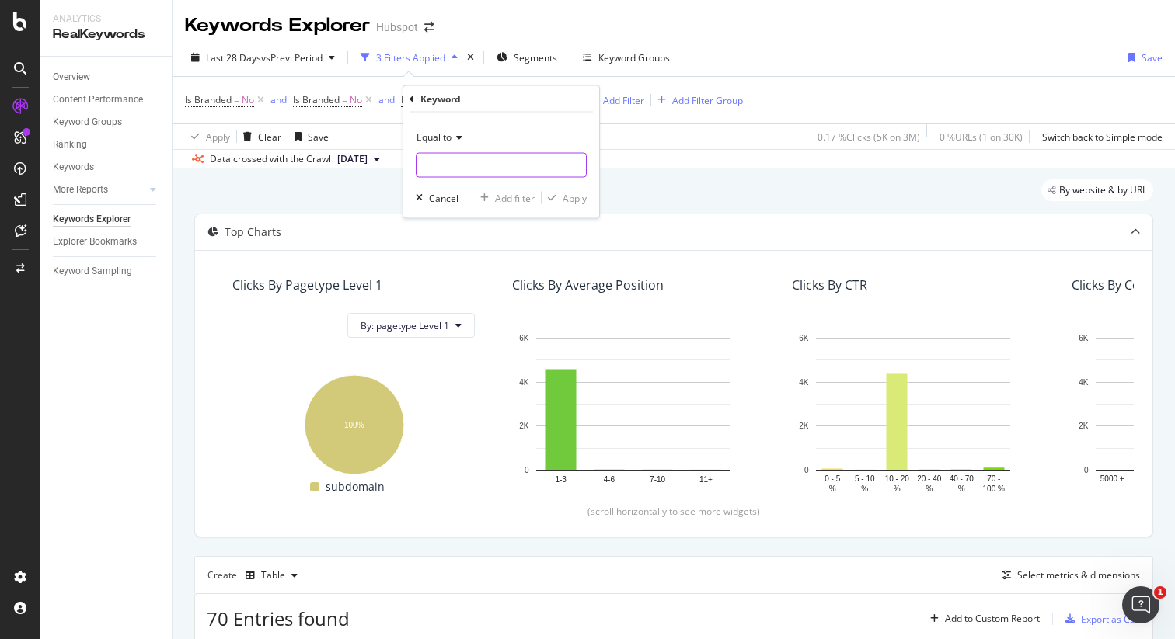
click at [498, 168] on input "text" at bounding box center [500, 165] width 169 height 25
type input "[PERSON_NAME]"
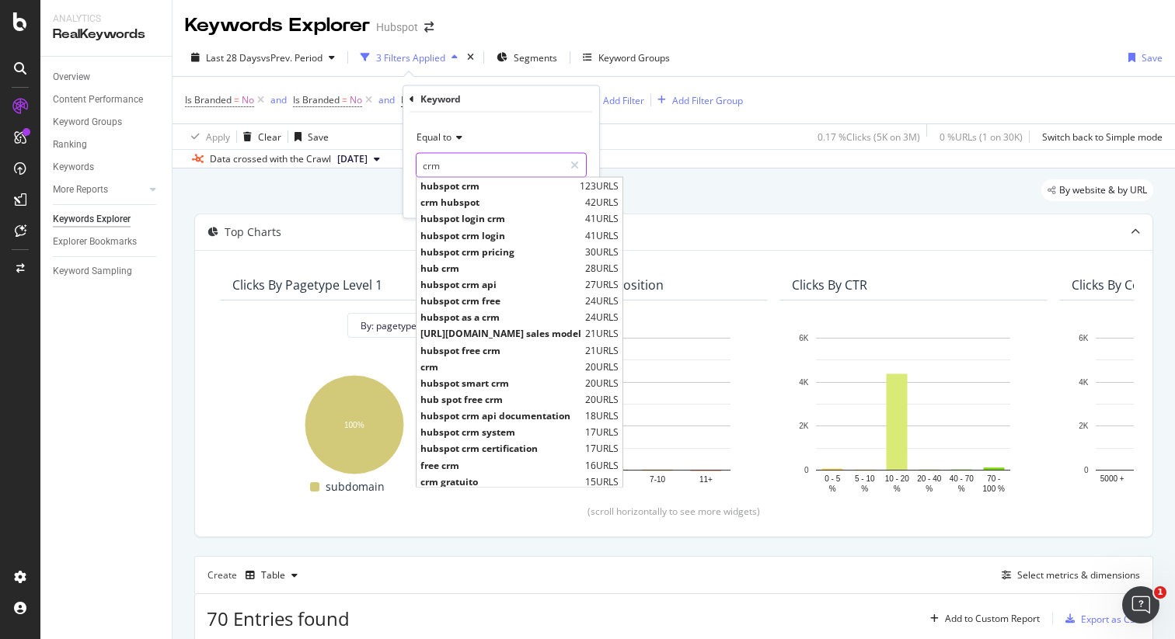
type input "crm"
click at [521, 116] on div "Equal to crm crm hubspot crm 123 URLS crm hubspot 42 URLS hubspot login crm 41 …" at bounding box center [501, 166] width 196 height 106
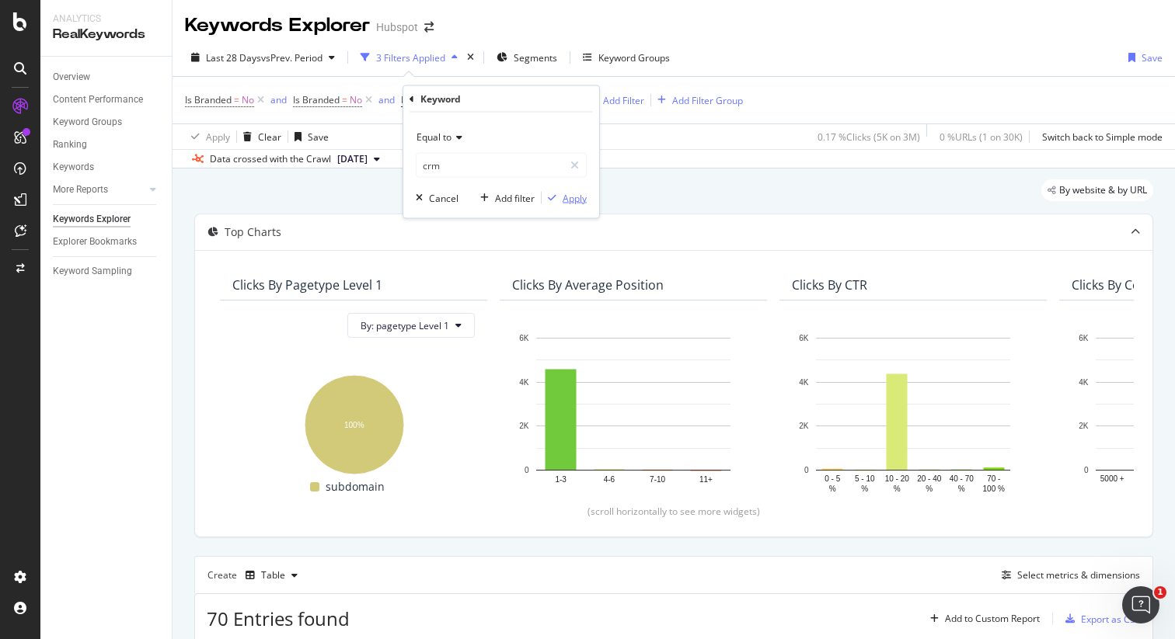
click at [570, 193] on div "Apply" at bounding box center [575, 197] width 24 height 13
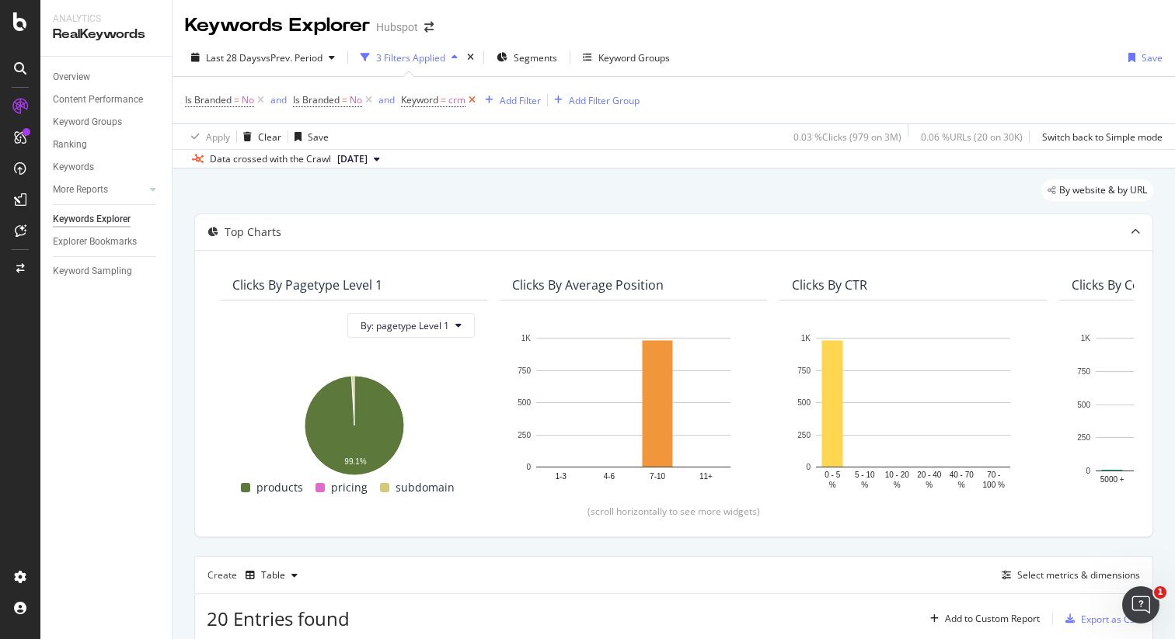
click at [472, 100] on icon at bounding box center [471, 100] width 13 height 16
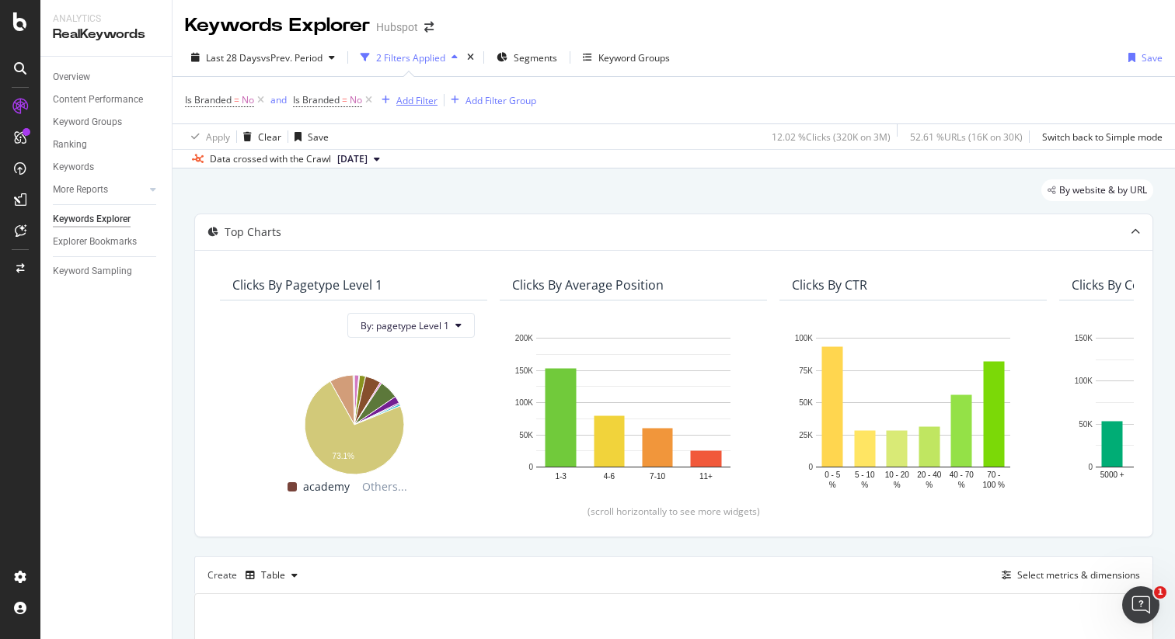
click at [419, 99] on div "Add Filter" at bounding box center [416, 100] width 41 height 13
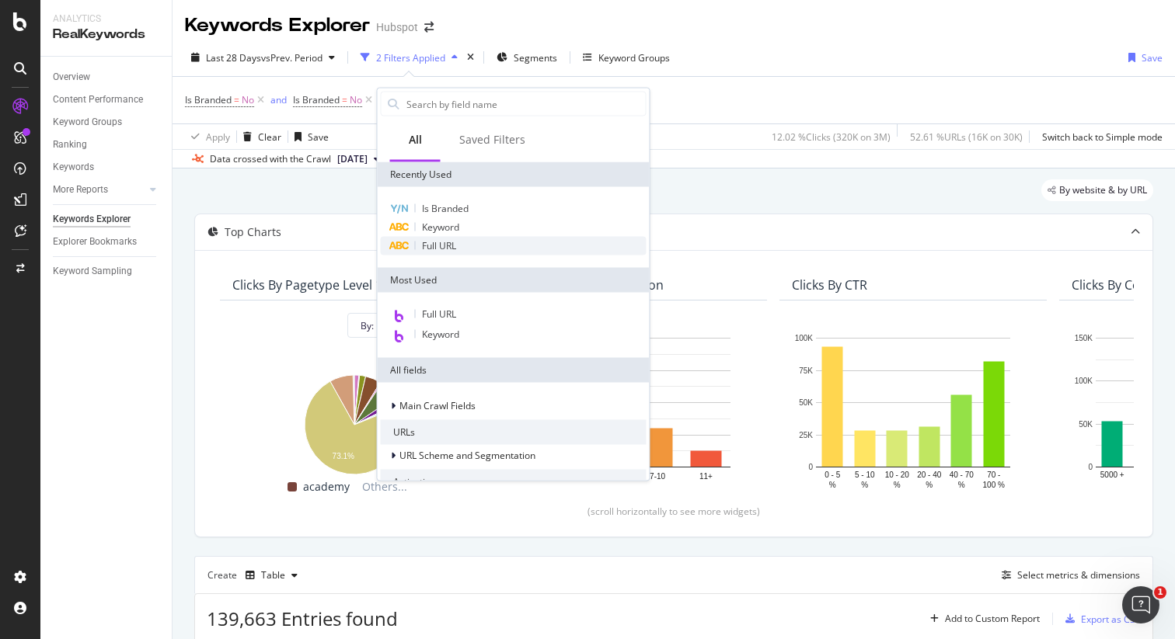
click at [427, 243] on span "Full URL" at bounding box center [439, 245] width 34 height 13
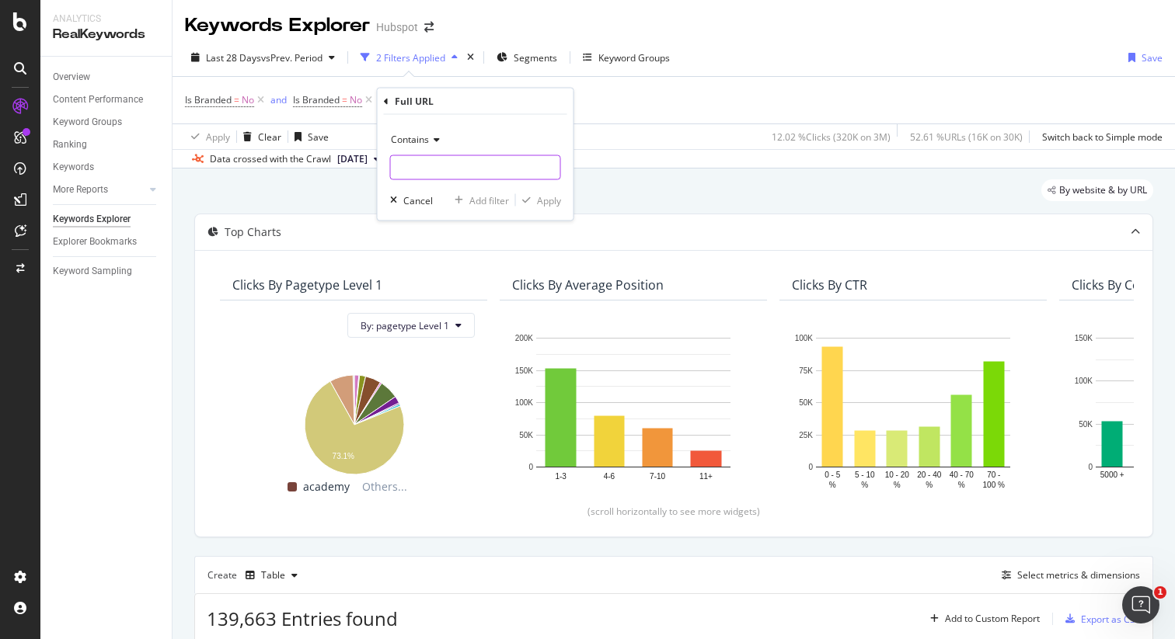
click at [424, 178] on input "text" at bounding box center [475, 167] width 169 height 25
type input "[DOMAIN_NAME]"
click at [554, 206] on div "Apply" at bounding box center [549, 199] width 24 height 13
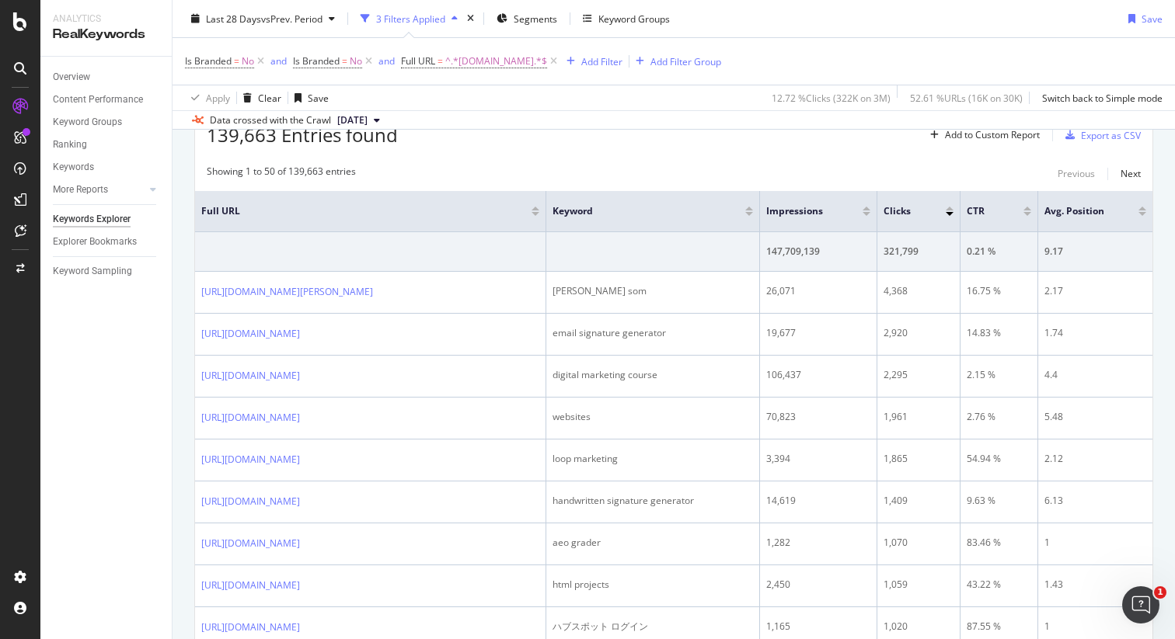
scroll to position [279, 0]
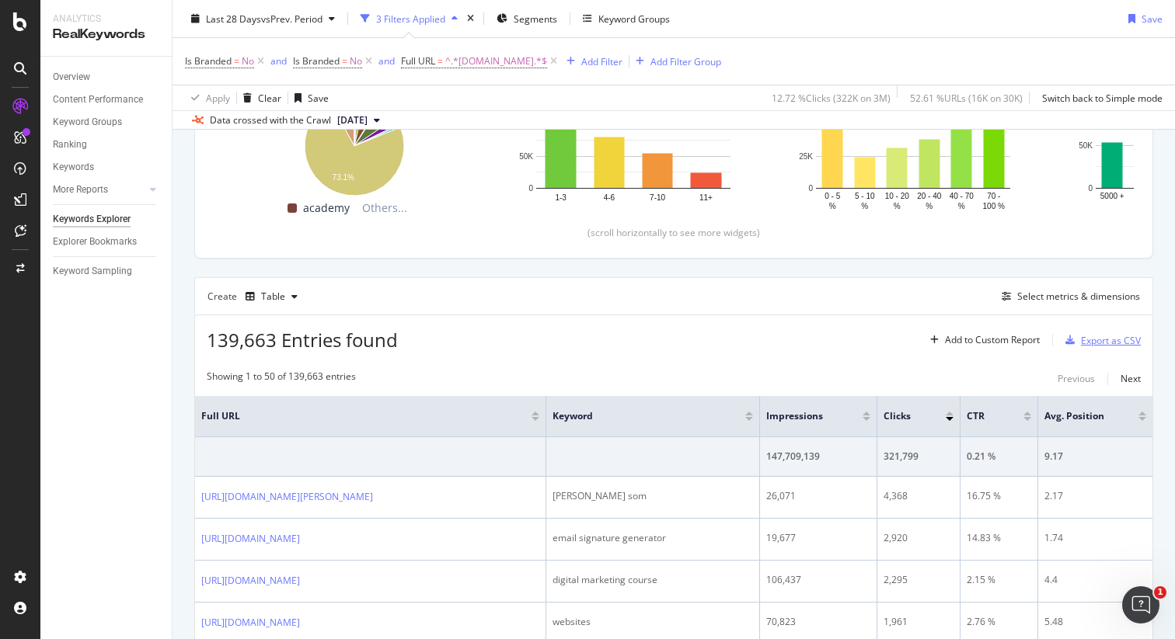
click at [1098, 341] on div "Export as CSV" at bounding box center [1111, 340] width 60 height 13
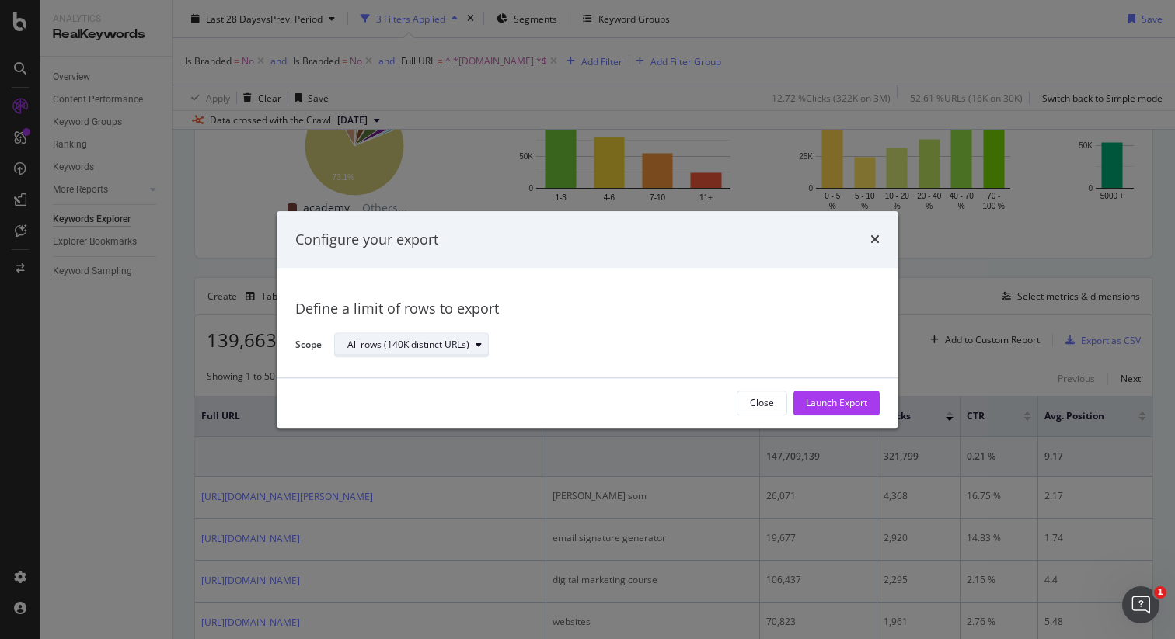
click at [460, 347] on div "All rows (140K distinct URLs)" at bounding box center [408, 345] width 122 height 9
click at [848, 407] on div "Launch Export" at bounding box center [836, 403] width 61 height 13
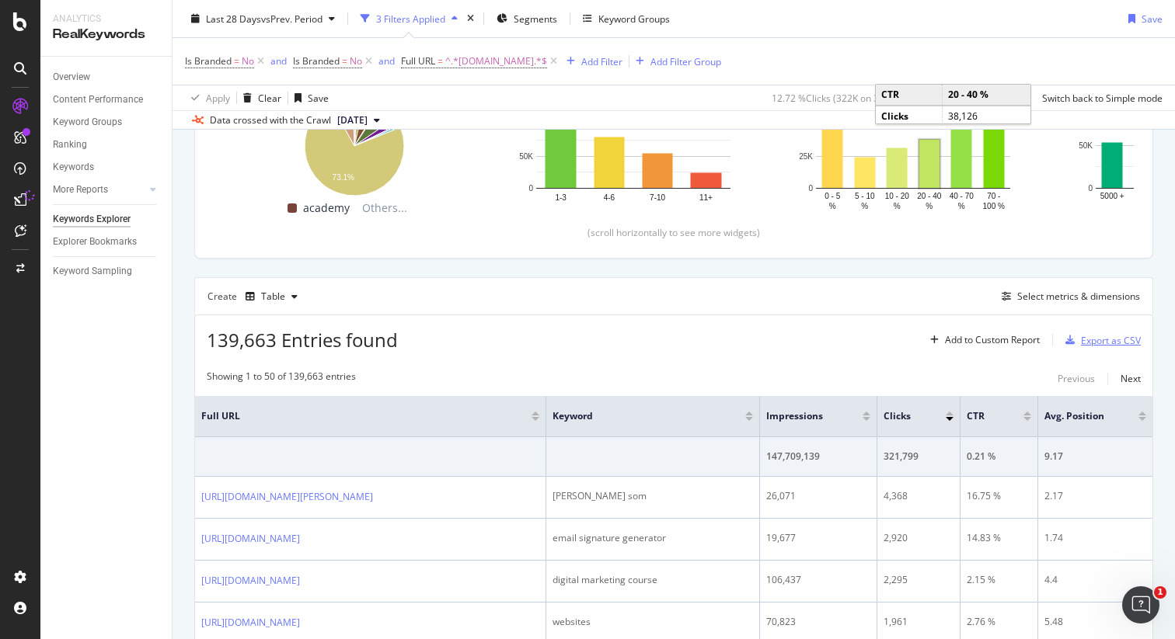
click at [1079, 340] on div "button" at bounding box center [1070, 340] width 22 height 9
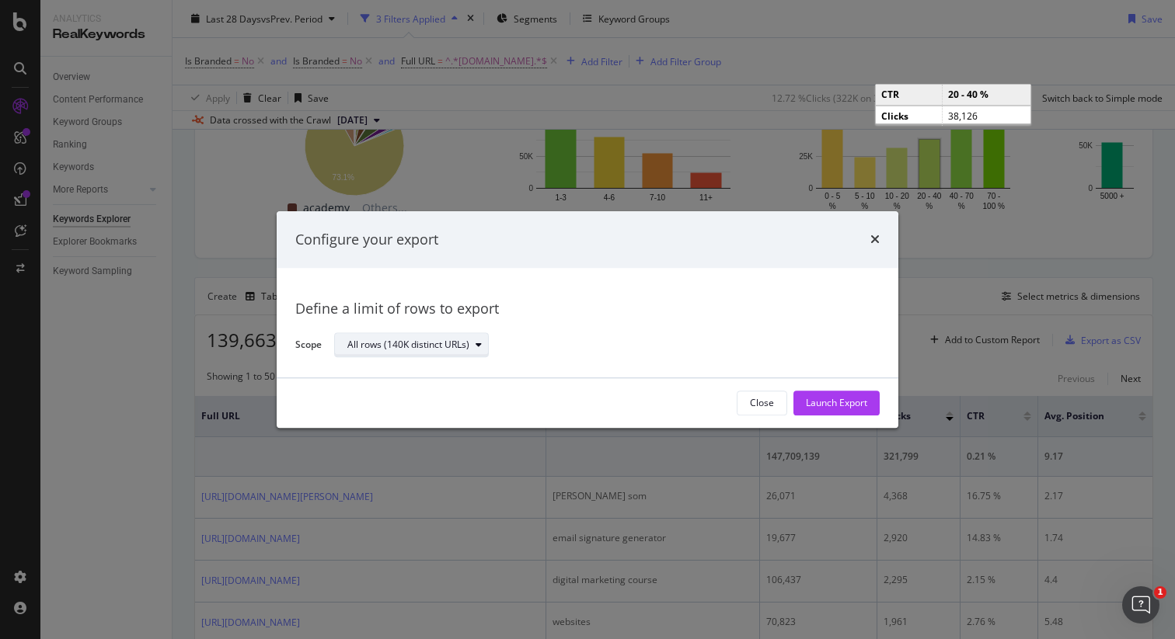
click at [470, 350] on div "All rows (140K distinct URLs)" at bounding box center [417, 346] width 141 height 22
click at [669, 88] on div "Configure your export Define a limit of rows to export Scope All rows (140K dis…" at bounding box center [587, 319] width 1175 height 639
